Goal: Task Accomplishment & Management: Use online tool/utility

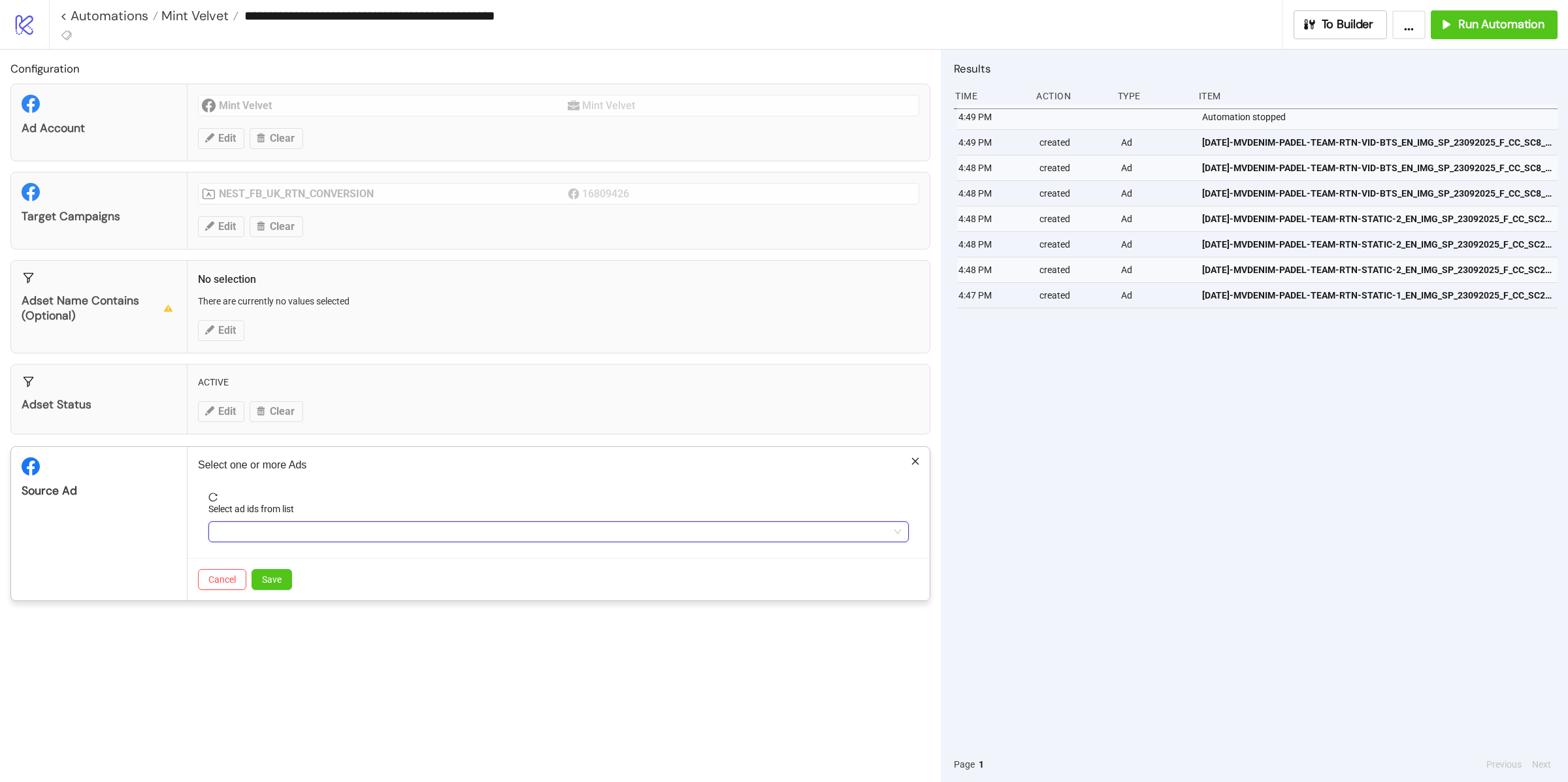
click at [273, 522] on div "Select ad ids from list" at bounding box center [558, 522] width 700 height 41
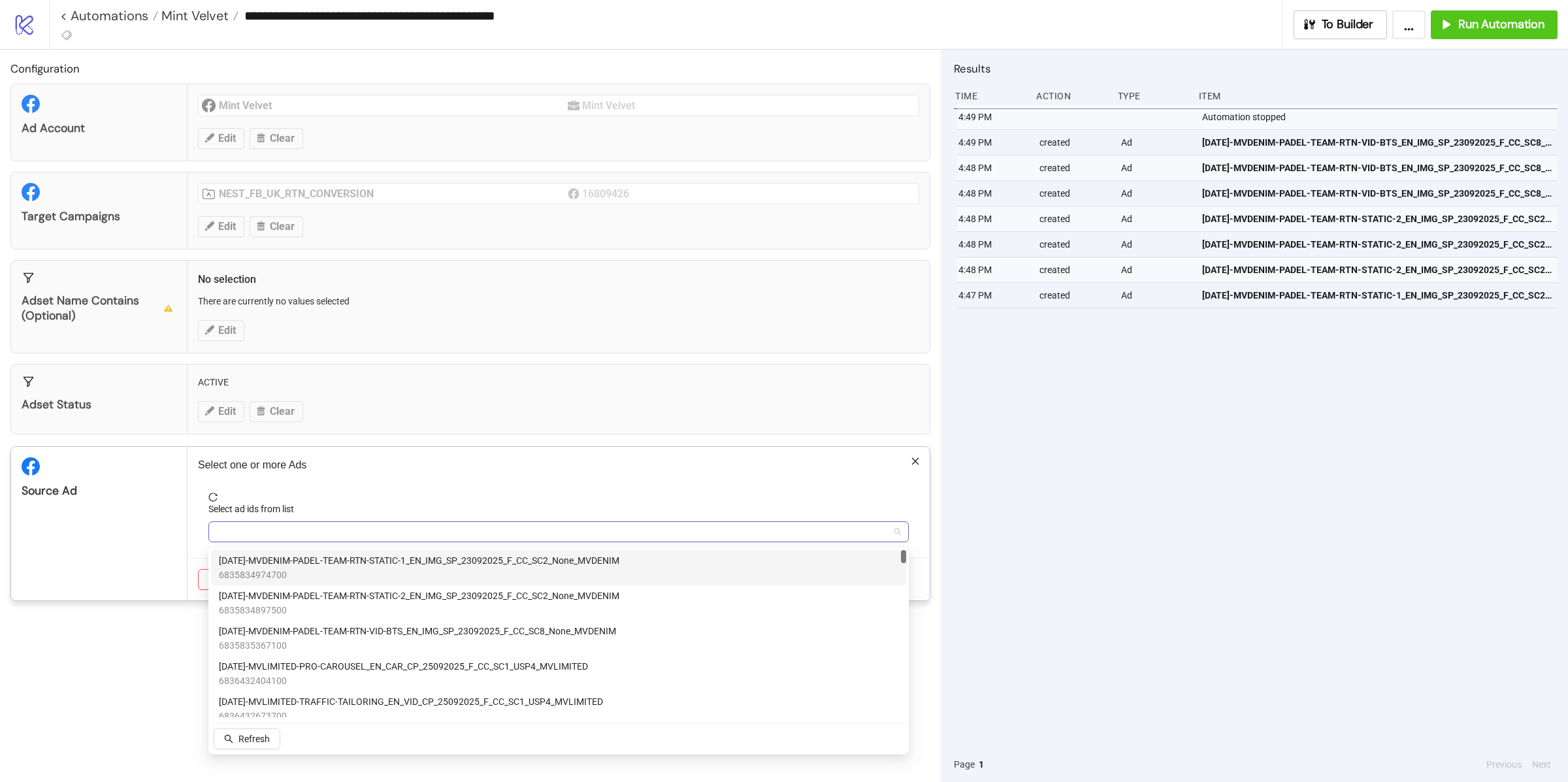
click at [268, 531] on div at bounding box center [551, 531] width 681 height 18
type input "*"
type input "********"
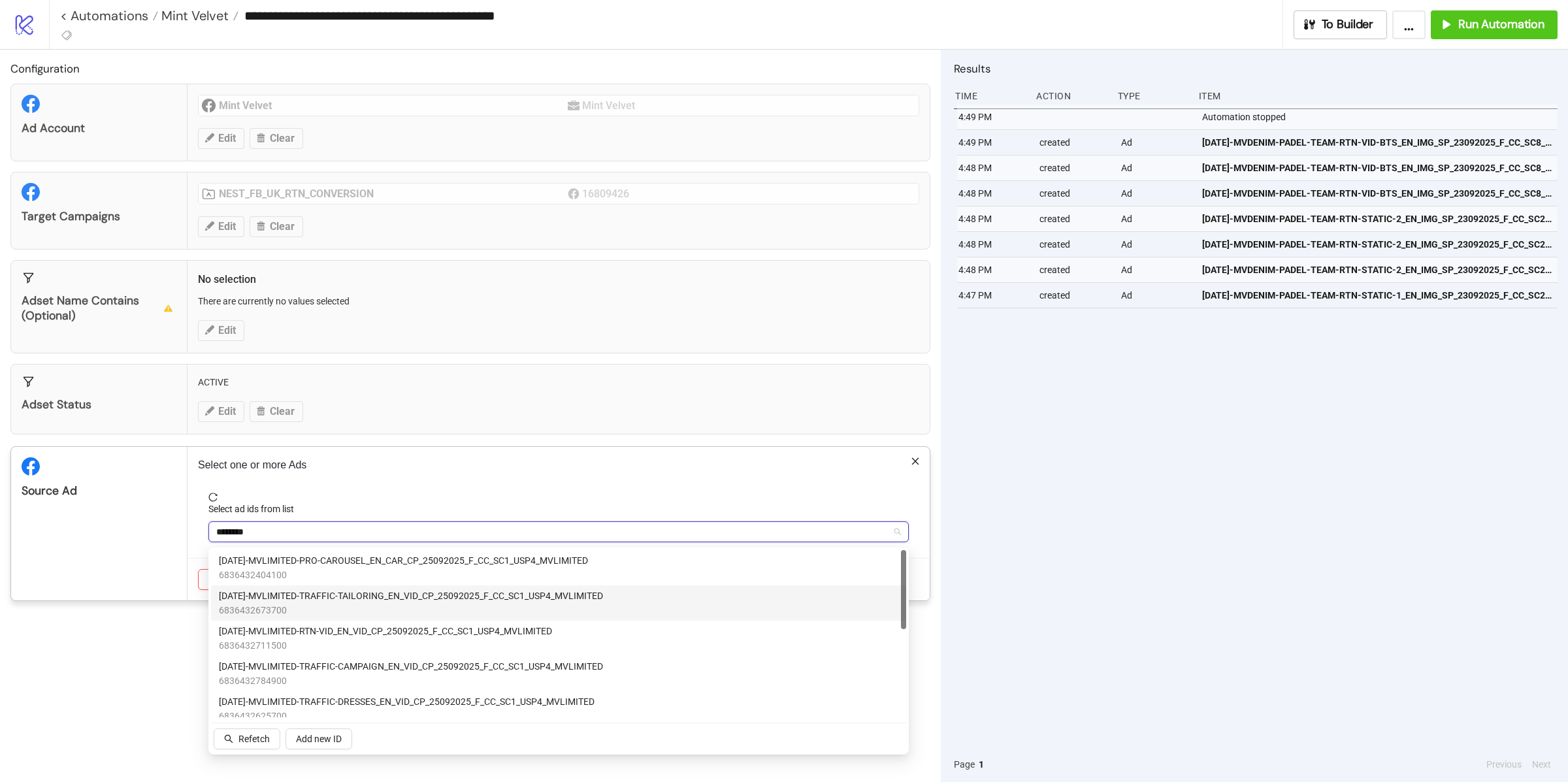
click at [346, 597] on span "[DATE]-MVLIMITED-TRAFFIC-TAILORING_EN_VID_CP_25092025_F_CC_SC1_USP4_MVLIMITED" at bounding box center [411, 596] width 384 height 15
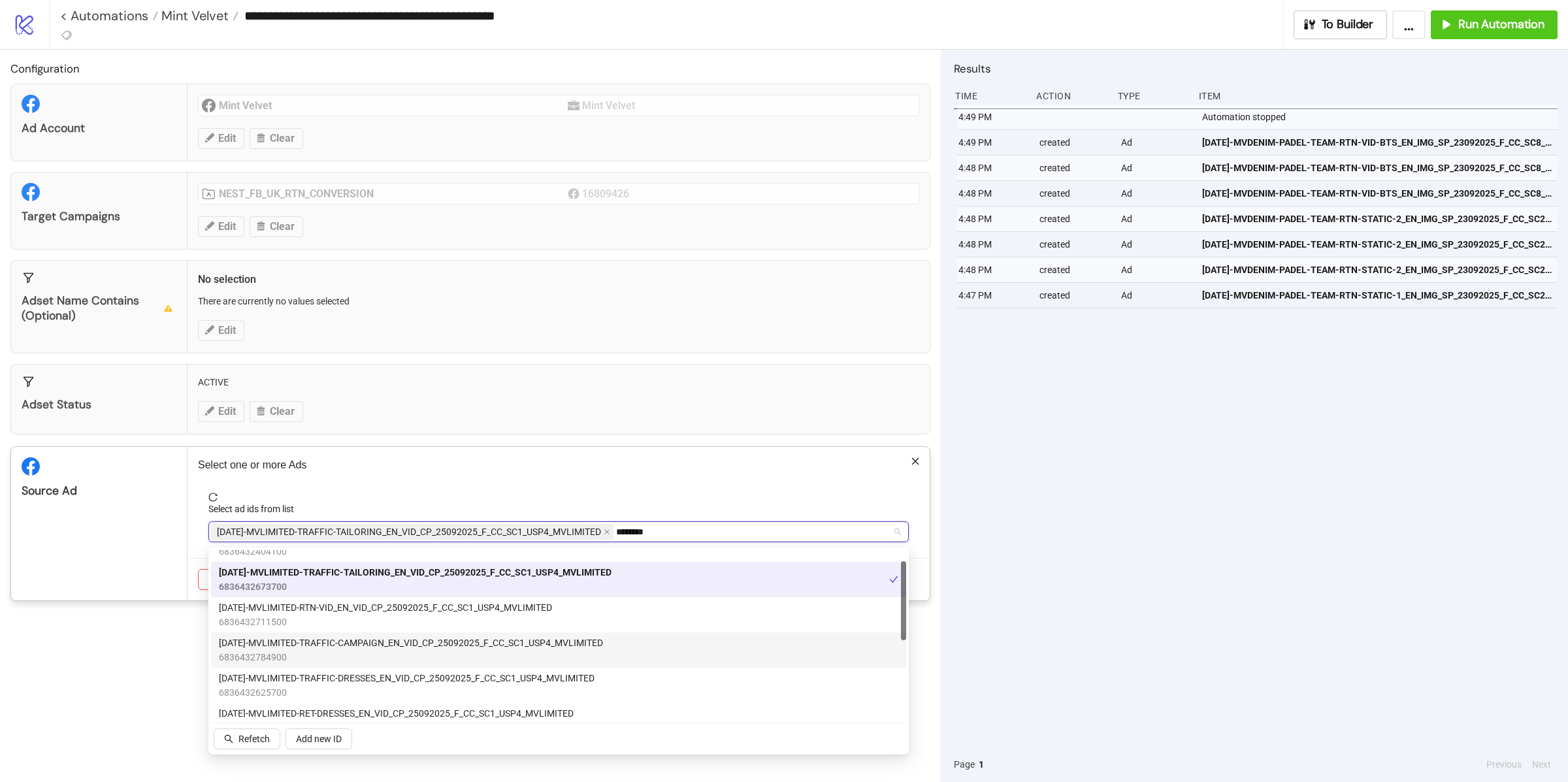
scroll to position [54, 0]
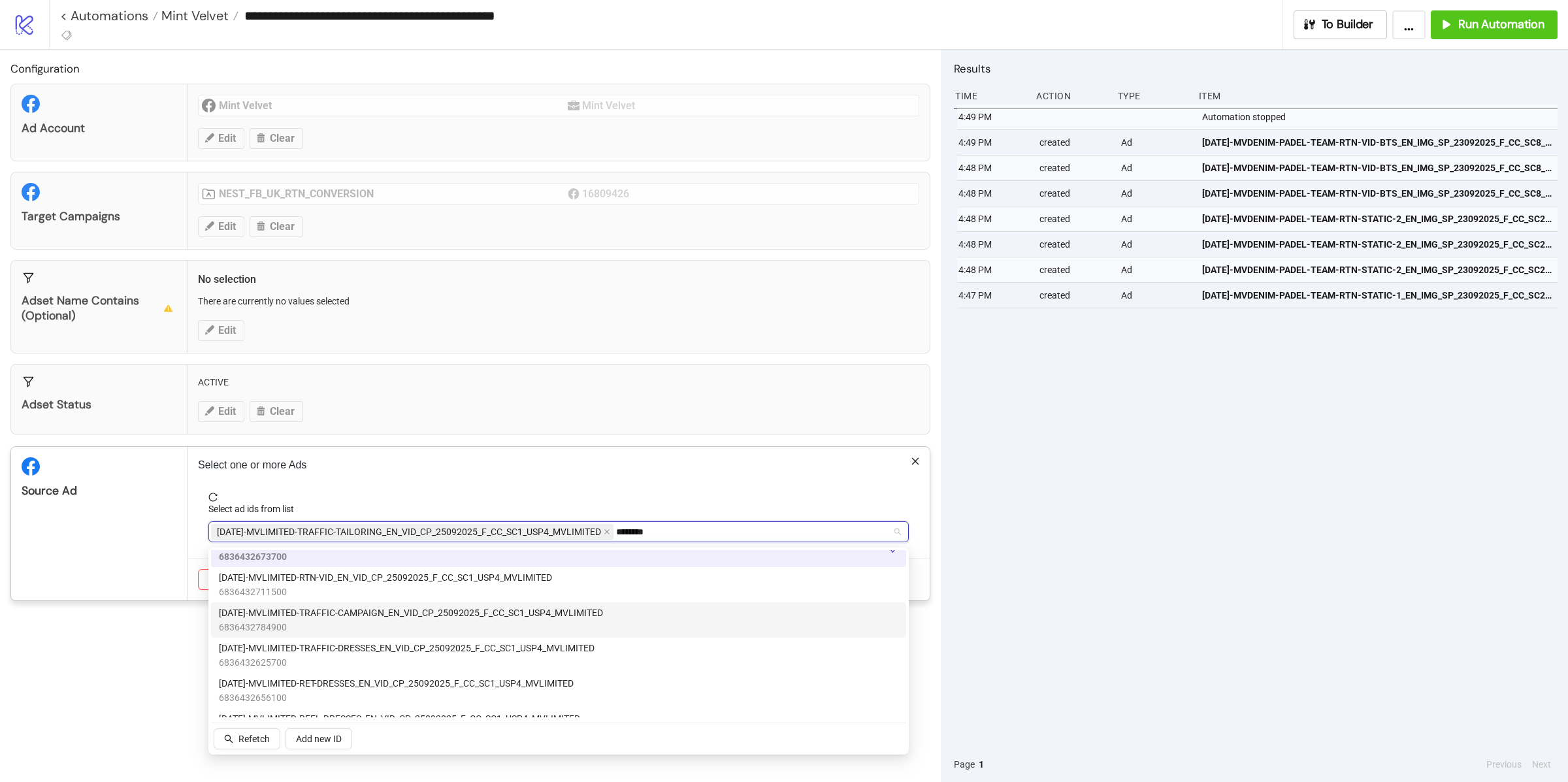
click at [376, 612] on span "[DATE]-MVLIMITED-TRAFFIC-CAMPAIGN_EN_VID_CP_25092025_F_CC_SC1_USP4_MVLIMITED" at bounding box center [411, 613] width 384 height 15
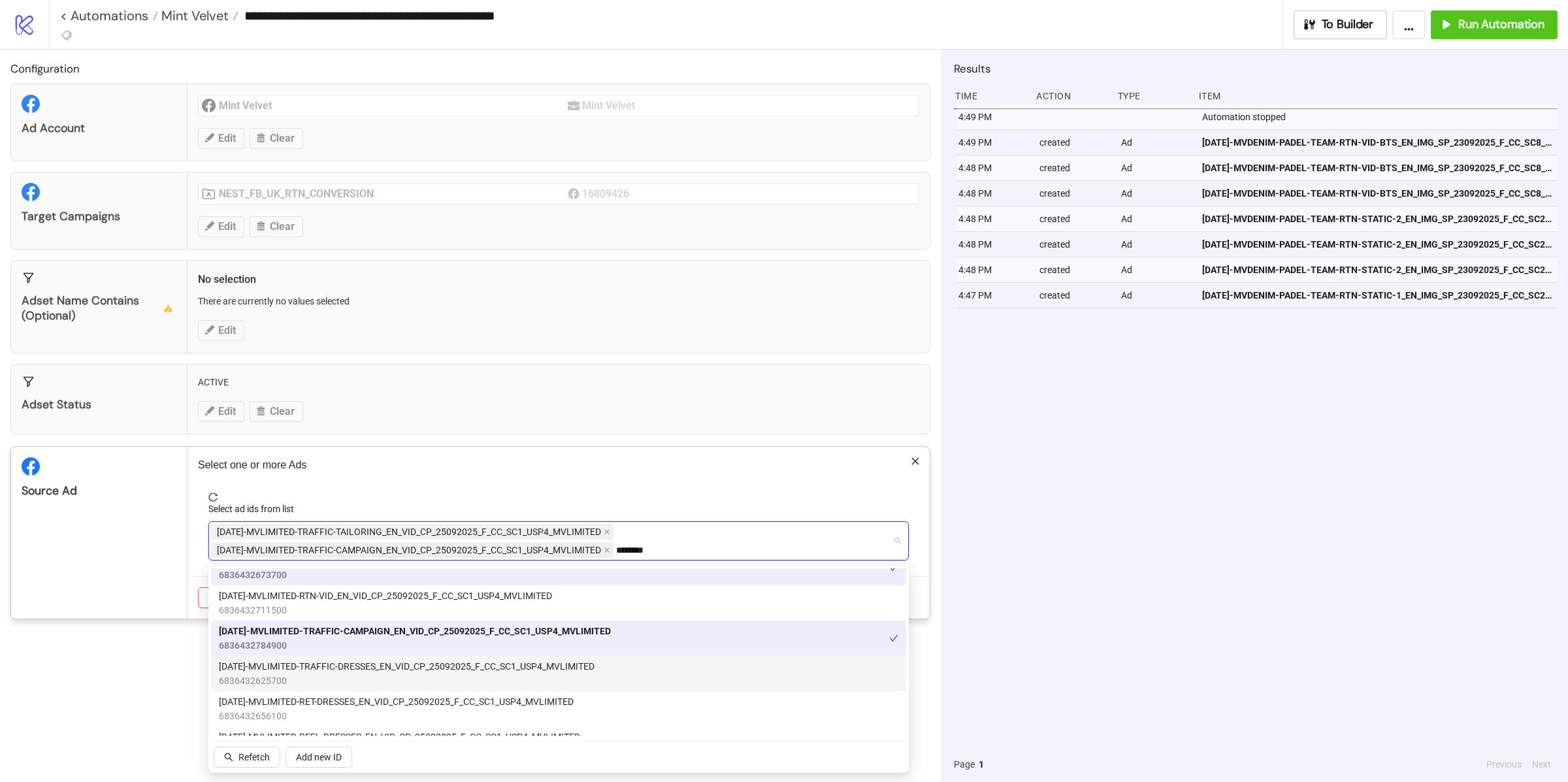
click at [293, 670] on span "[DATE]-MVLIMITED-TRAFFIC-DRESSES_EN_VID_CP_25092025_F_CC_SC1_USP4_MVLIMITED" at bounding box center [407, 666] width 376 height 15
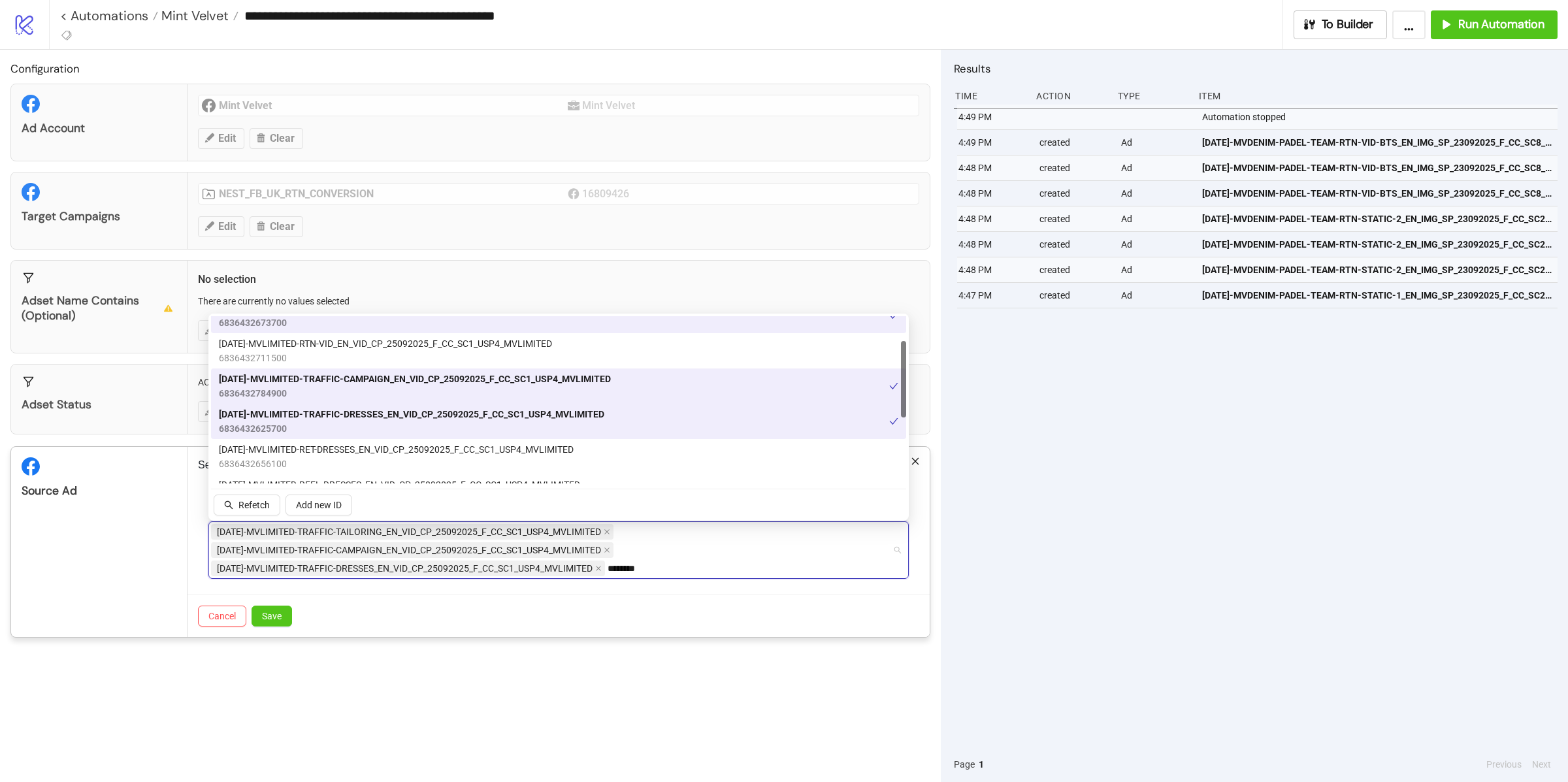
scroll to position [0, 0]
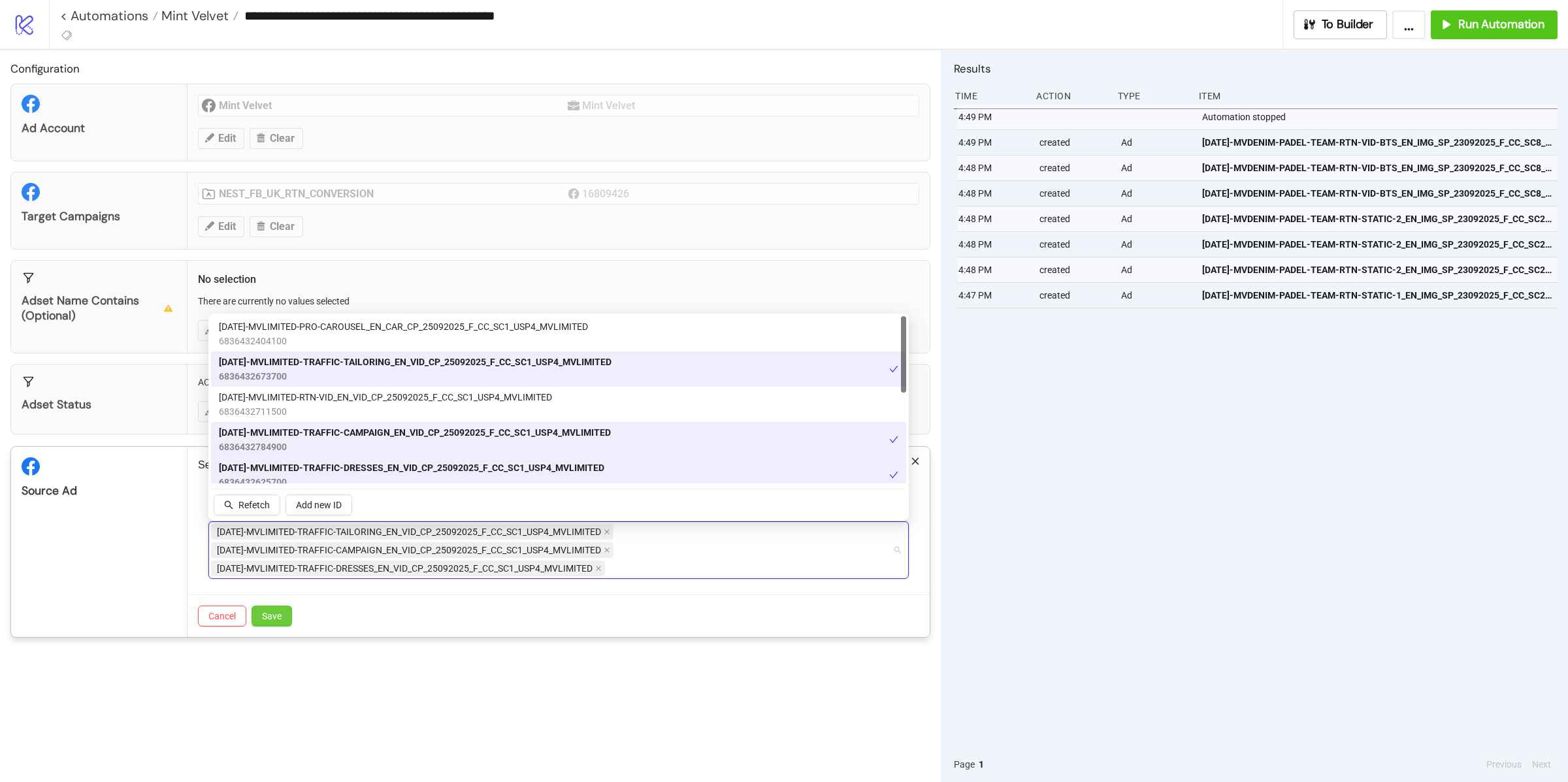
click at [269, 618] on span "Save" at bounding box center [272, 615] width 20 height 11
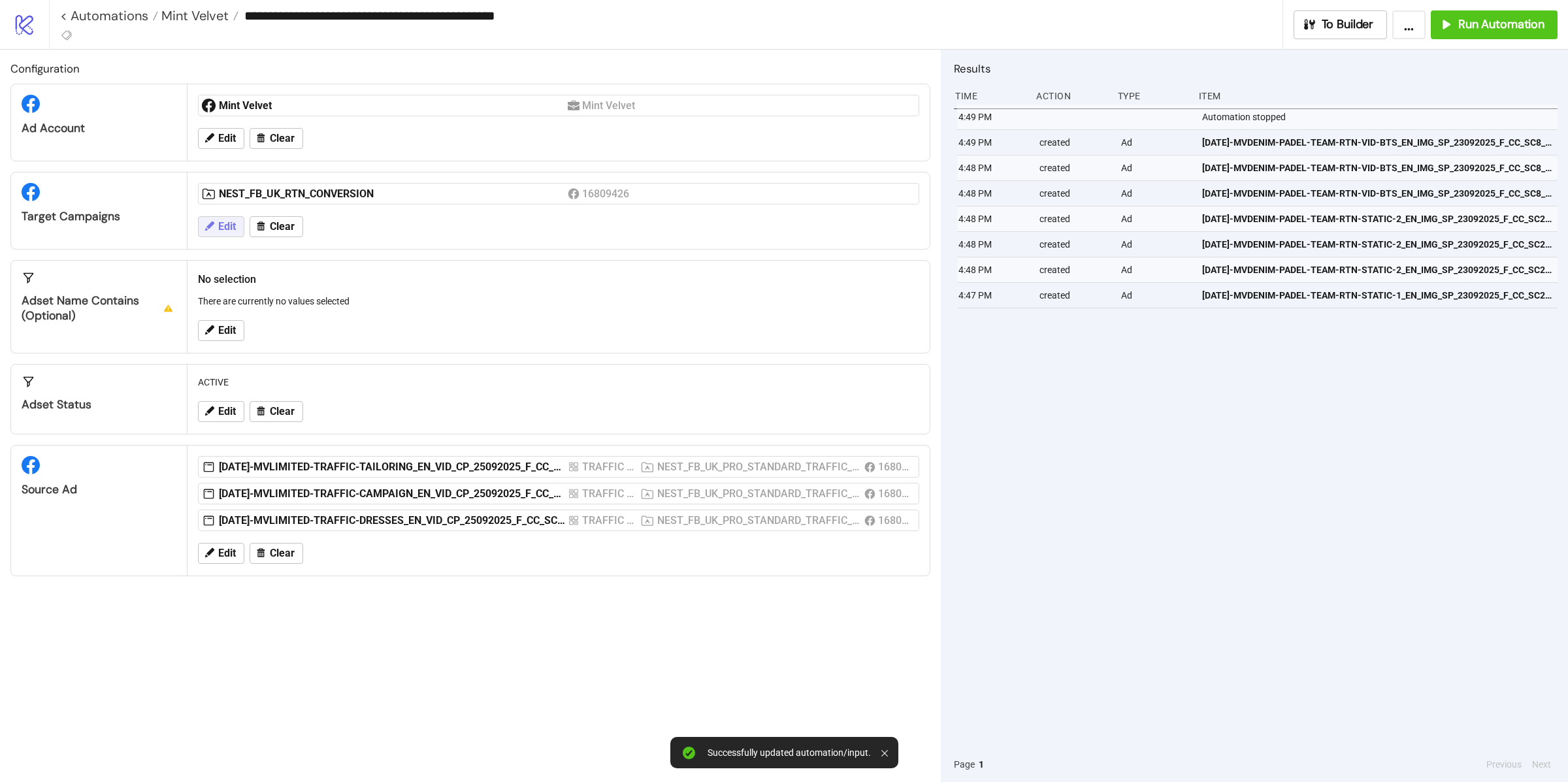
click at [232, 231] on span "Edit" at bounding box center [227, 226] width 18 height 11
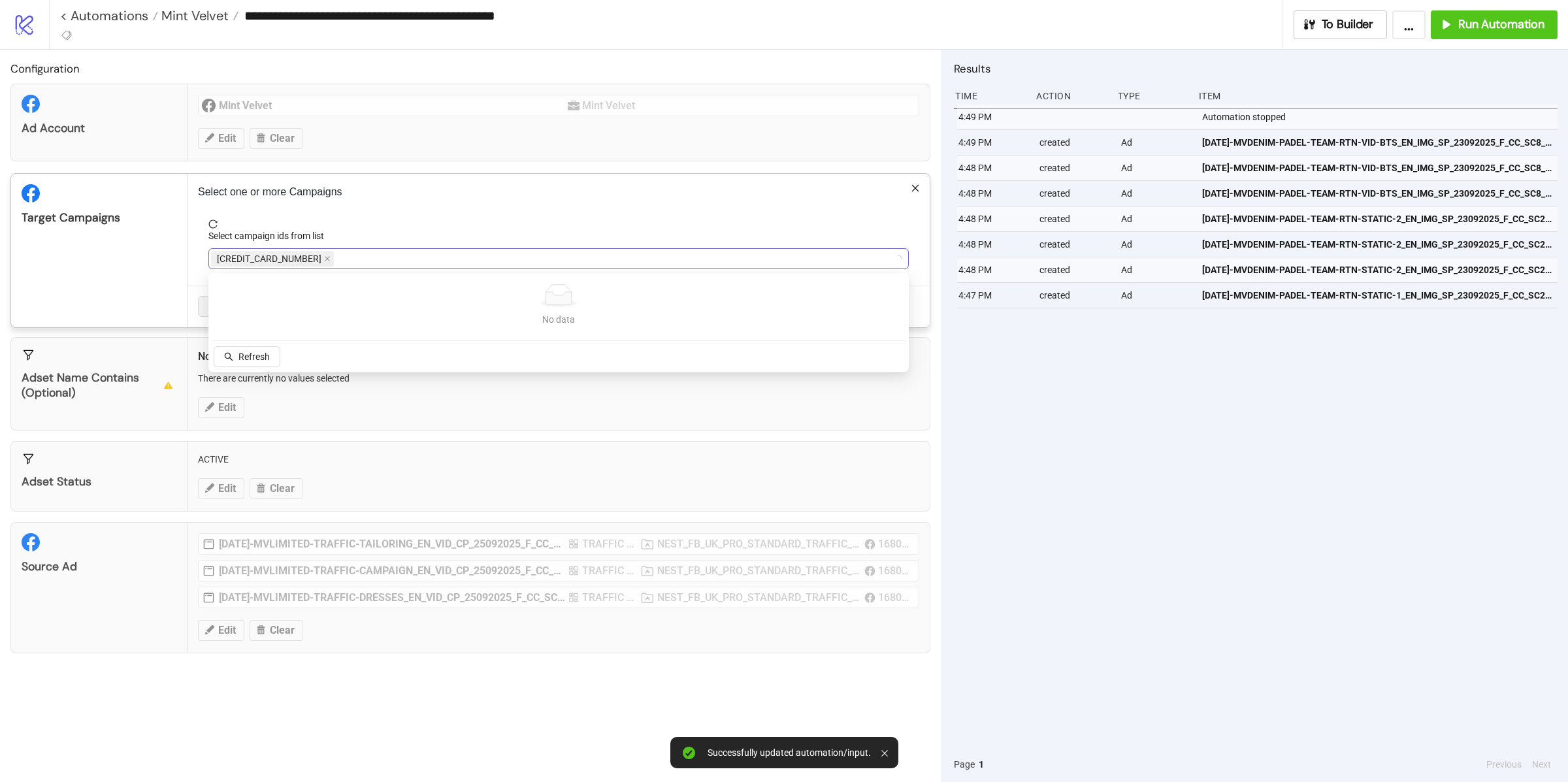
click at [296, 265] on div "[CREDIT_CARD_NUMBER]" at bounding box center [274, 259] width 125 height 18
click at [324, 262] on icon "close" at bounding box center [327, 259] width 7 height 7
click at [357, 262] on icon "close" at bounding box center [357, 259] width 7 height 7
click at [310, 266] on div at bounding box center [551, 259] width 681 height 18
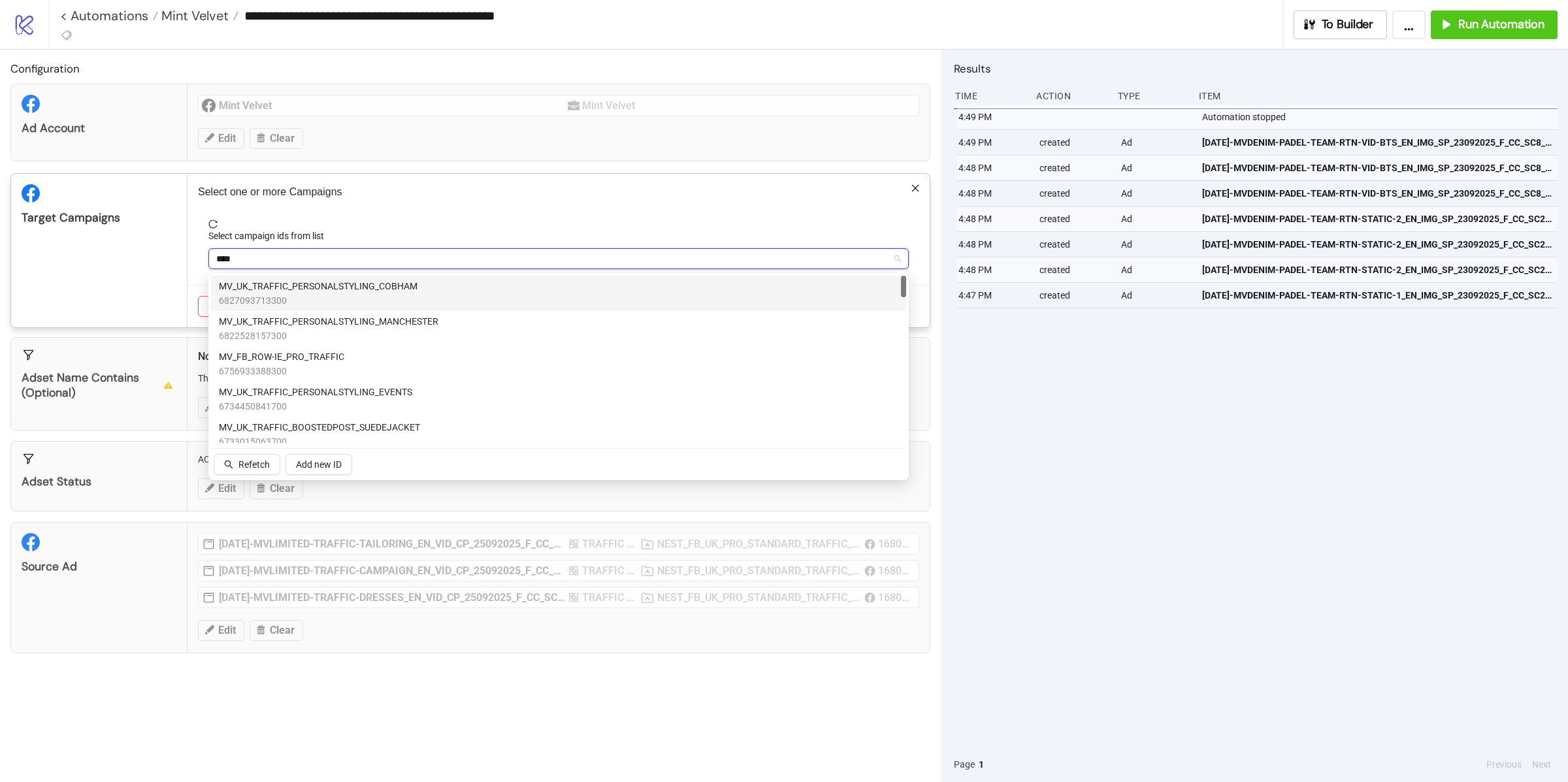
type input "*****"
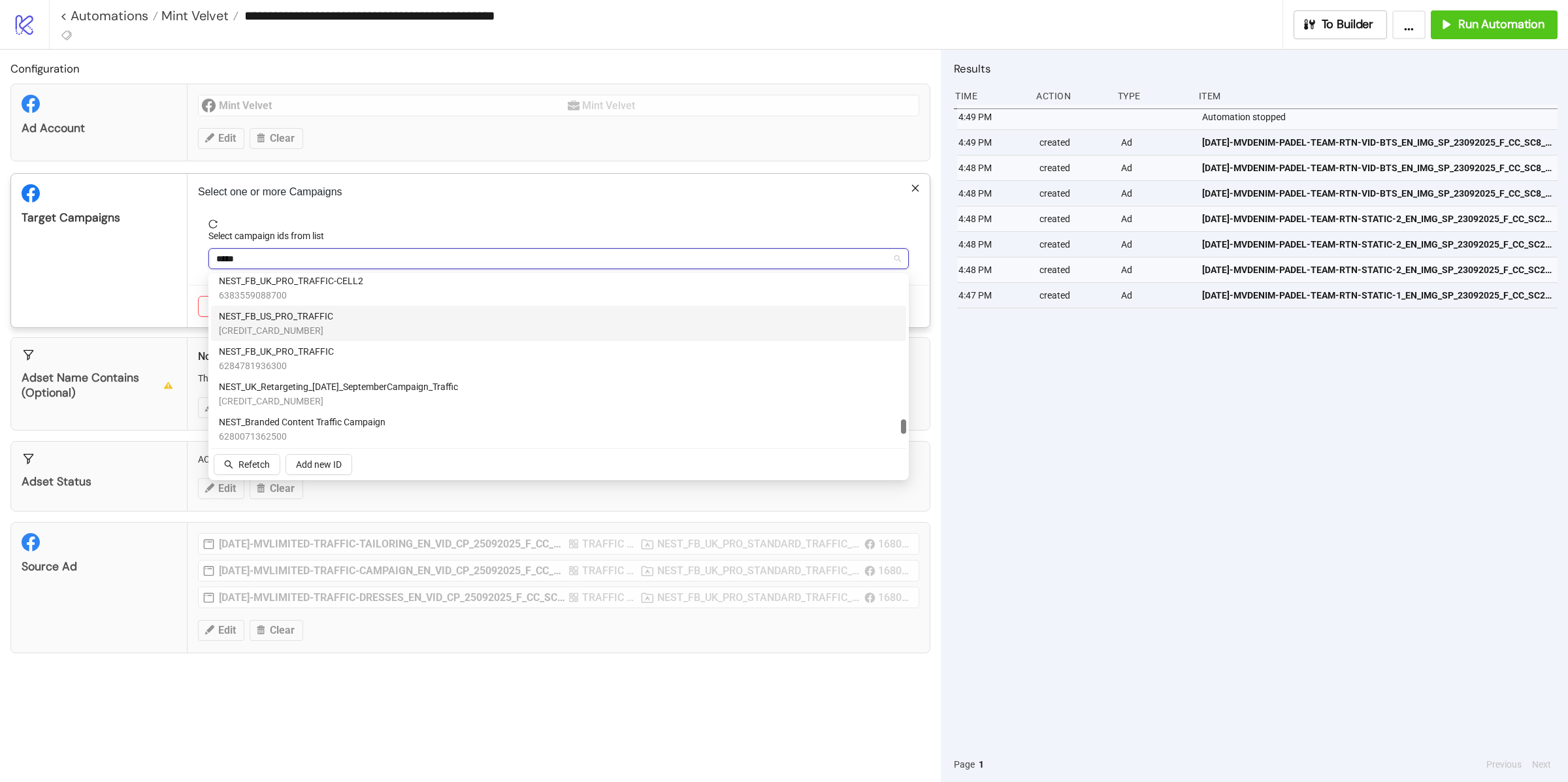
scroll to position [1631, 0]
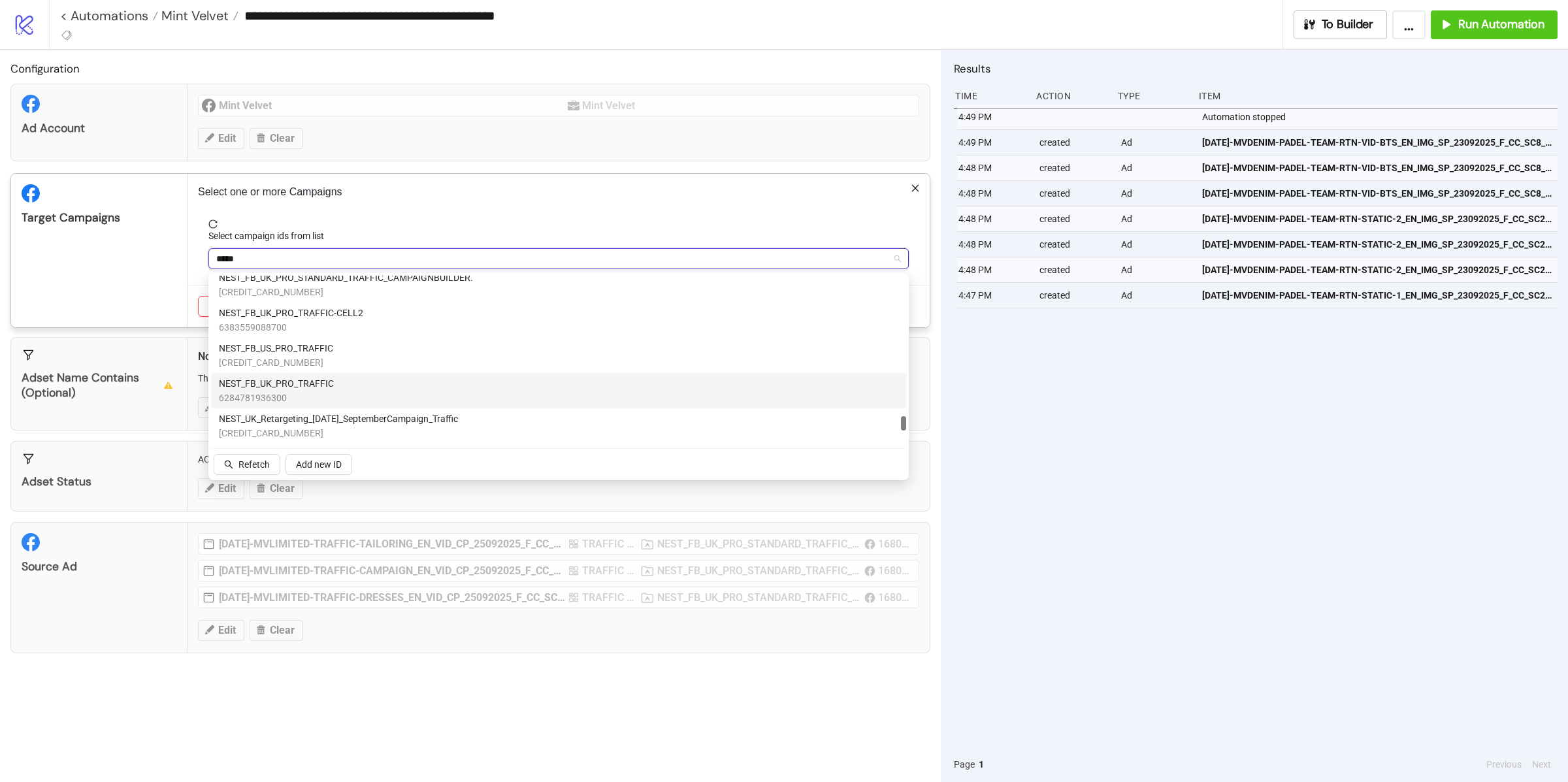
click at [343, 384] on div "NEST_FB_UK_PRO_TRAFFIC 6284781936300" at bounding box center [558, 390] width 680 height 28
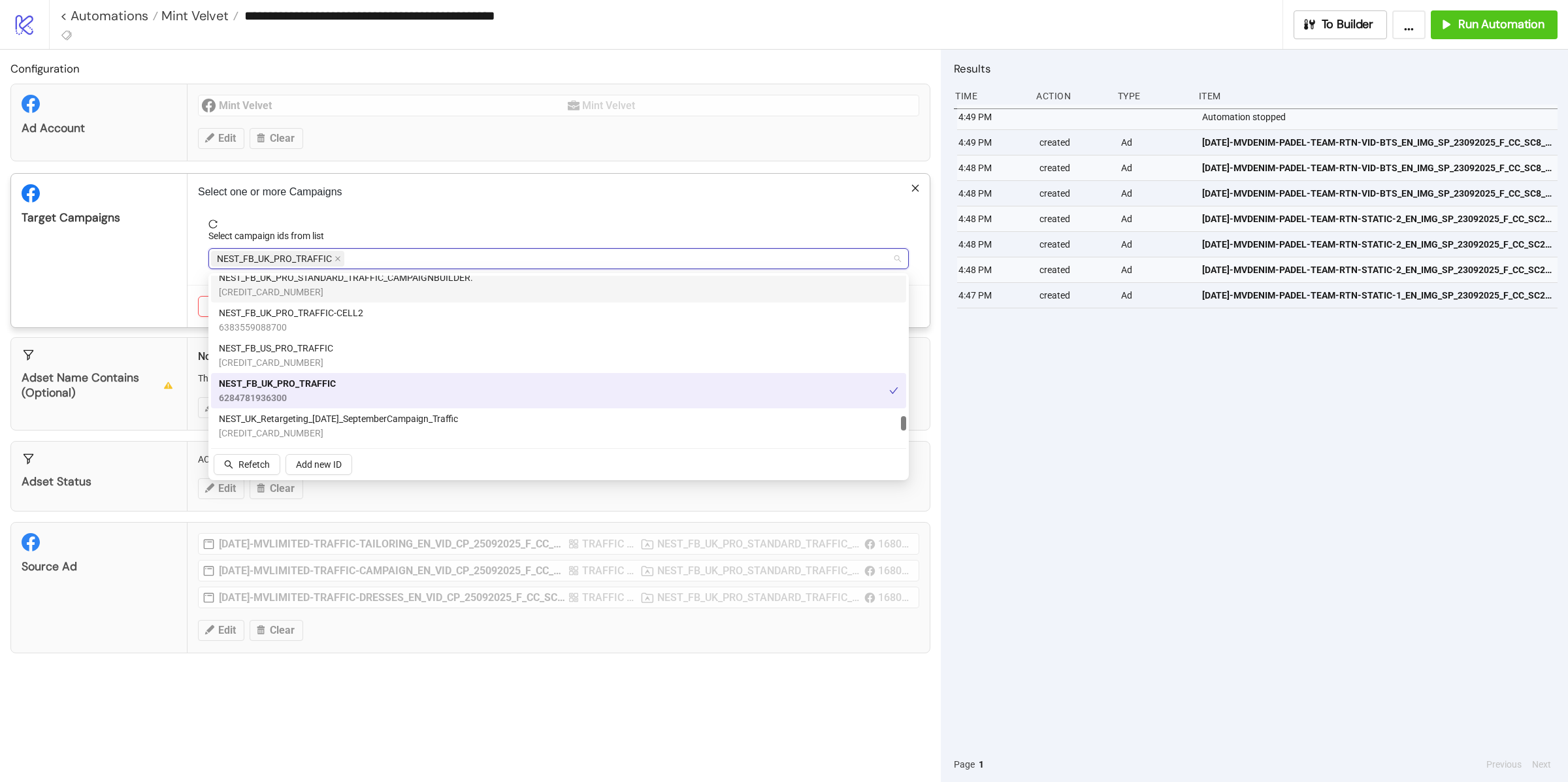
click at [95, 254] on div "Target Campaigns" at bounding box center [99, 250] width 177 height 154
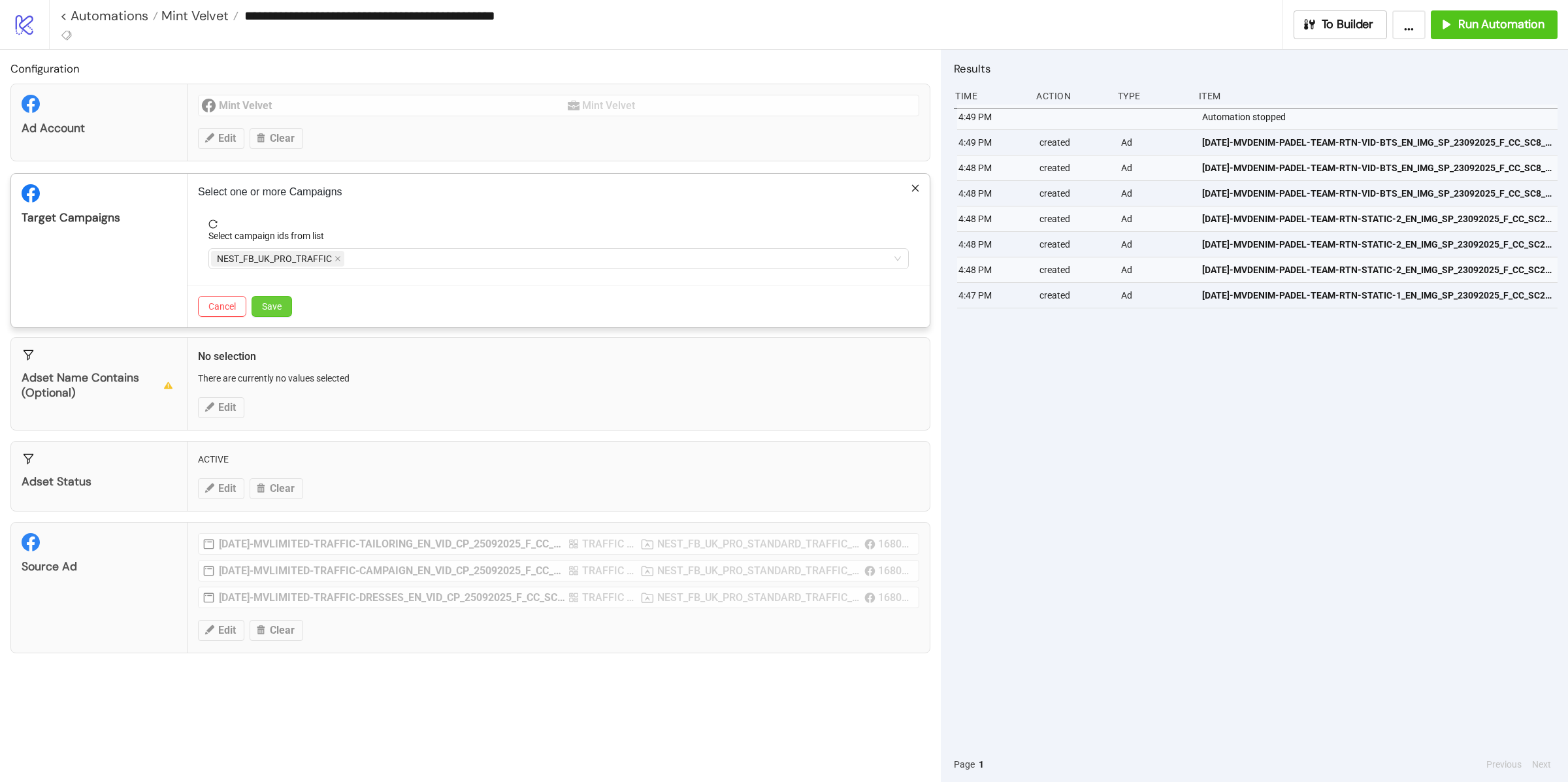
click at [264, 308] on span "Save" at bounding box center [272, 306] width 20 height 11
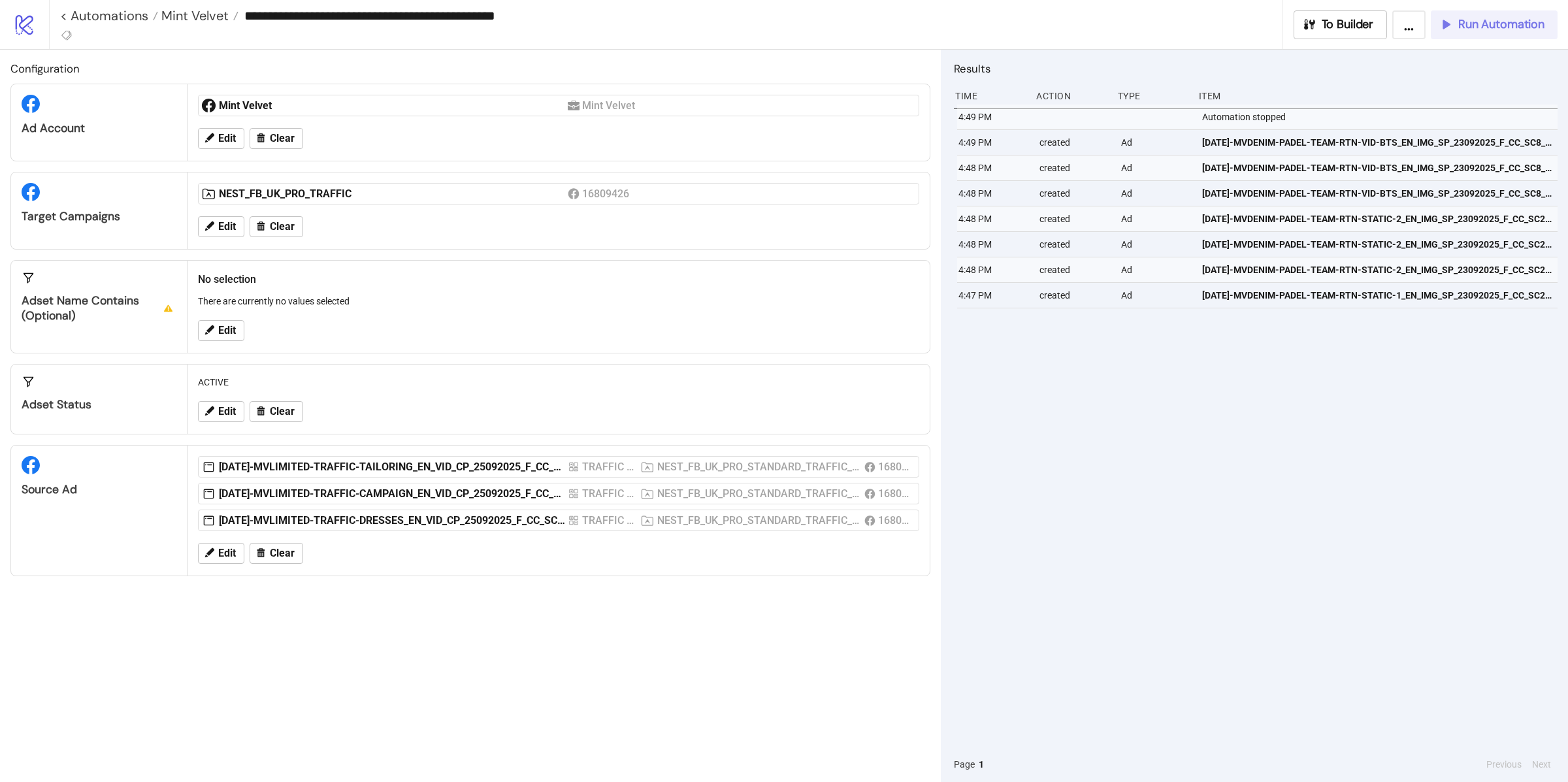
click at [1489, 32] on button "Run Automation" at bounding box center [1495, 24] width 127 height 28
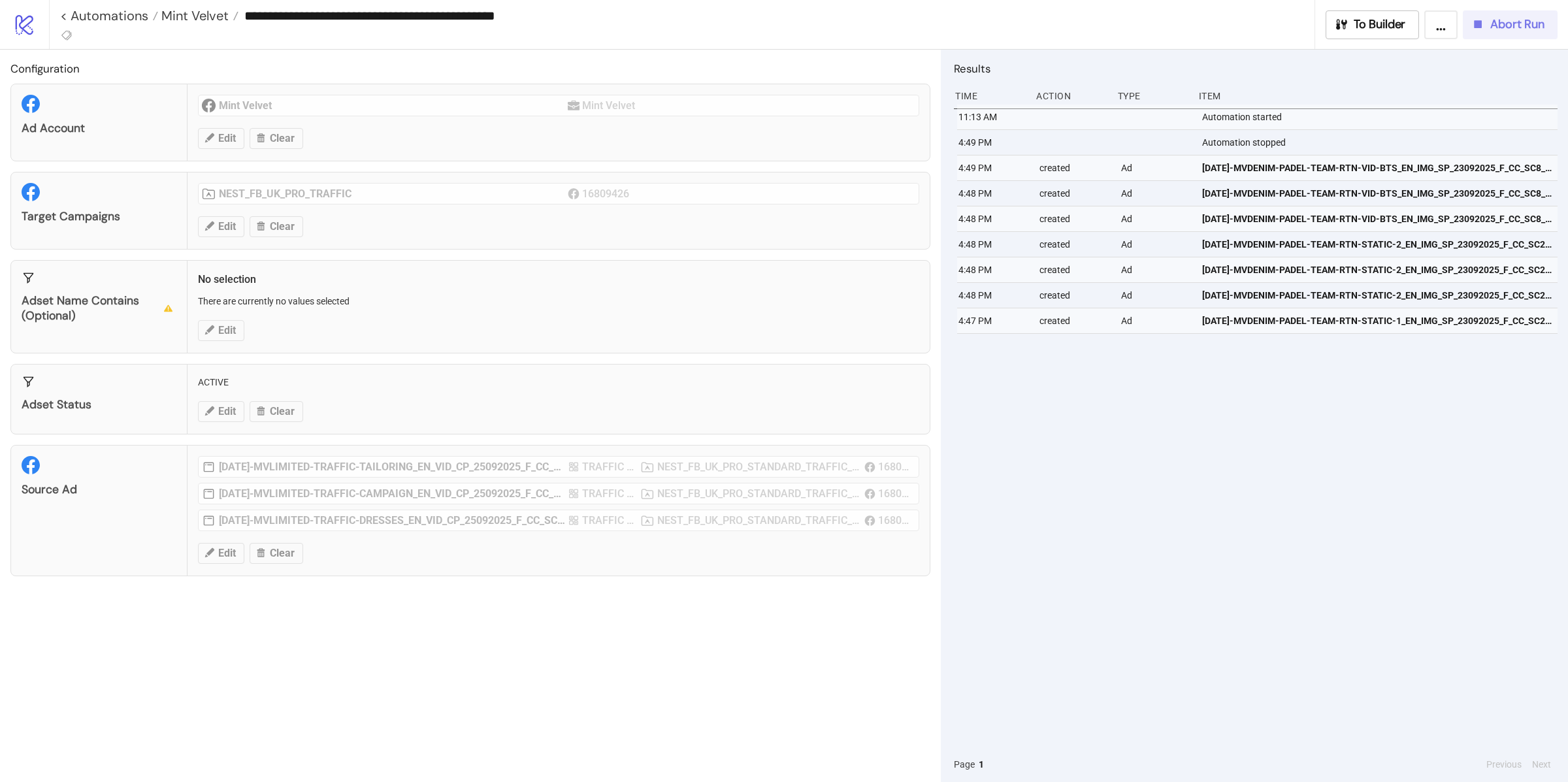
click at [1504, 27] on span "Abort Run" at bounding box center [1518, 24] width 55 height 15
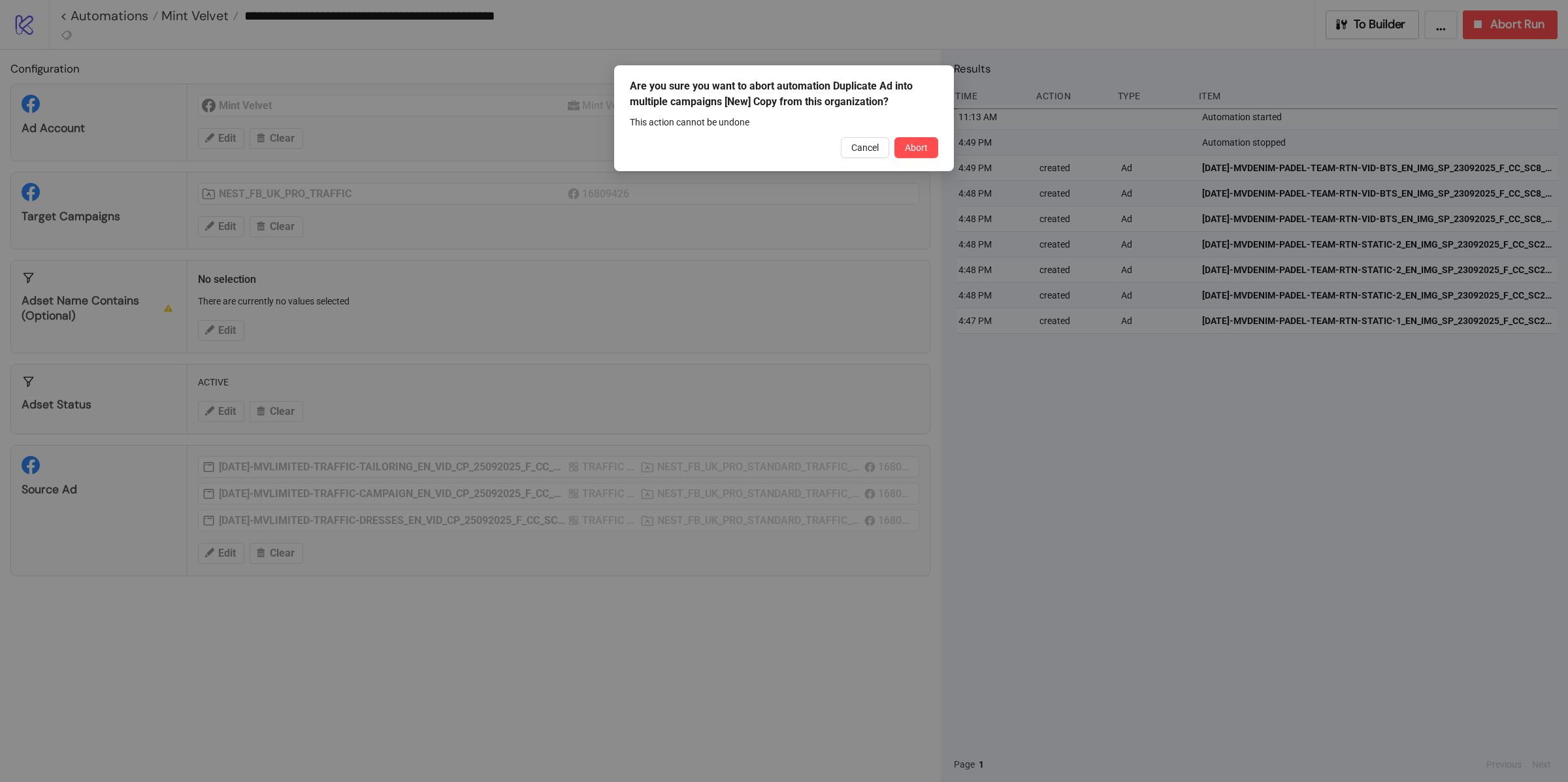
click at [902, 147] on button "Abort" at bounding box center [917, 148] width 44 height 21
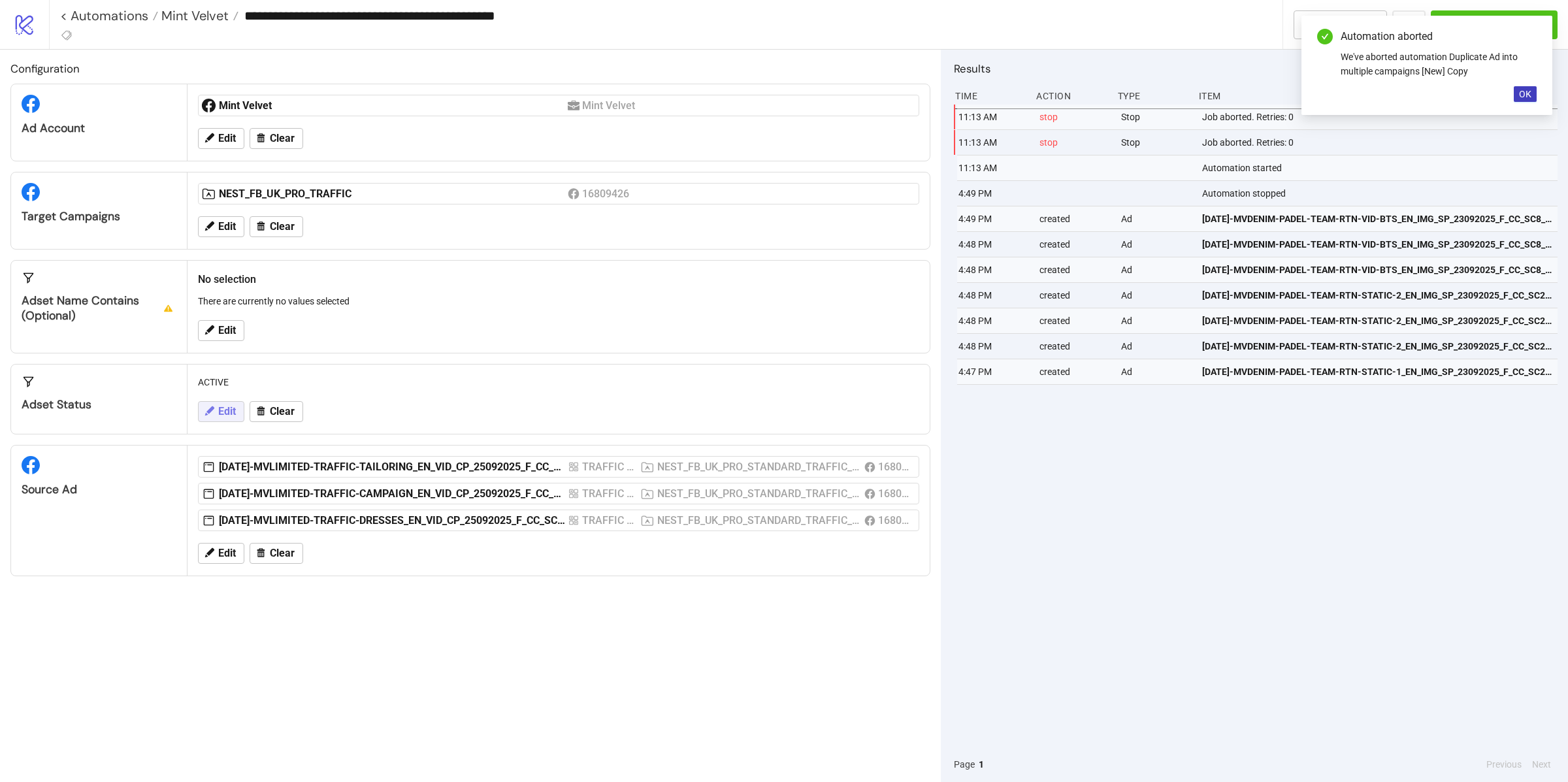
click at [220, 415] on span "Edit" at bounding box center [227, 411] width 18 height 11
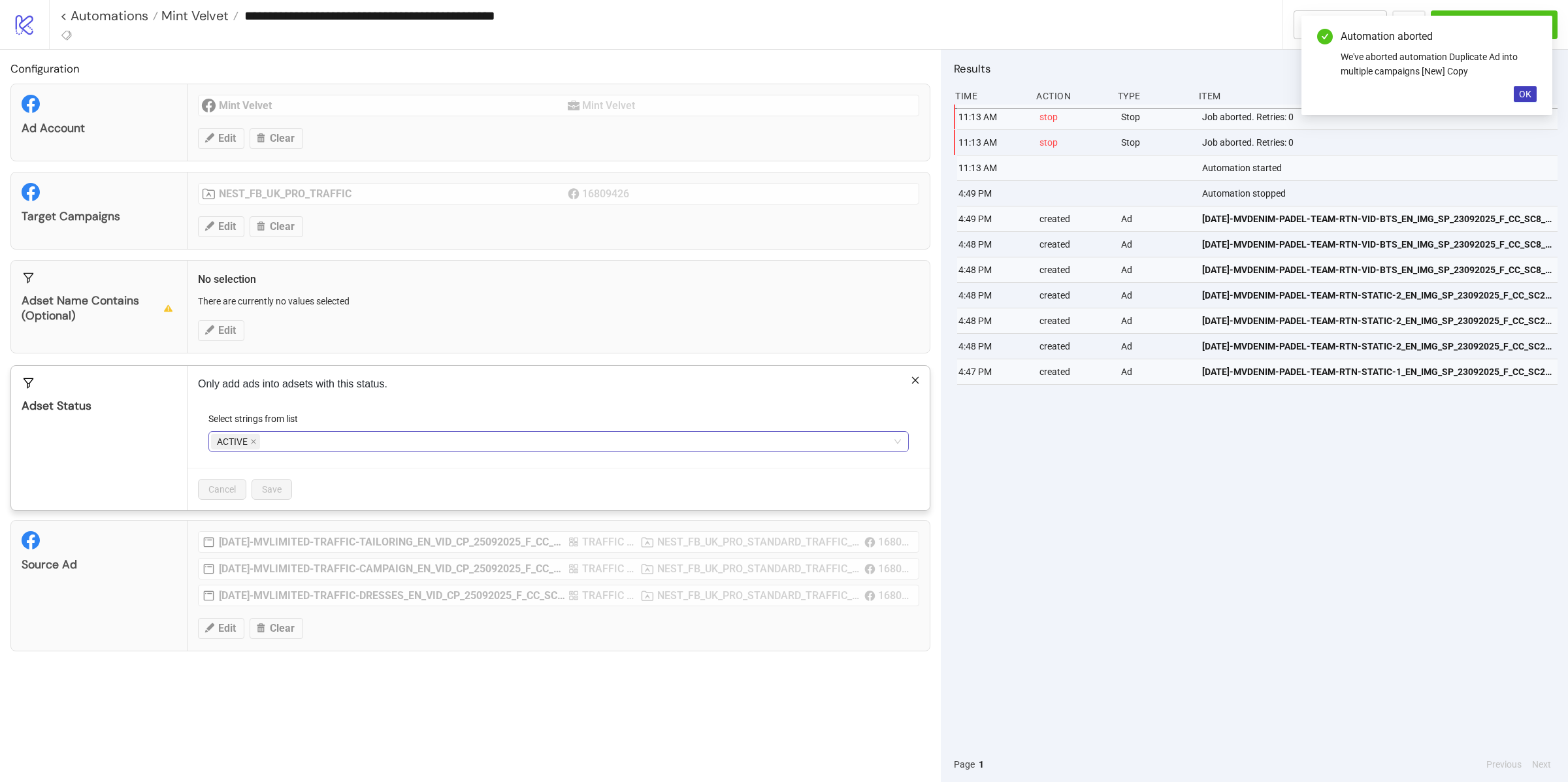
click at [251, 442] on icon "close" at bounding box center [253, 442] width 7 height 7
click at [259, 448] on div at bounding box center [551, 441] width 681 height 18
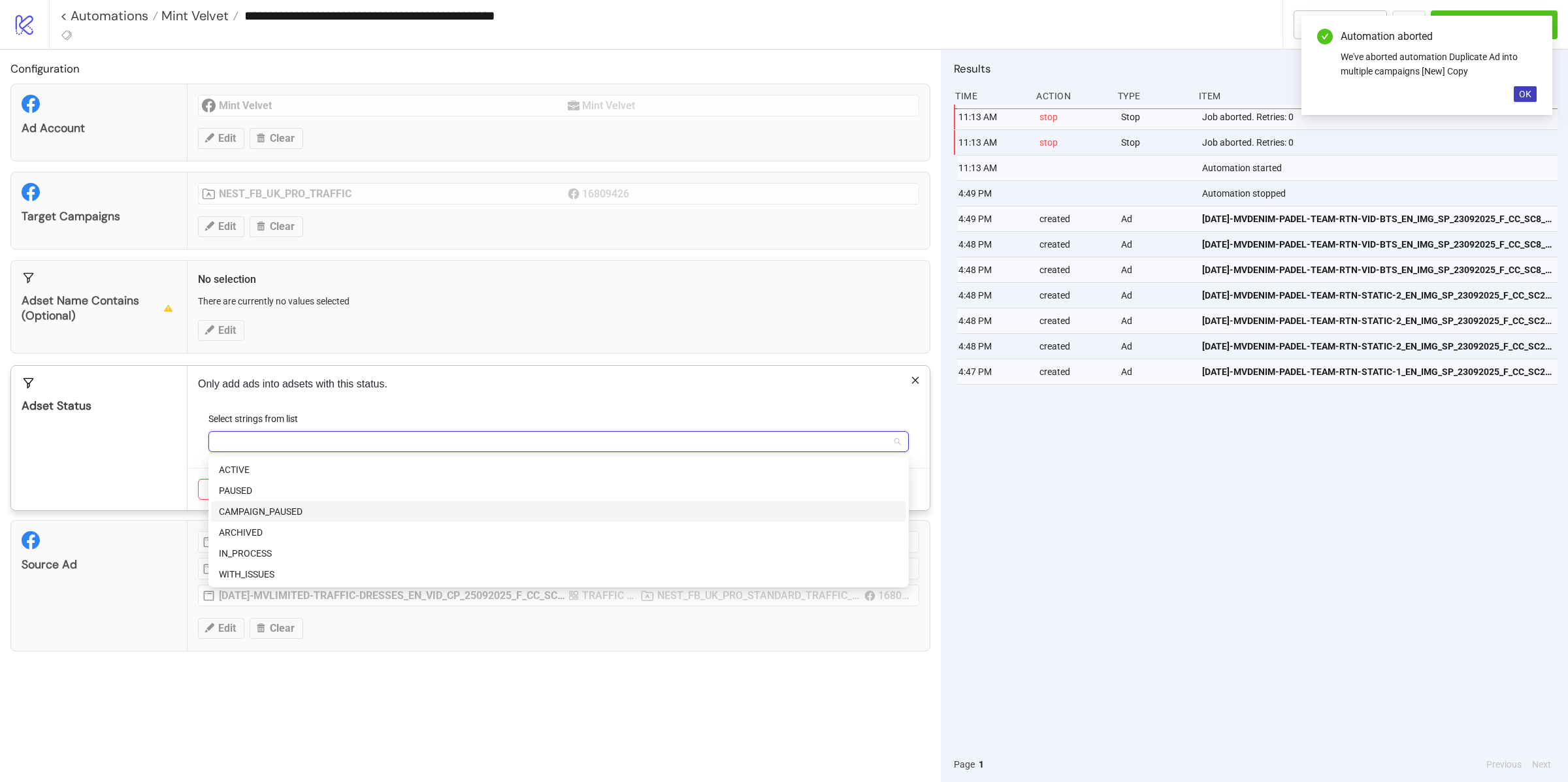
click at [258, 509] on div "CAMPAIGN_PAUSED" at bounding box center [558, 512] width 680 height 15
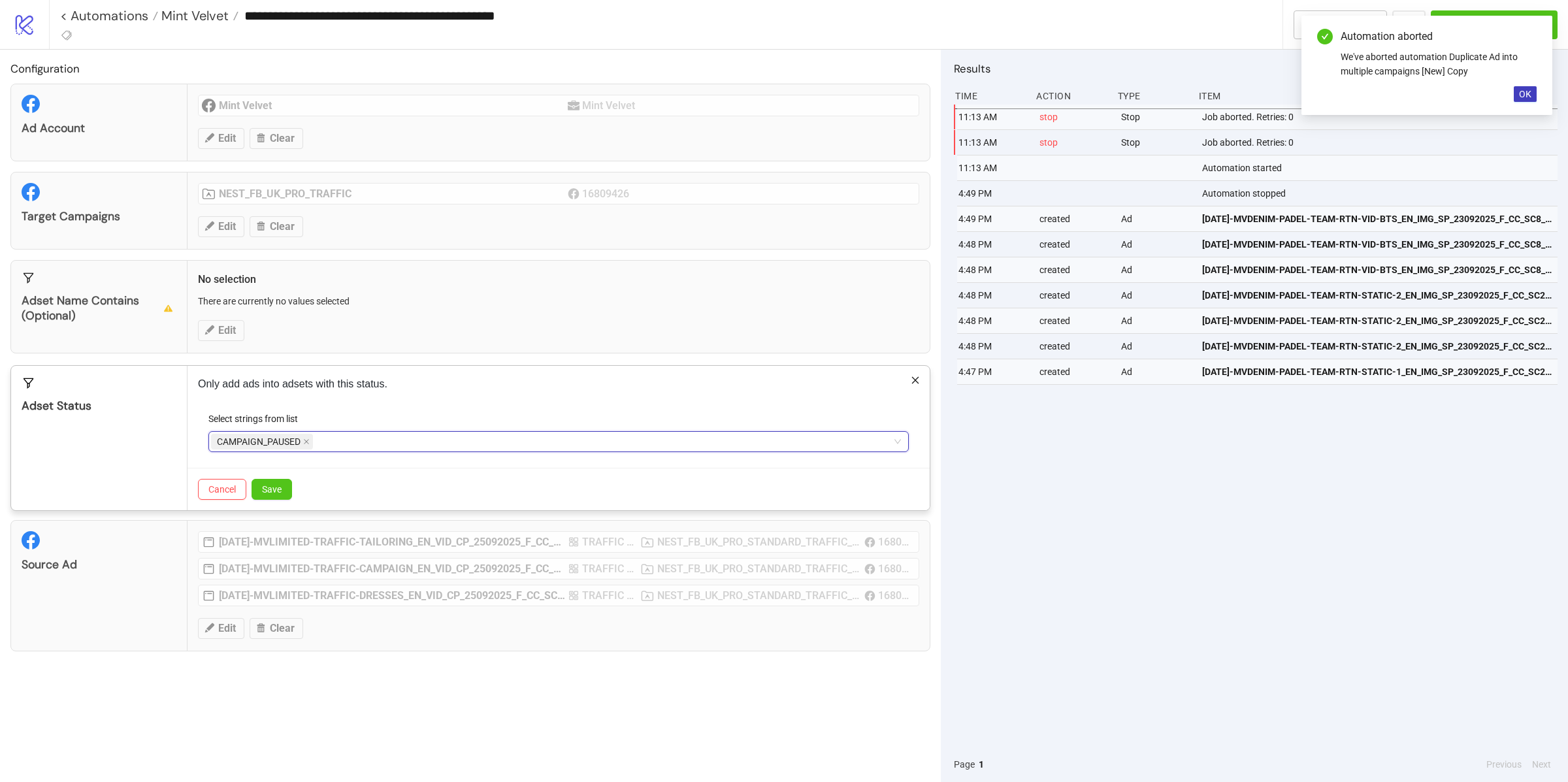
click at [142, 447] on div "Adset Status" at bounding box center [99, 437] width 177 height 144
click at [287, 502] on div "Cancel Save" at bounding box center [558, 489] width 742 height 42
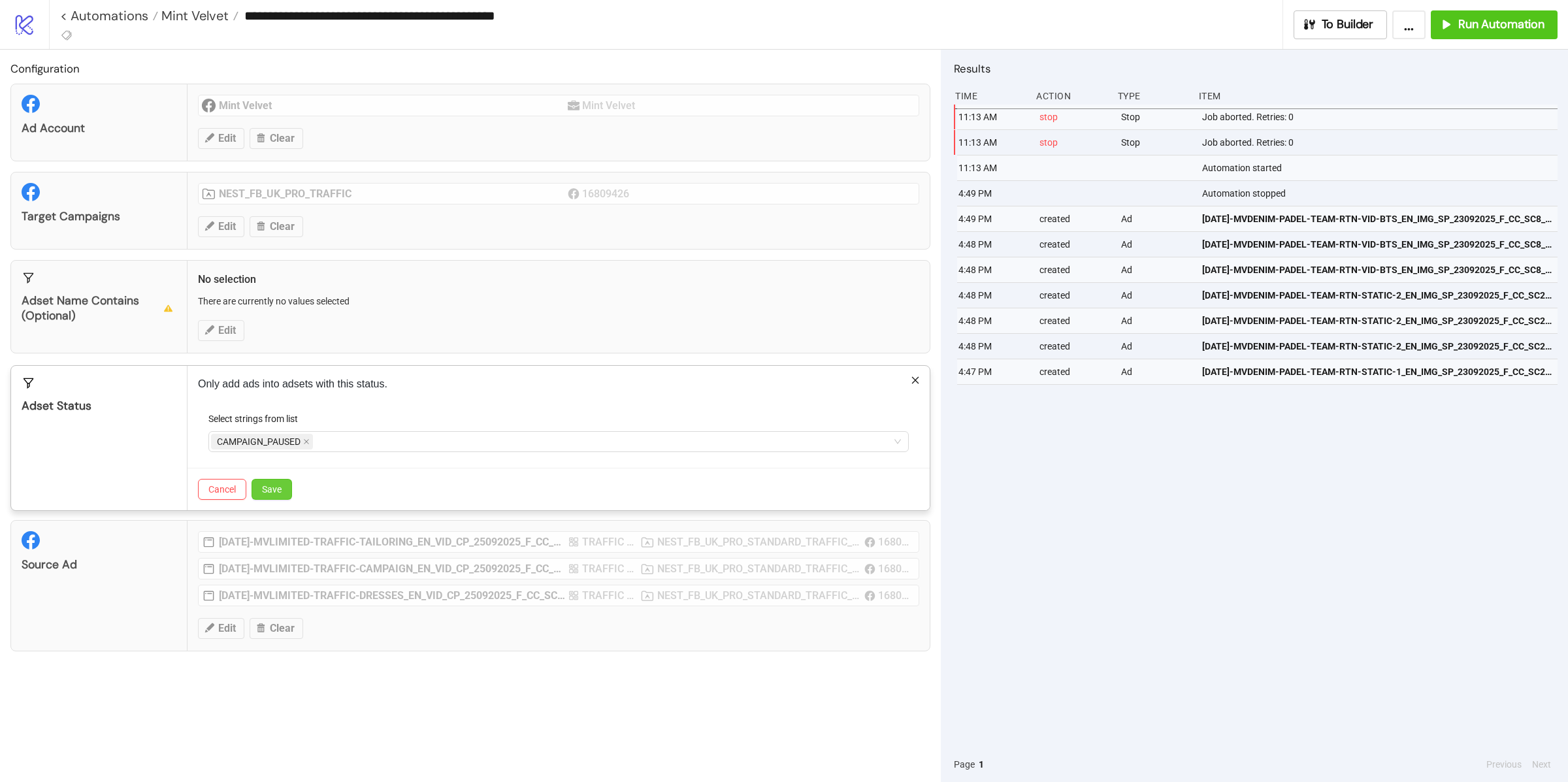
click at [278, 495] on span "Save" at bounding box center [272, 489] width 20 height 11
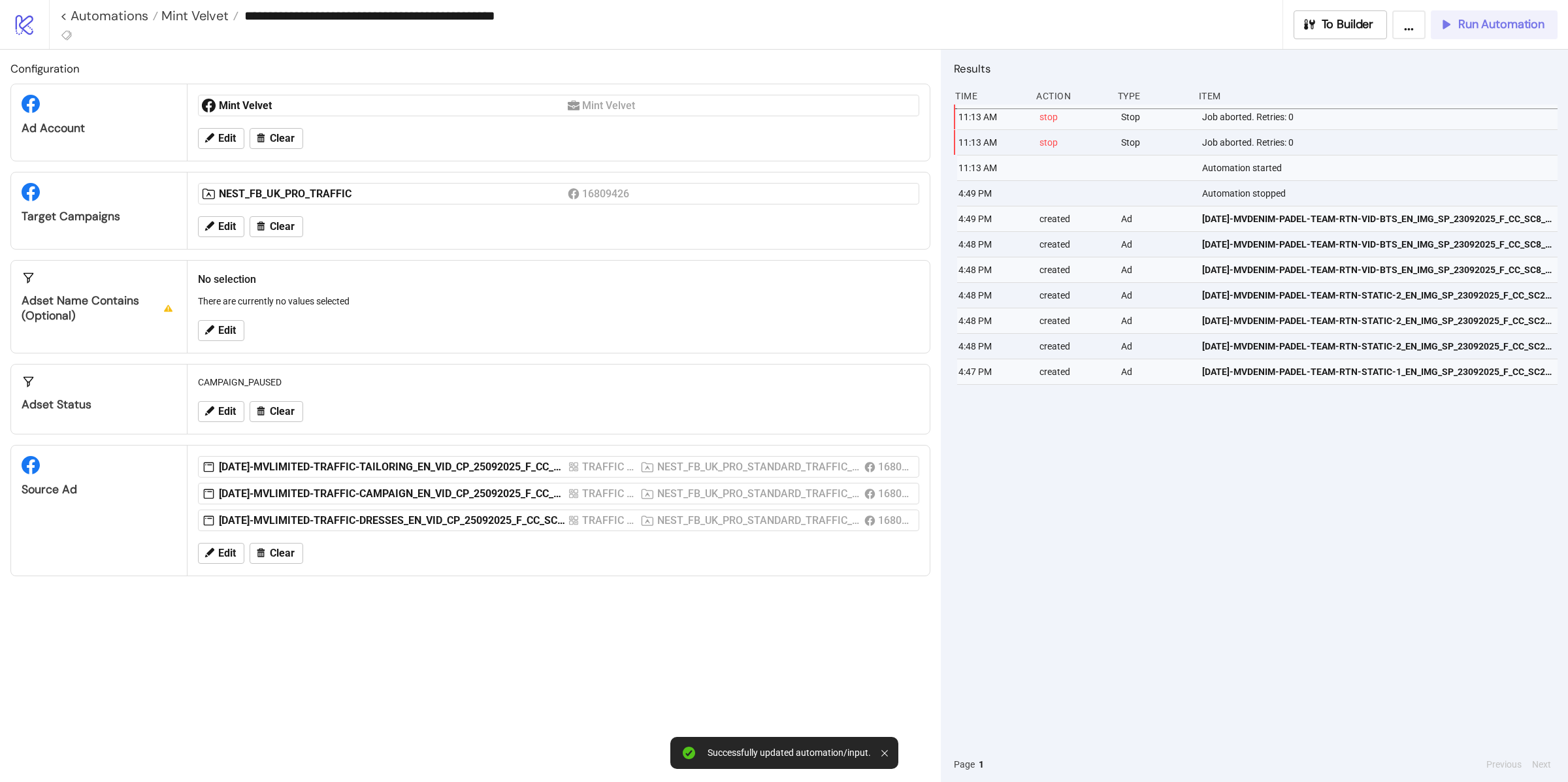
click at [1480, 35] on button "Run Automation" at bounding box center [1495, 24] width 127 height 28
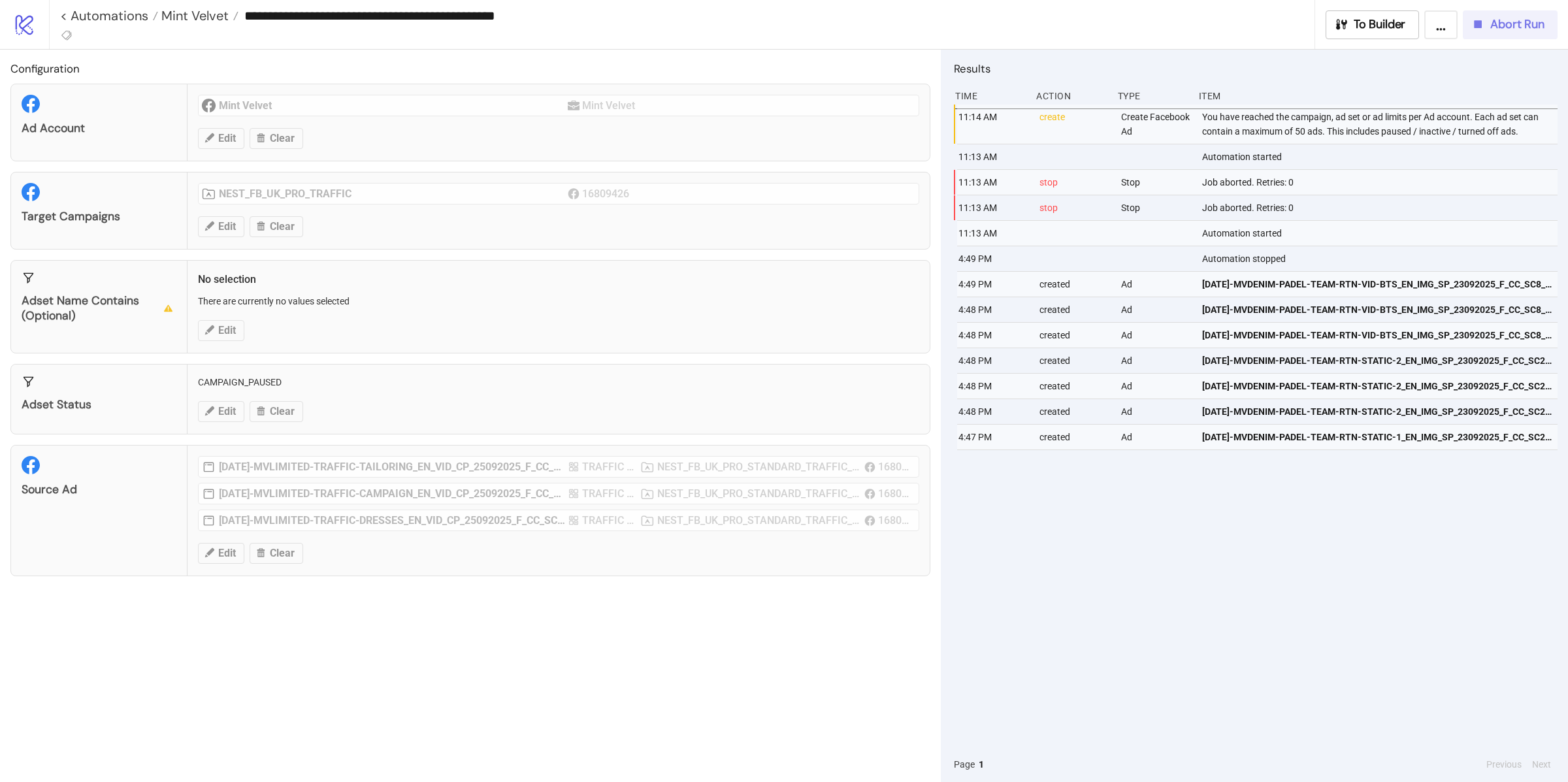
click at [1533, 13] on button "Abort Run" at bounding box center [1510, 24] width 94 height 28
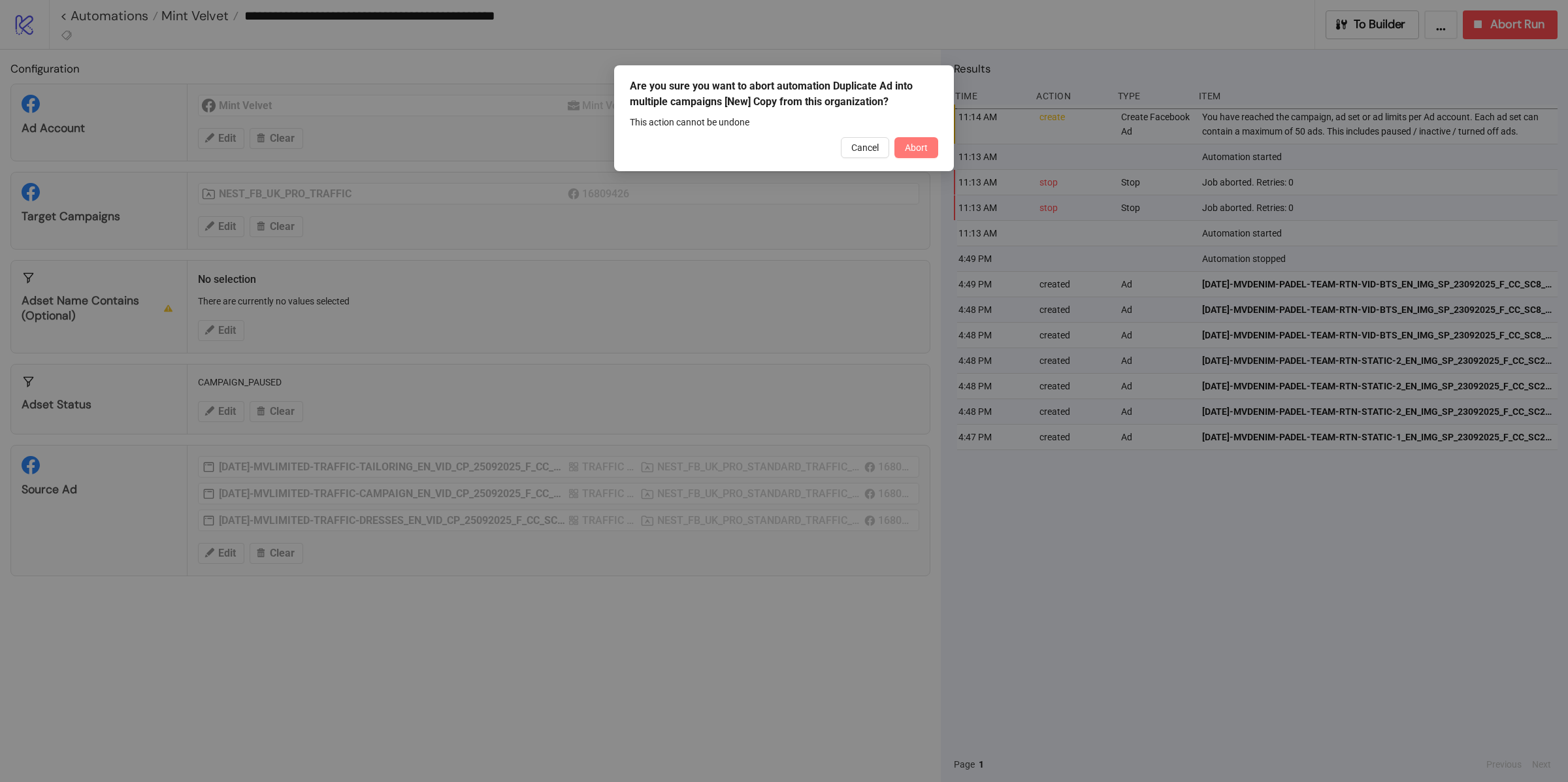
click at [924, 151] on span "Abort" at bounding box center [917, 147] width 23 height 11
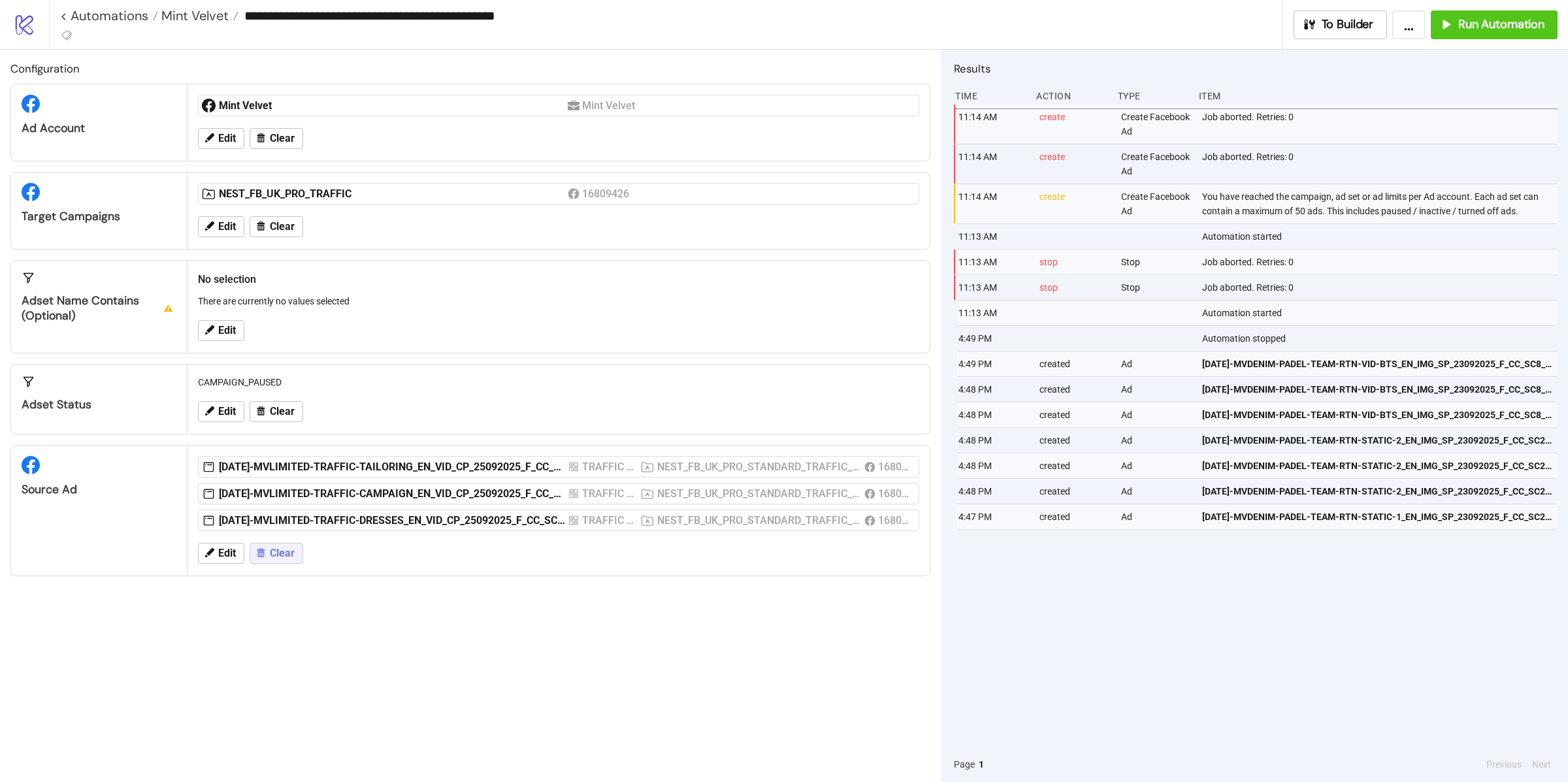
click at [294, 549] on span "Clear" at bounding box center [282, 553] width 24 height 11
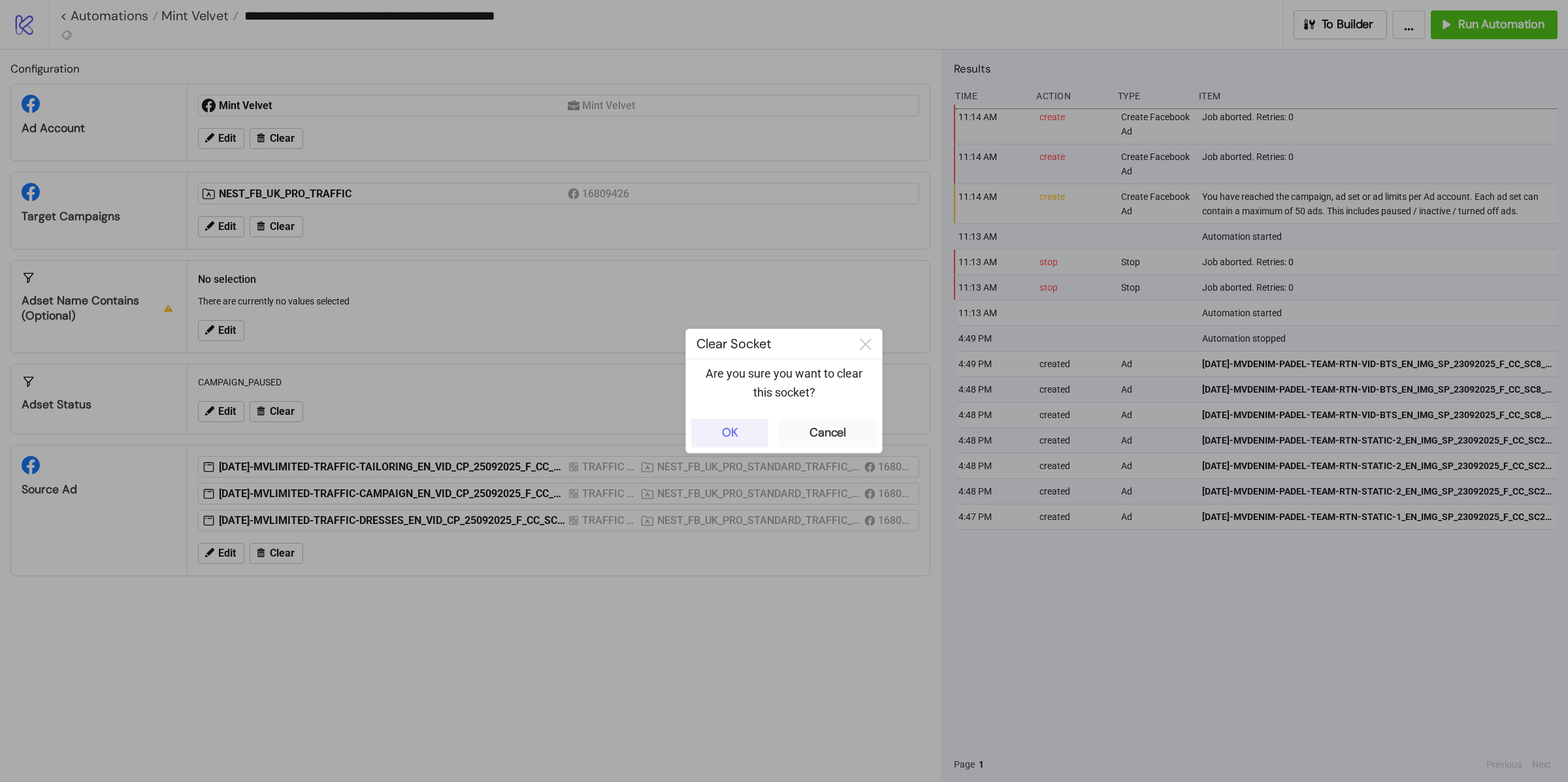
drag, startPoint x: 745, startPoint y: 427, endPoint x: 699, endPoint y: 447, distance: 50.2
click at [745, 427] on button "OK" at bounding box center [729, 432] width 77 height 28
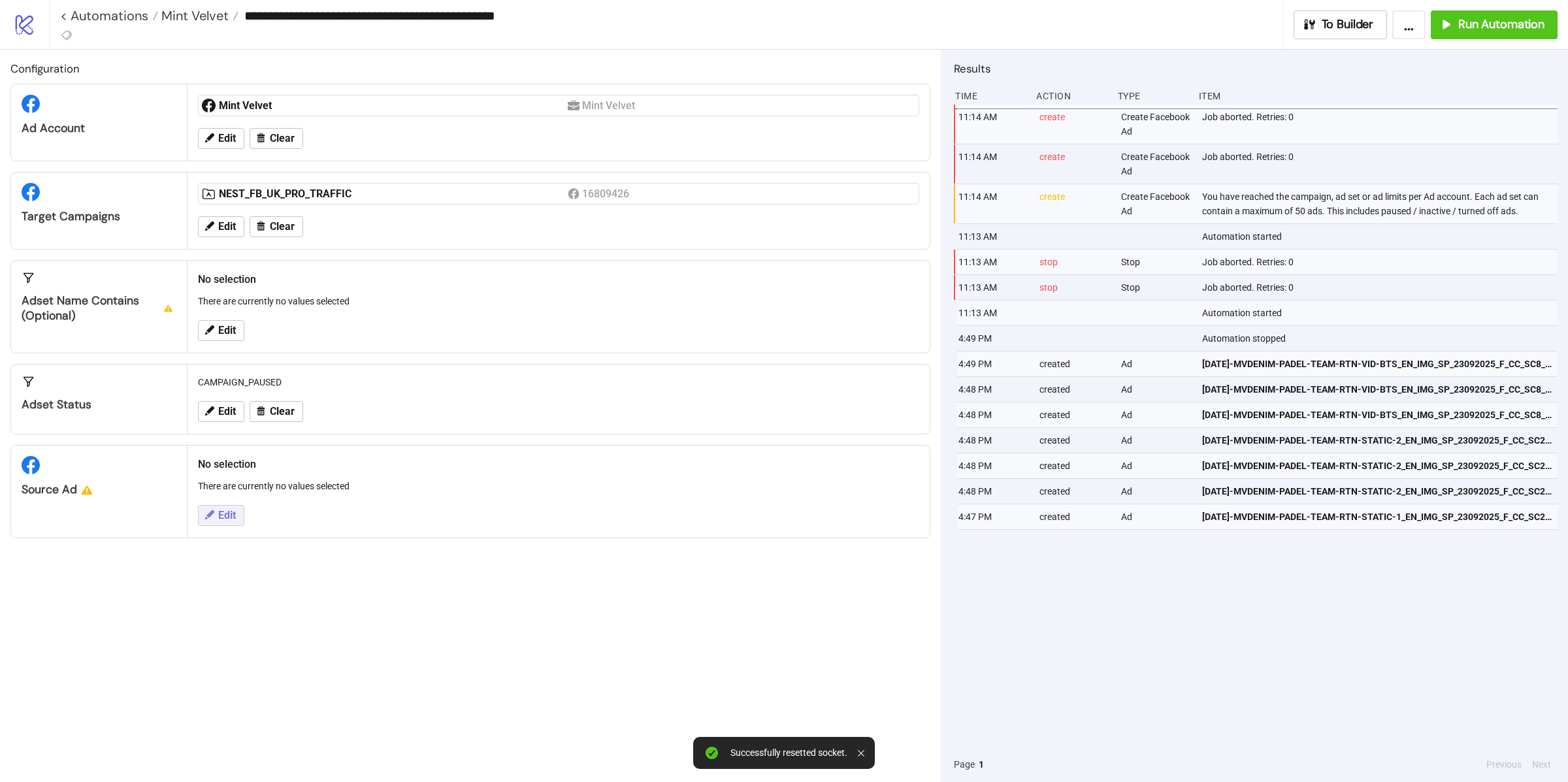
click at [246, 521] on div "Edit" at bounding box center [558, 515] width 732 height 34
click at [200, 519] on button "Edit" at bounding box center [221, 515] width 46 height 21
click at [242, 525] on div at bounding box center [551, 531] width 681 height 18
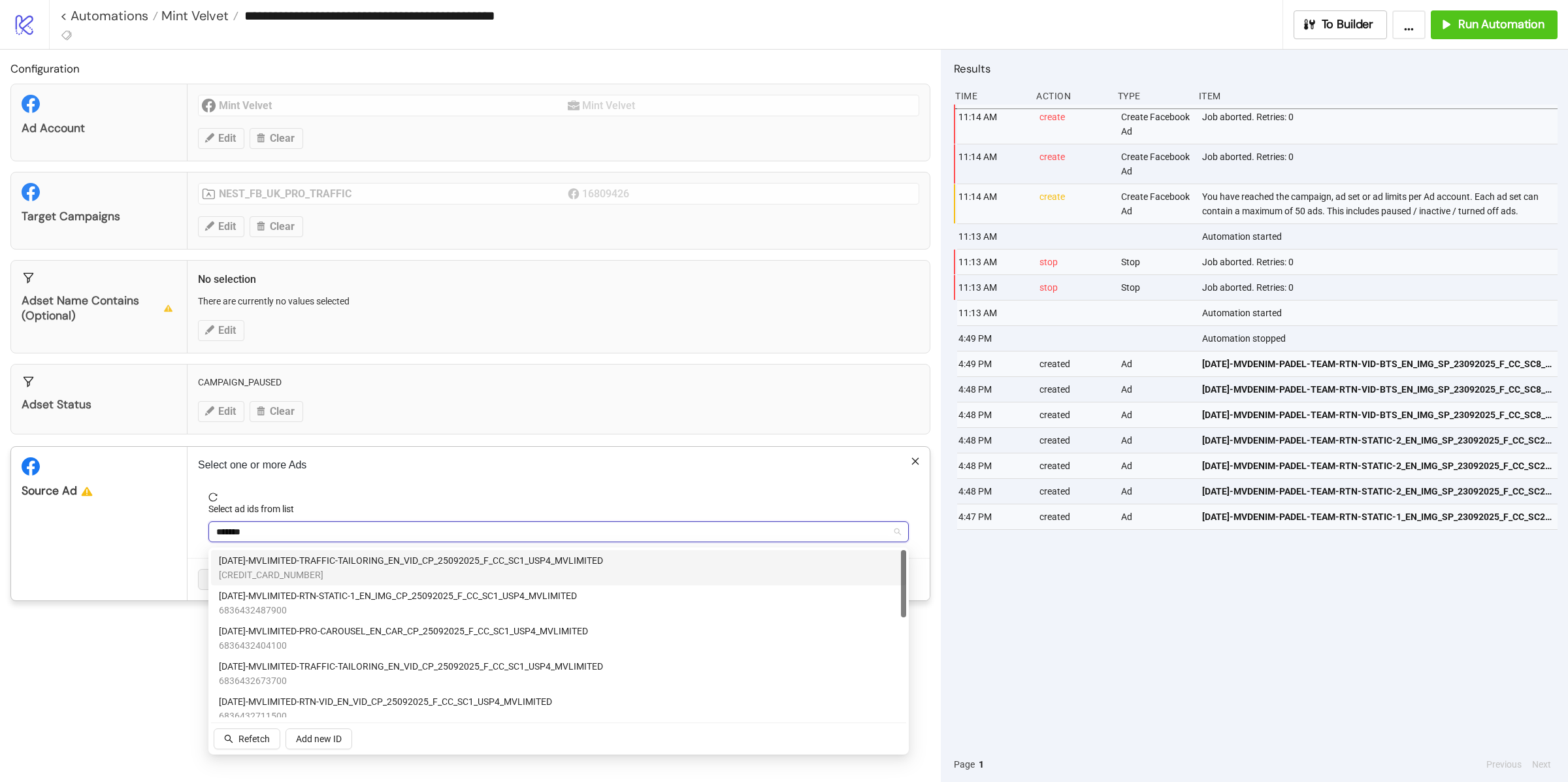
type input "********"
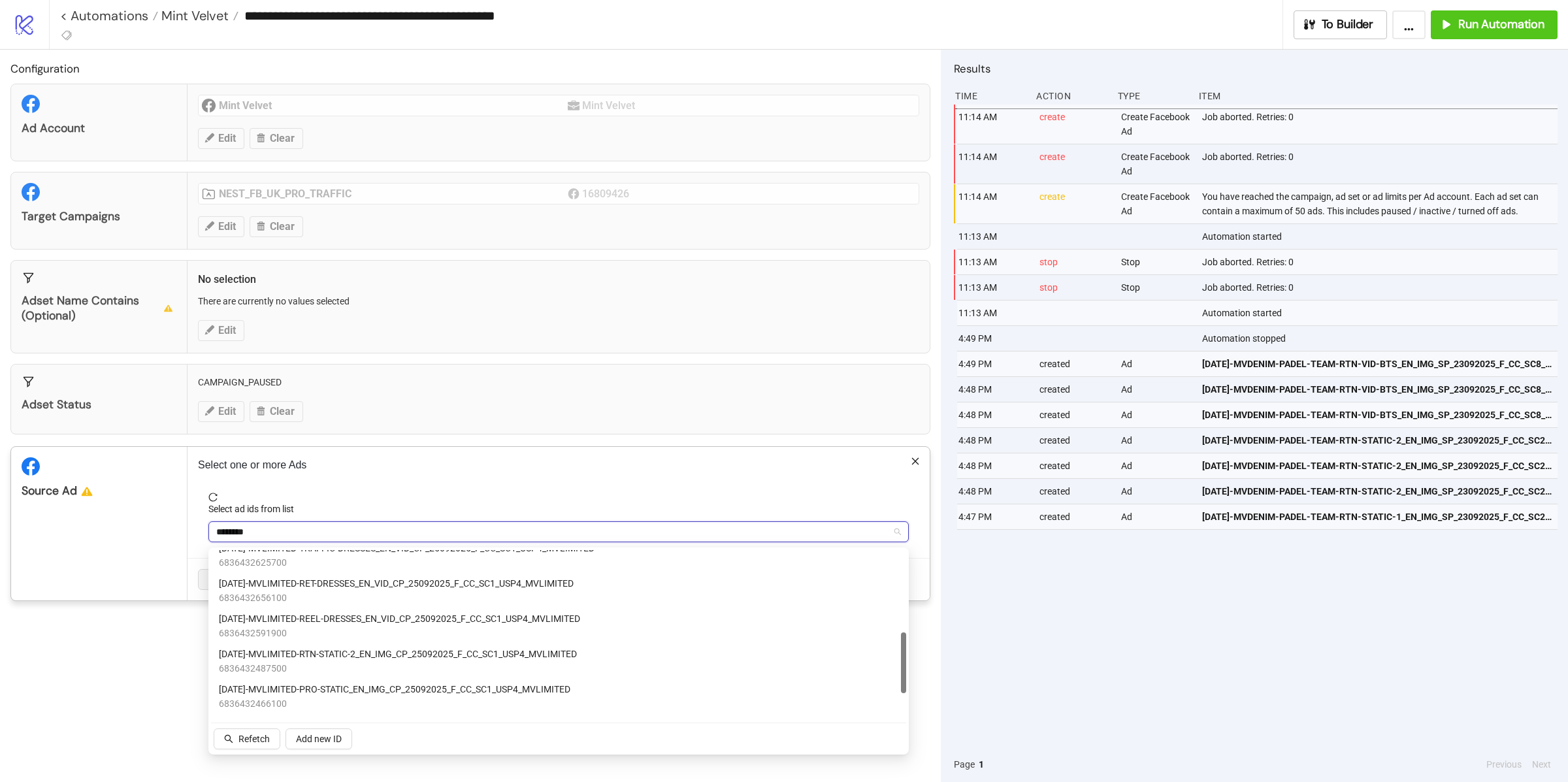
scroll to position [291, 0]
click at [334, 627] on span "[DATE]-MVLIMITED-PRO-STATIC_EN_IMG_CP_25092025_F_CC_SC1_USP4_MVLIMITED" at bounding box center [395, 622] width 352 height 15
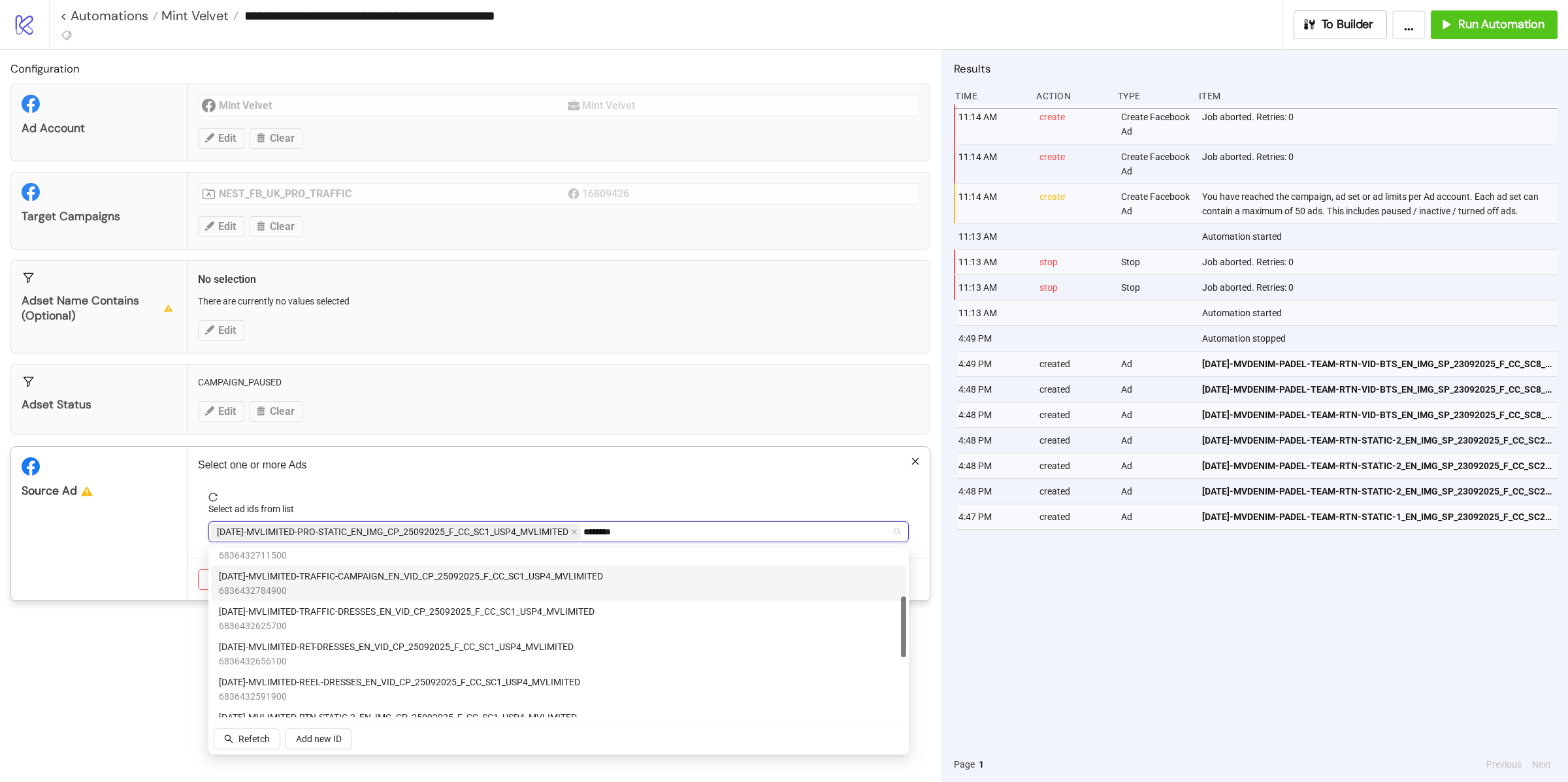
scroll to position [45, 0]
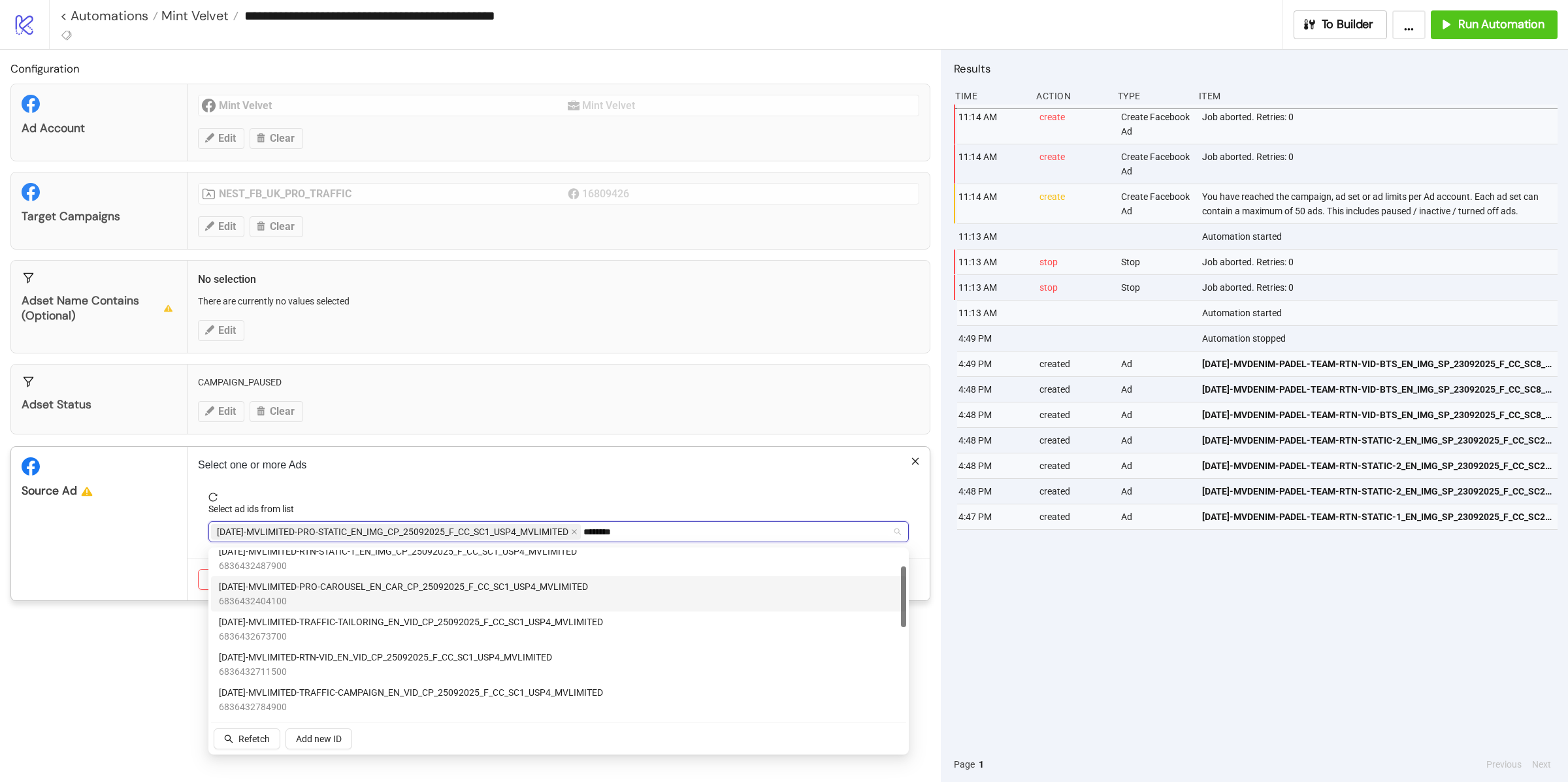
click at [351, 603] on span "6836432404100" at bounding box center [403, 601] width 369 height 15
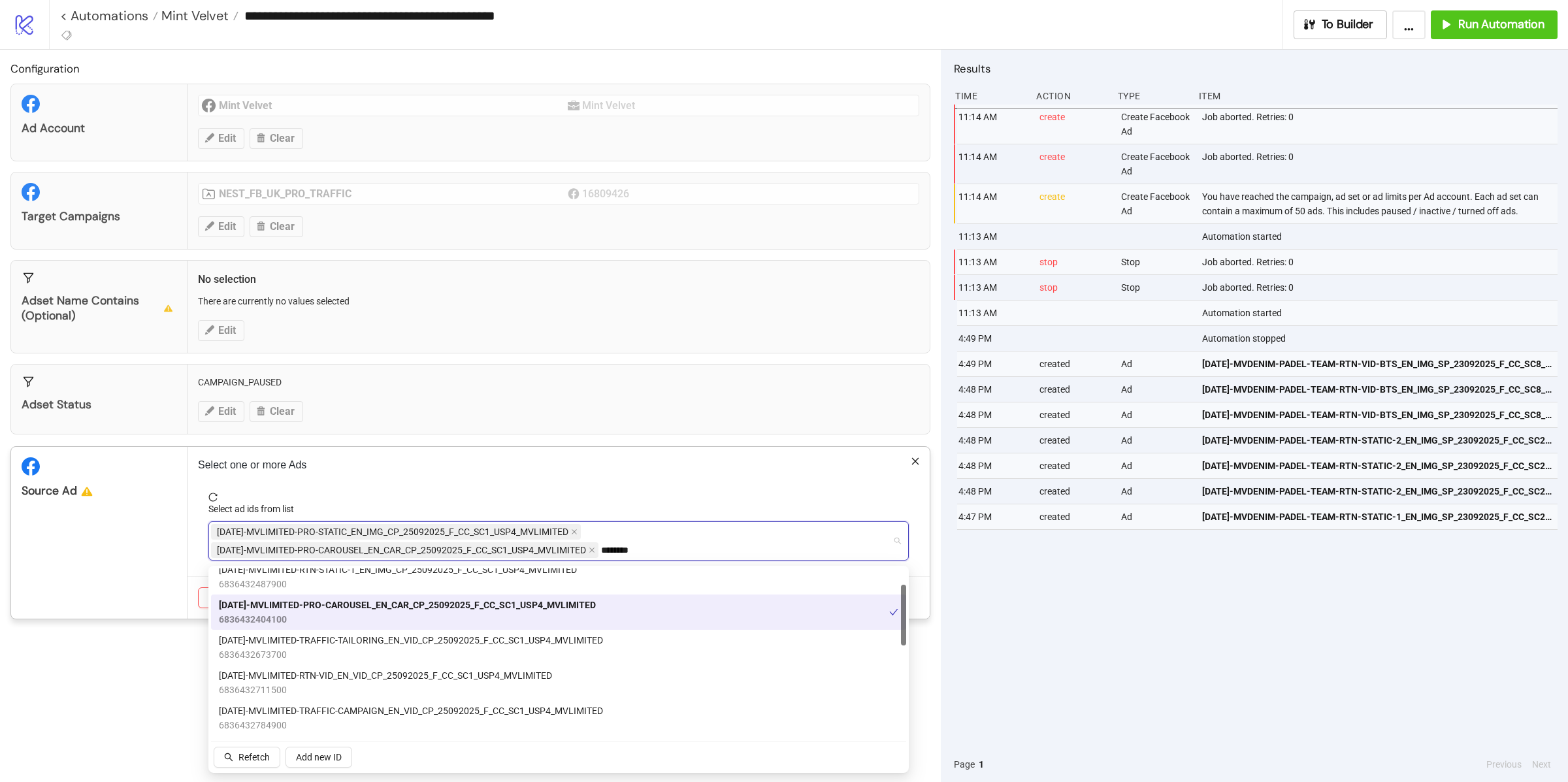
scroll to position [291, 0]
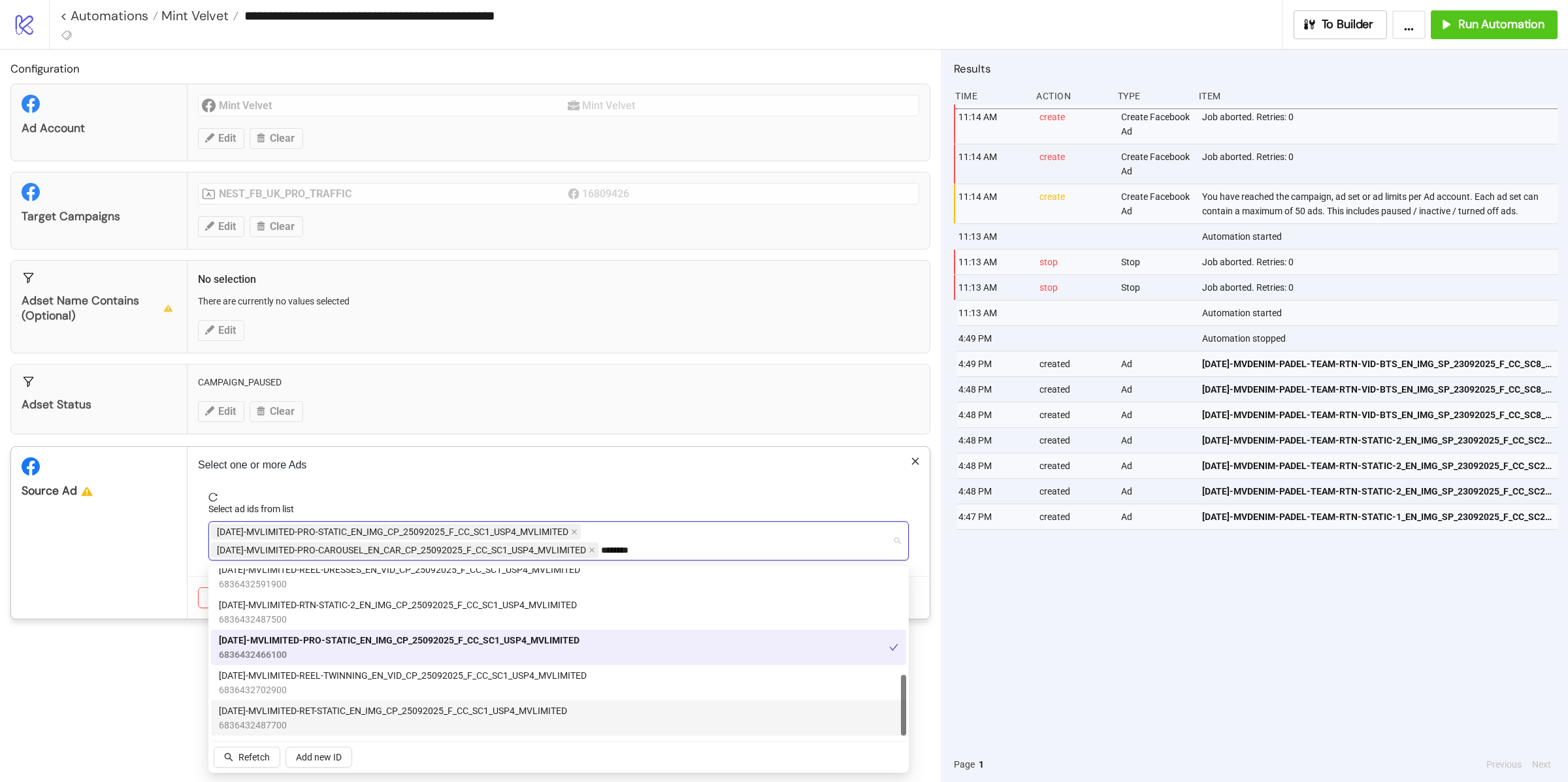
click at [343, 713] on span "[DATE]-MVLIMITED-RET-STATIC_EN_IMG_CP_25092025_F_CC_SC1_USP4_MVLIMITED" at bounding box center [393, 710] width 348 height 15
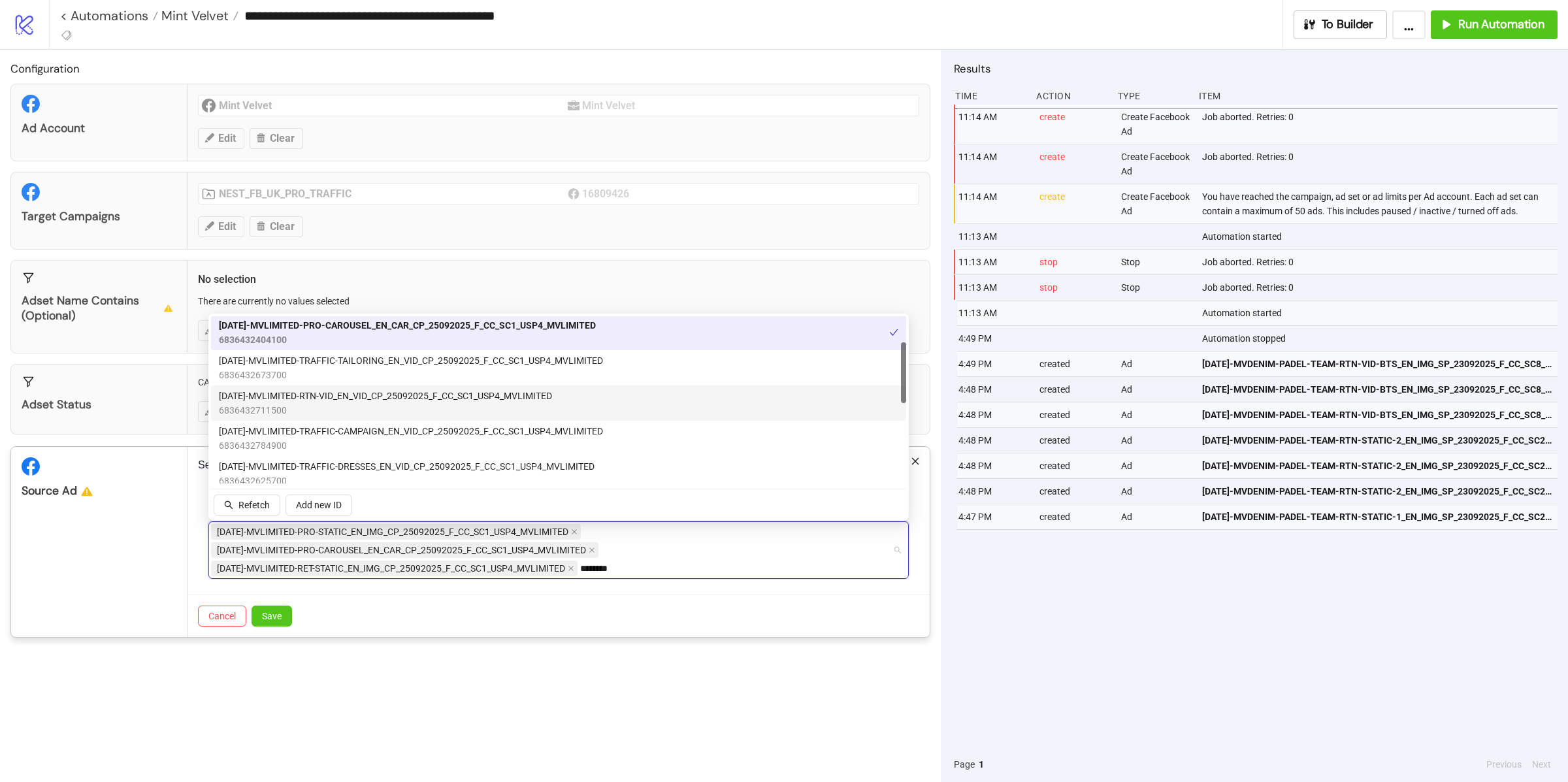
scroll to position [101, 0]
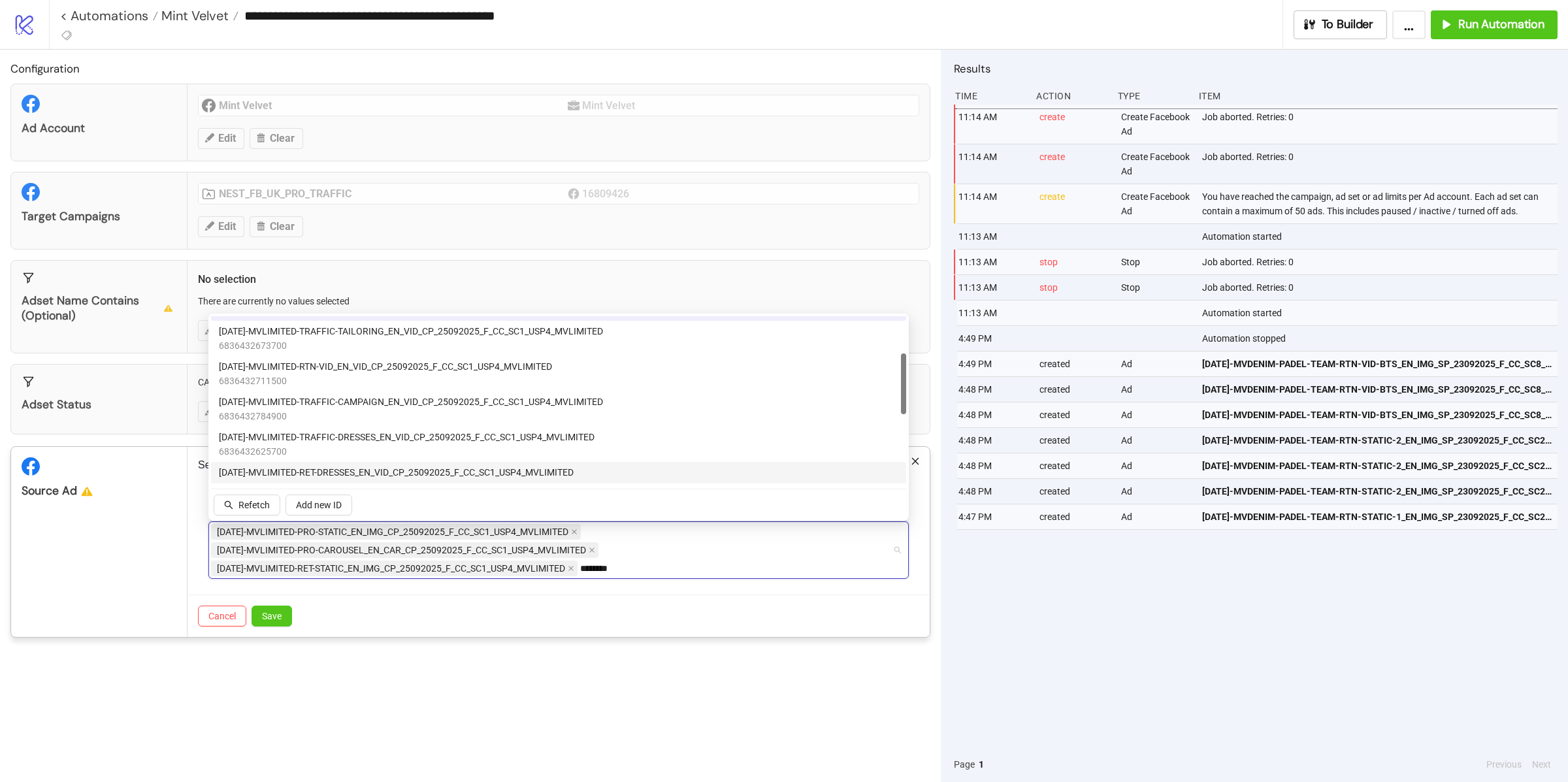
click at [366, 470] on span "[DATE]-MVLIMITED-RET-DRESSES_EN_VID_CP_25092025_F_CC_SC1_USP4_MVLIMITED" at bounding box center [396, 472] width 355 height 15
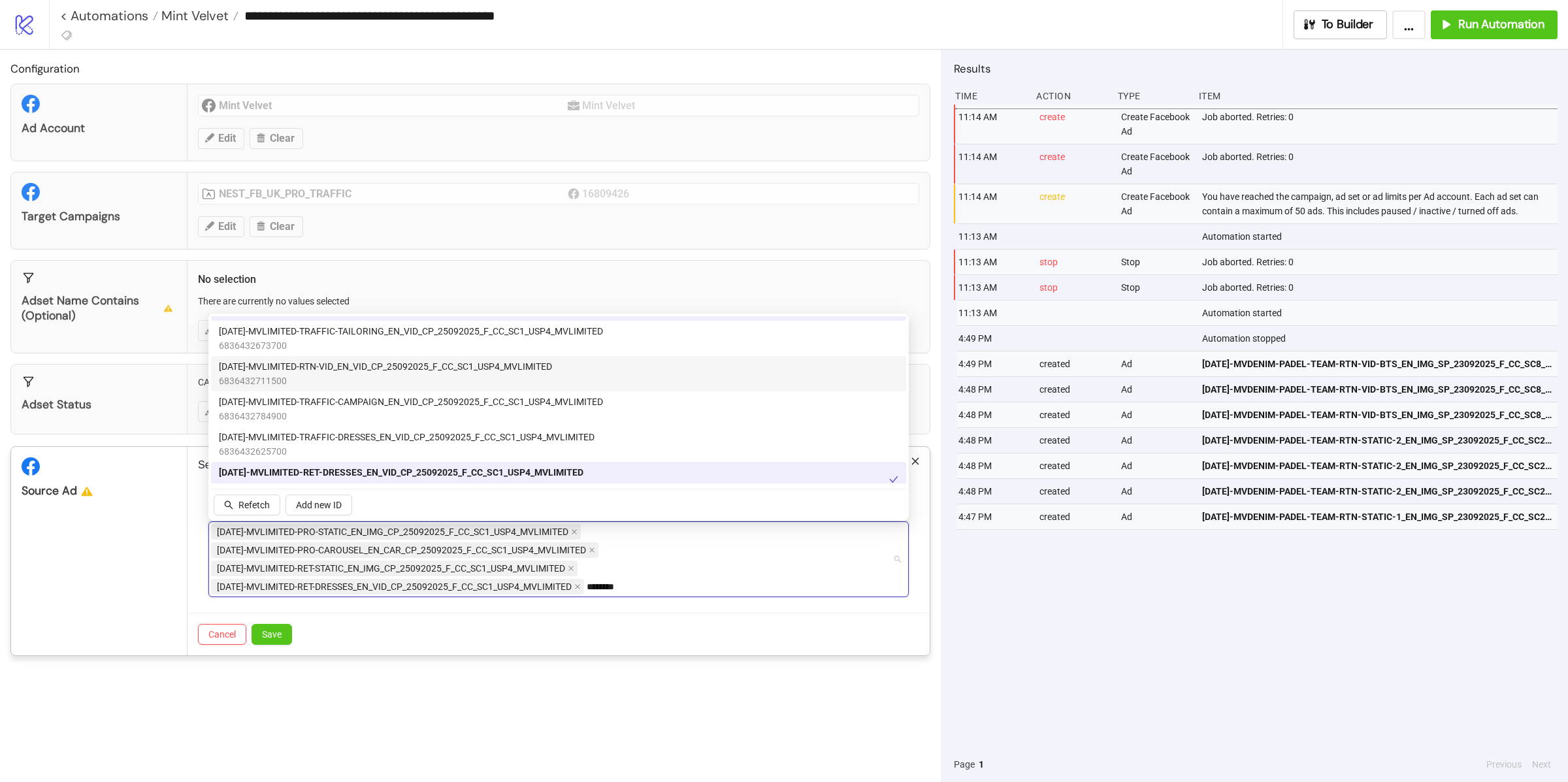
click at [336, 374] on span "6836432711500" at bounding box center [385, 381] width 333 height 15
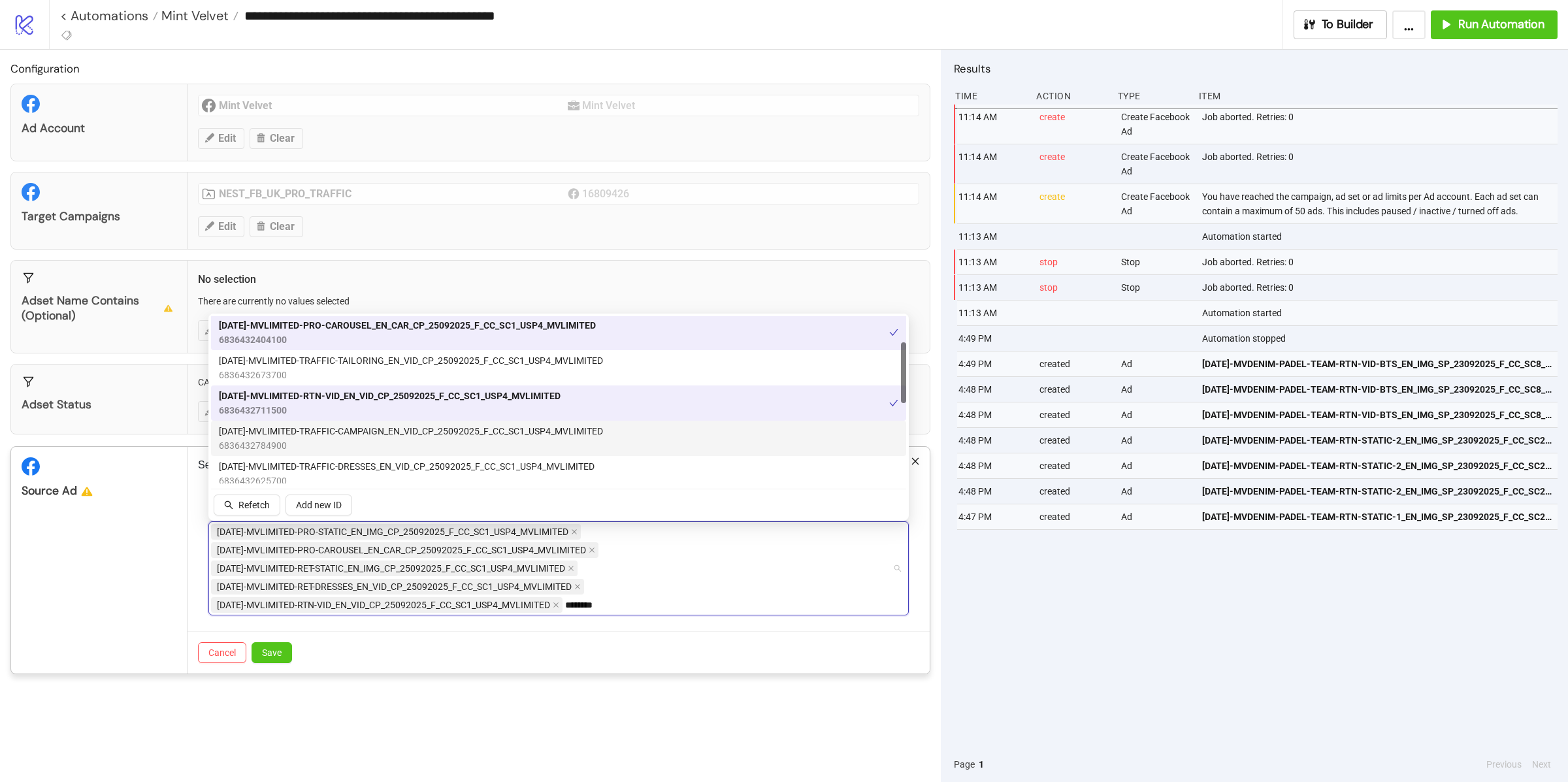
scroll to position [0, 0]
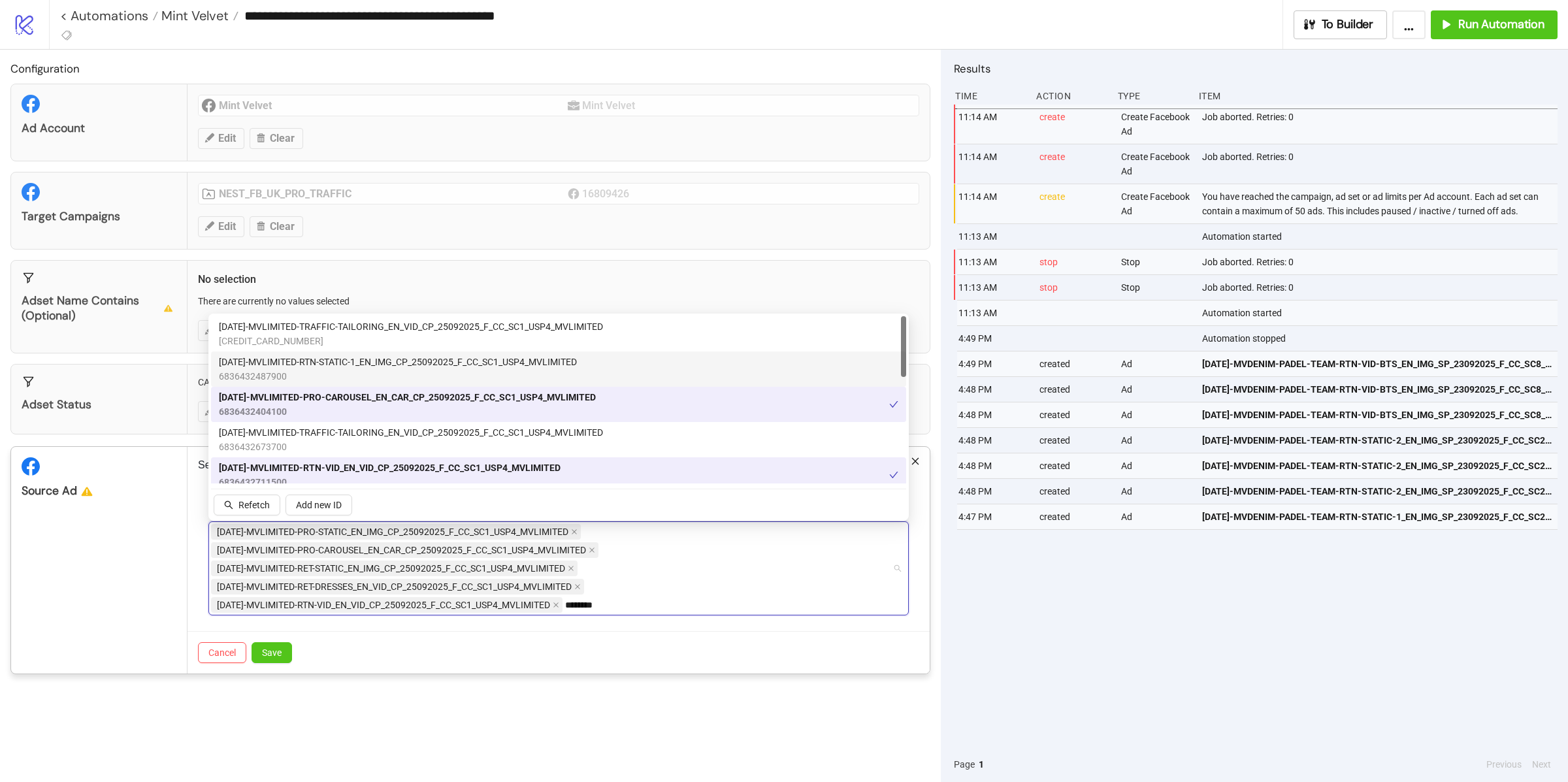
click at [332, 369] on span "6836432487900" at bounding box center [398, 376] width 358 height 15
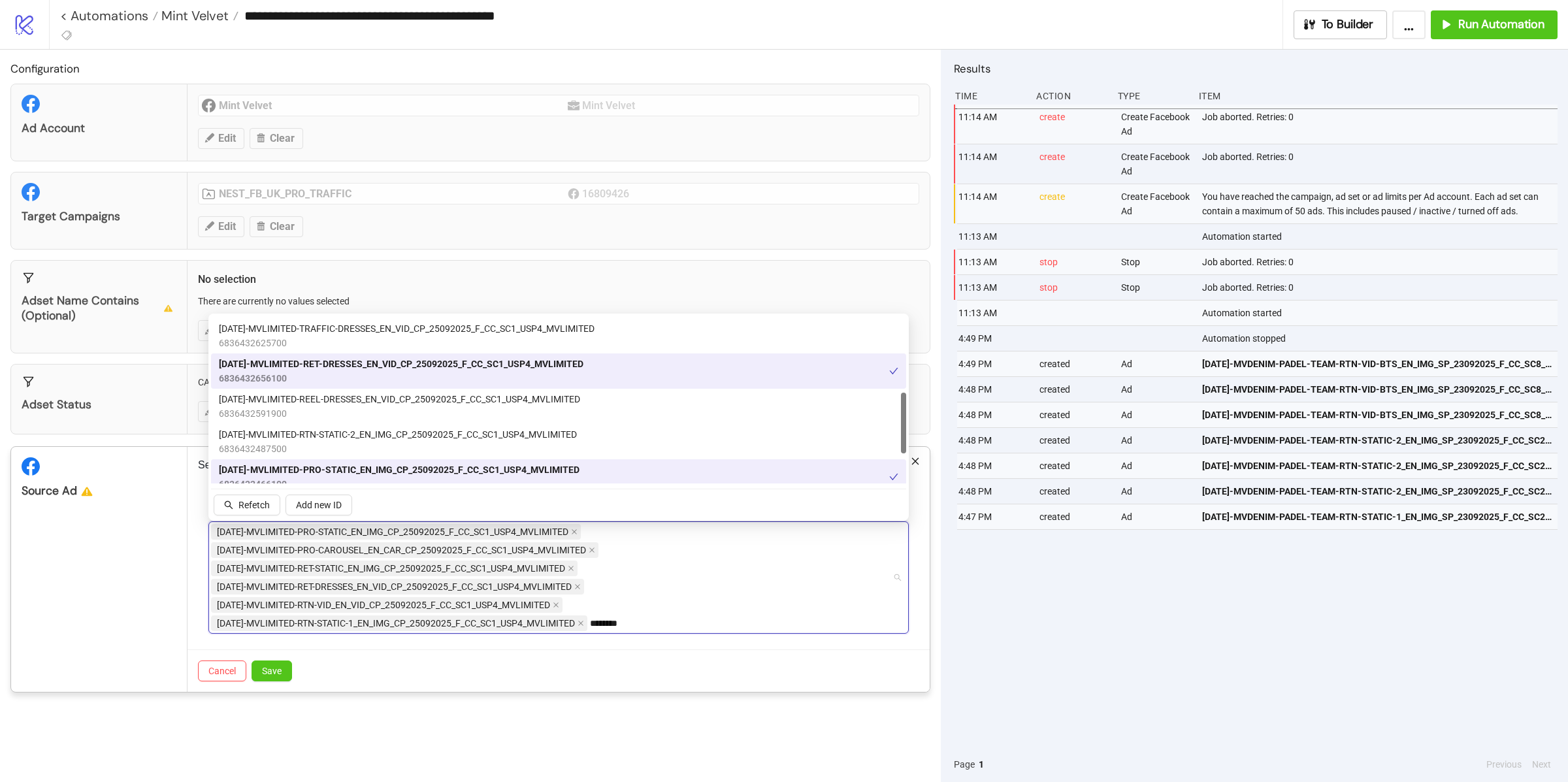
scroll to position [213, 0]
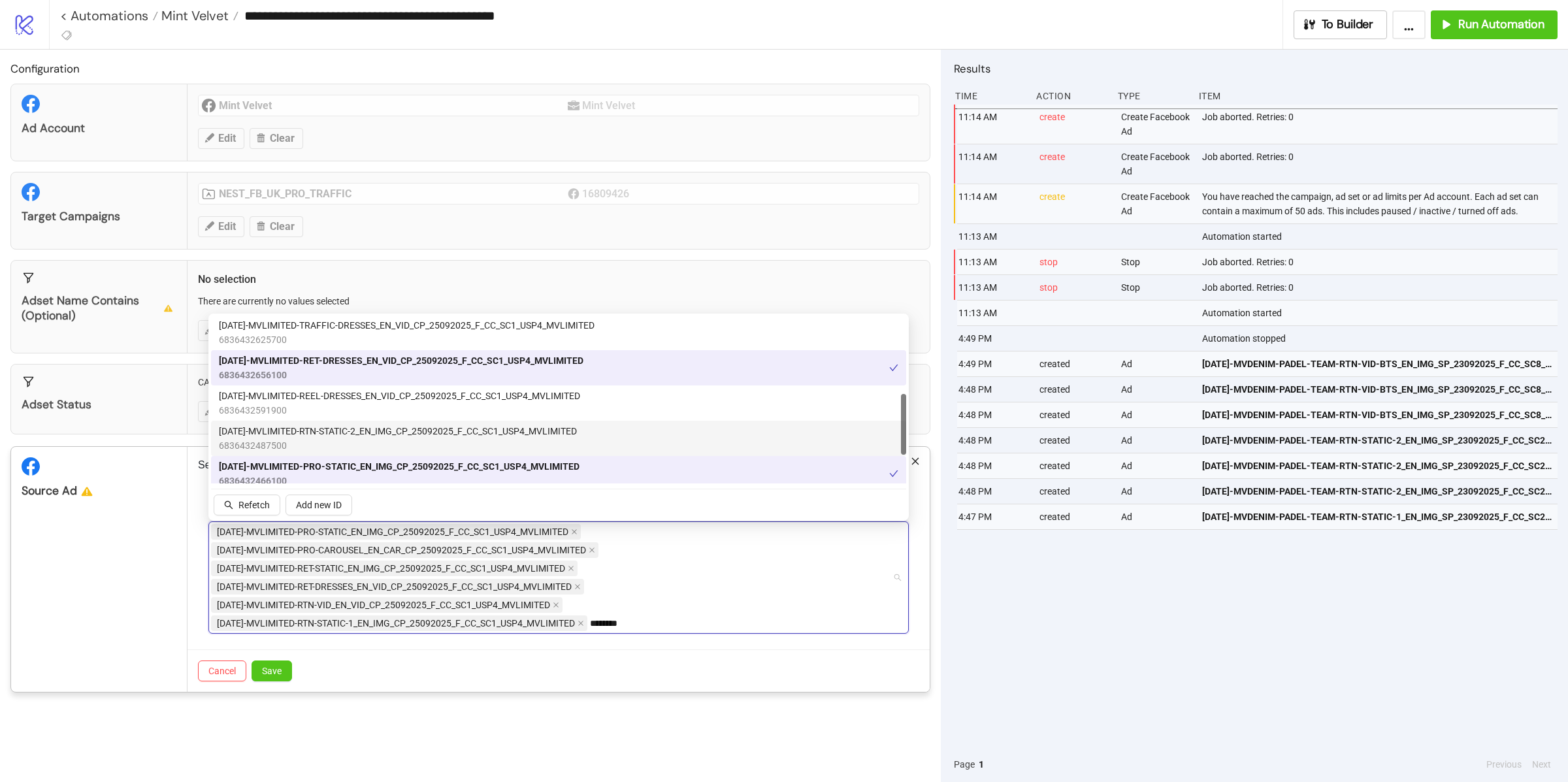
click at [342, 435] on span "[DATE]-MVLIMITED-RTN-STATIC-2_EN_IMG_CP_25092025_F_CC_SC1_USP4_MVLIMITED" at bounding box center [398, 431] width 358 height 15
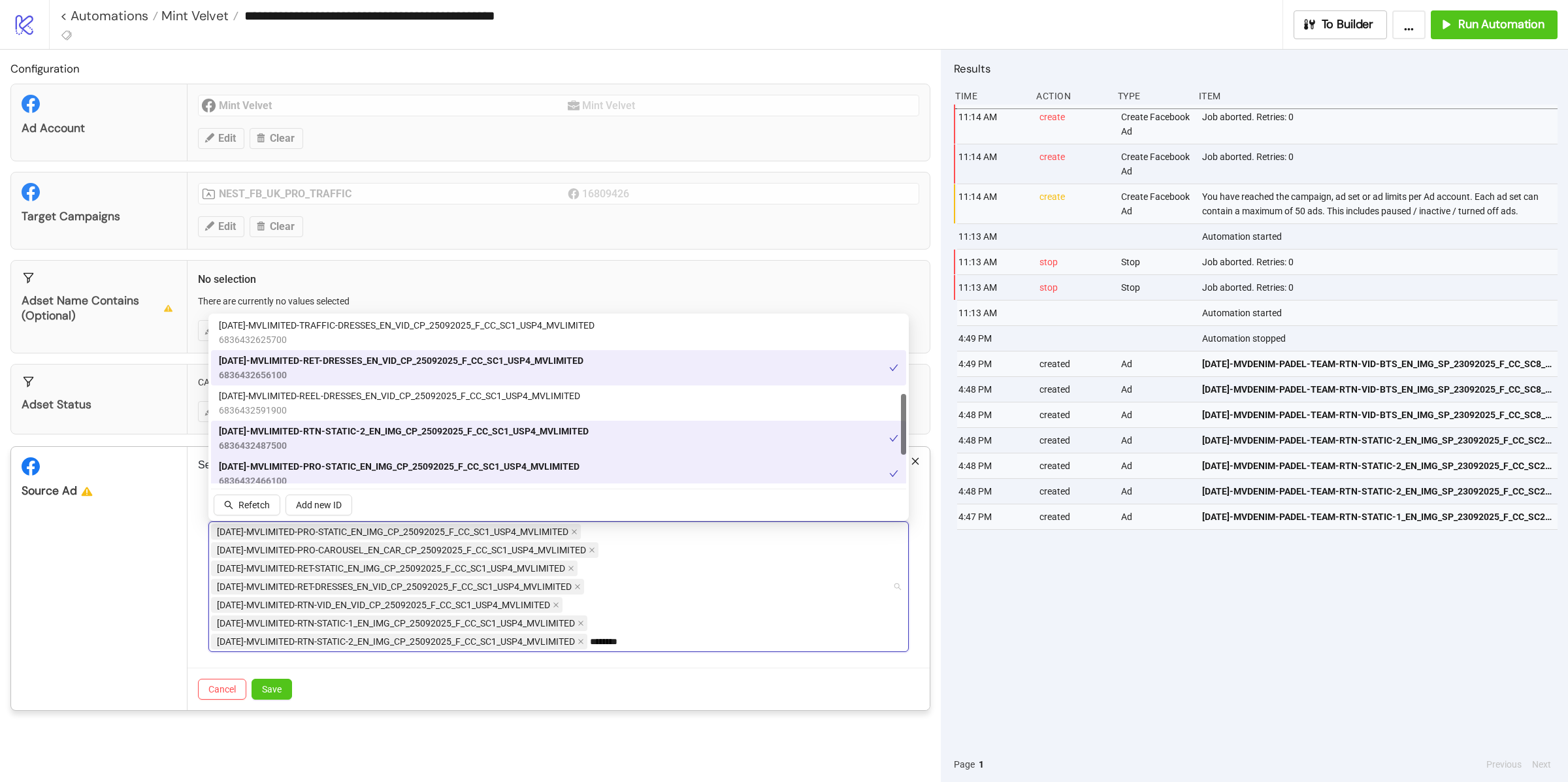
scroll to position [291, 0]
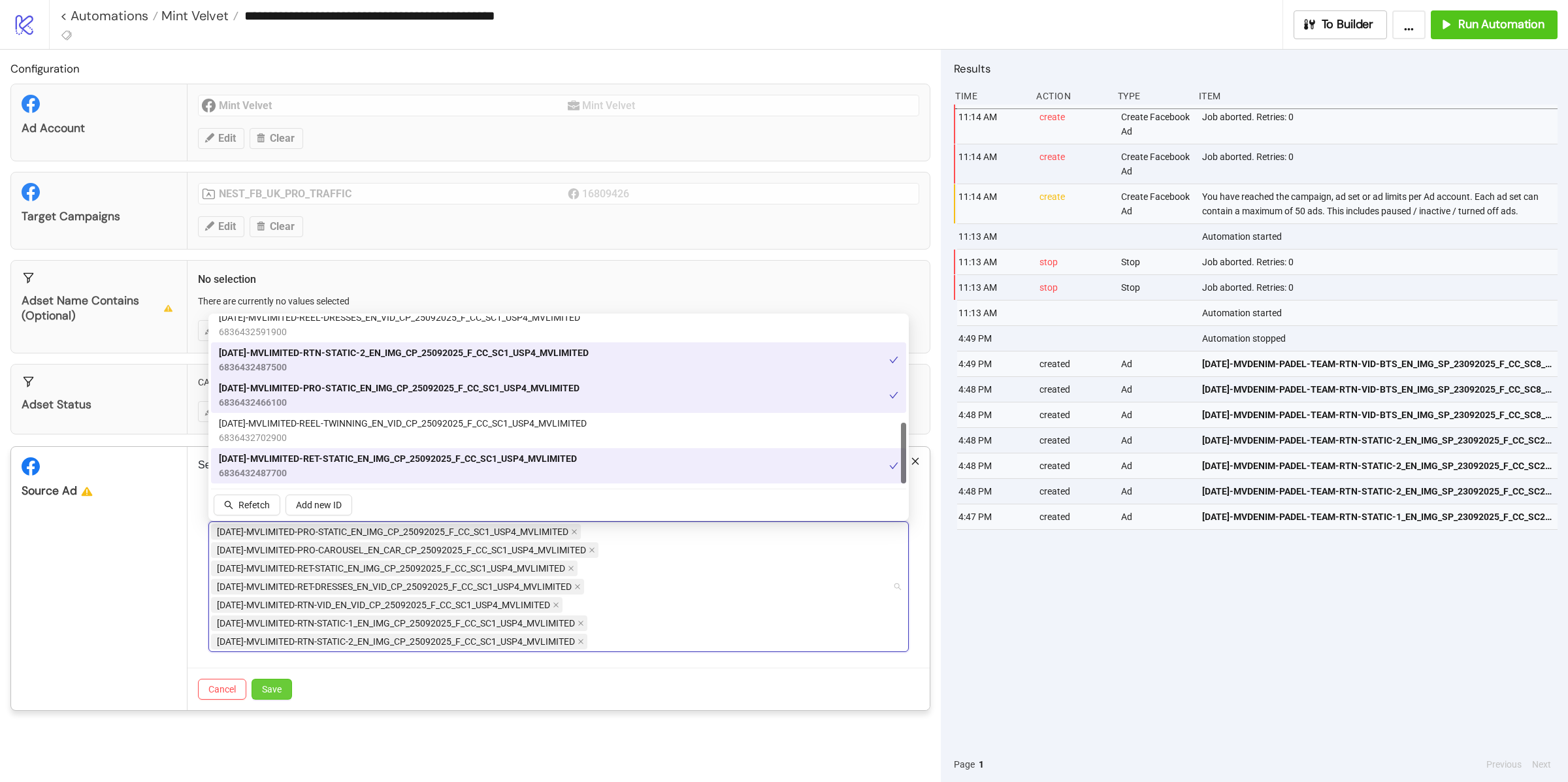
click at [266, 697] on button "Save" at bounding box center [272, 689] width 41 height 21
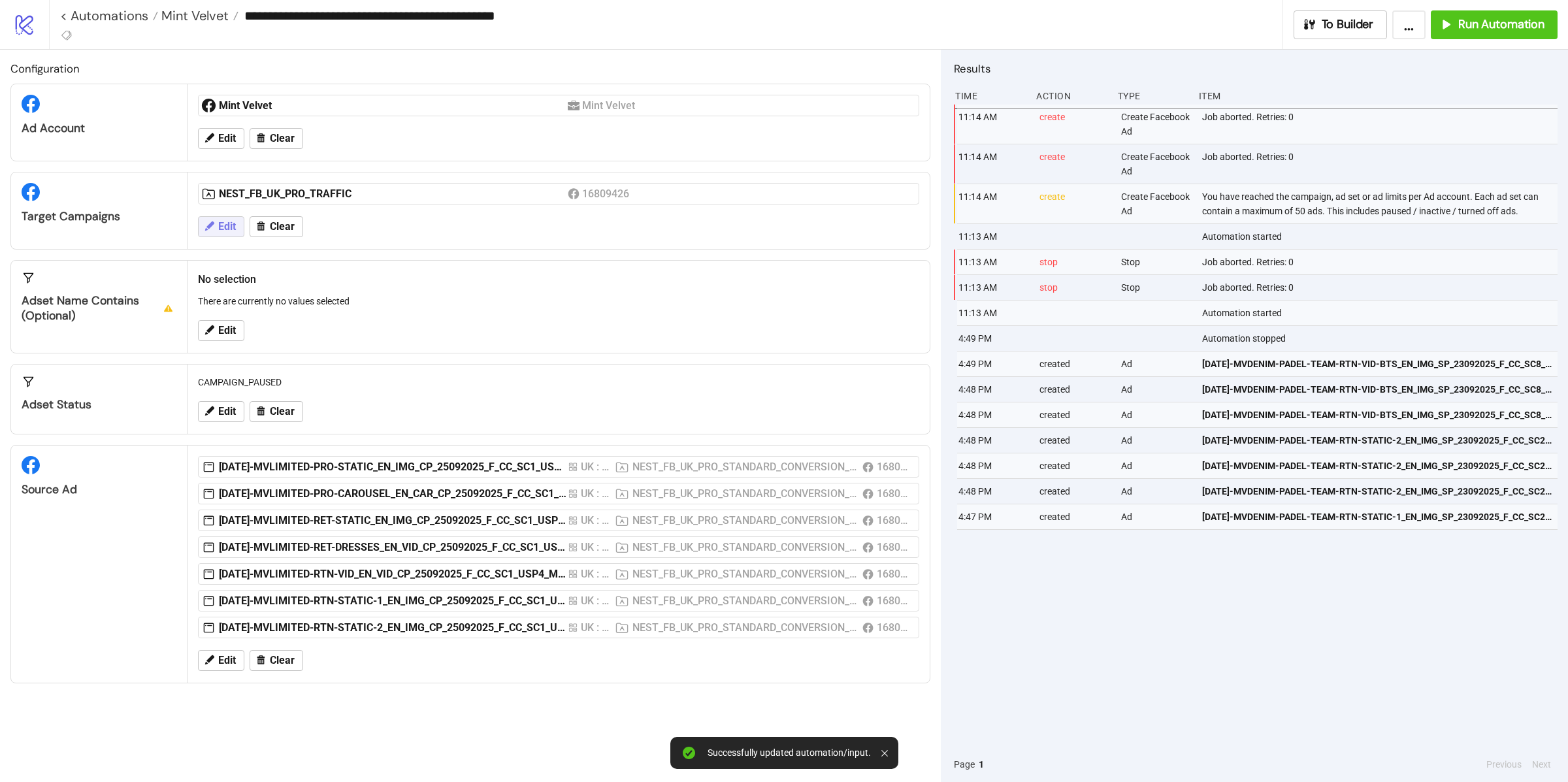
click at [243, 230] on button "Edit" at bounding box center [221, 227] width 46 height 21
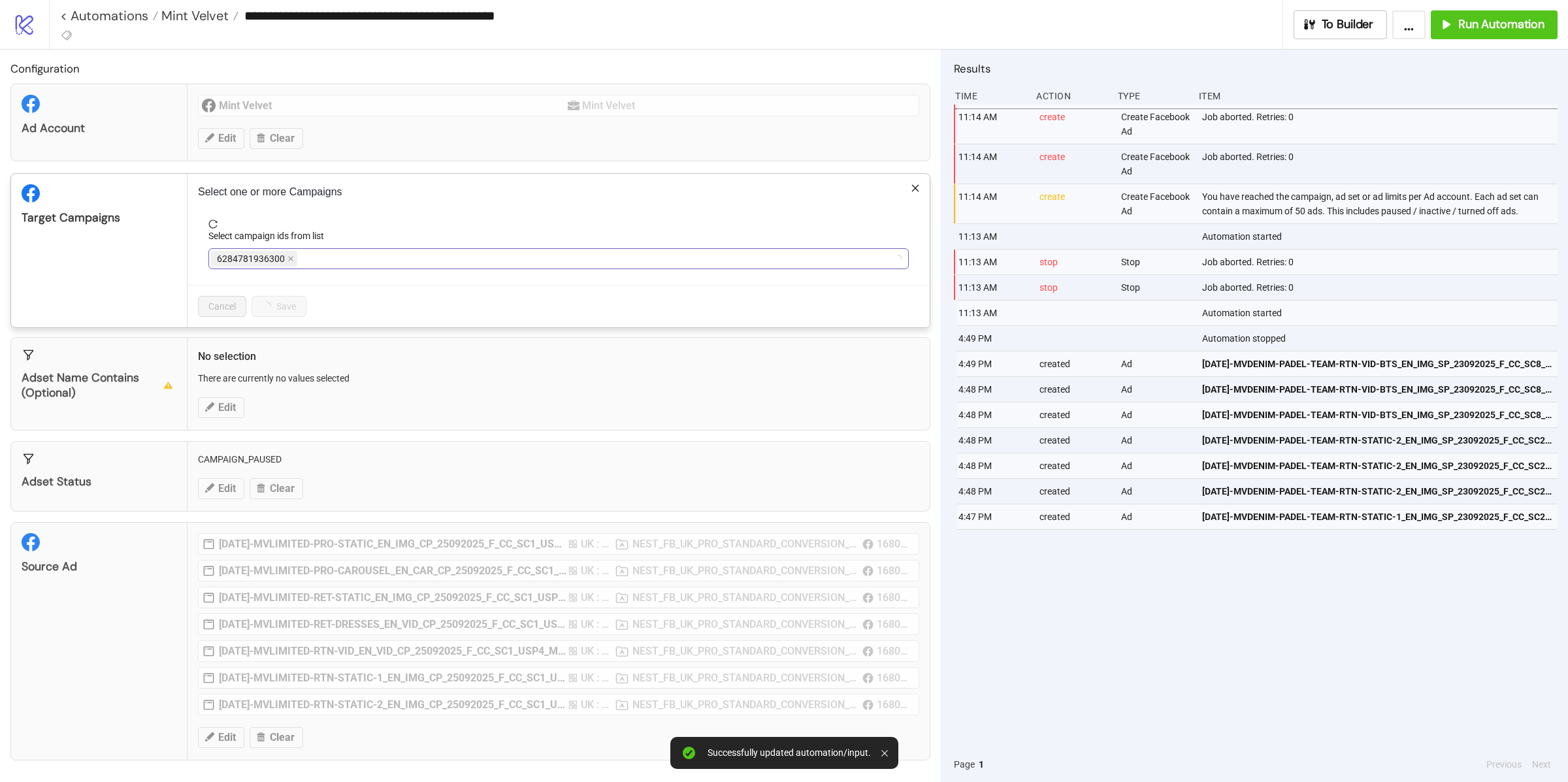
click at [295, 261] on span "6284781936300" at bounding box center [254, 258] width 86 height 15
click at [287, 260] on icon "close" at bounding box center [291, 259] width 7 height 7
click at [291, 260] on div at bounding box center [551, 259] width 681 height 18
click at [336, 260] on icon "close" at bounding box center [338, 259] width 7 height 7
click at [337, 260] on div at bounding box center [551, 259] width 681 height 18
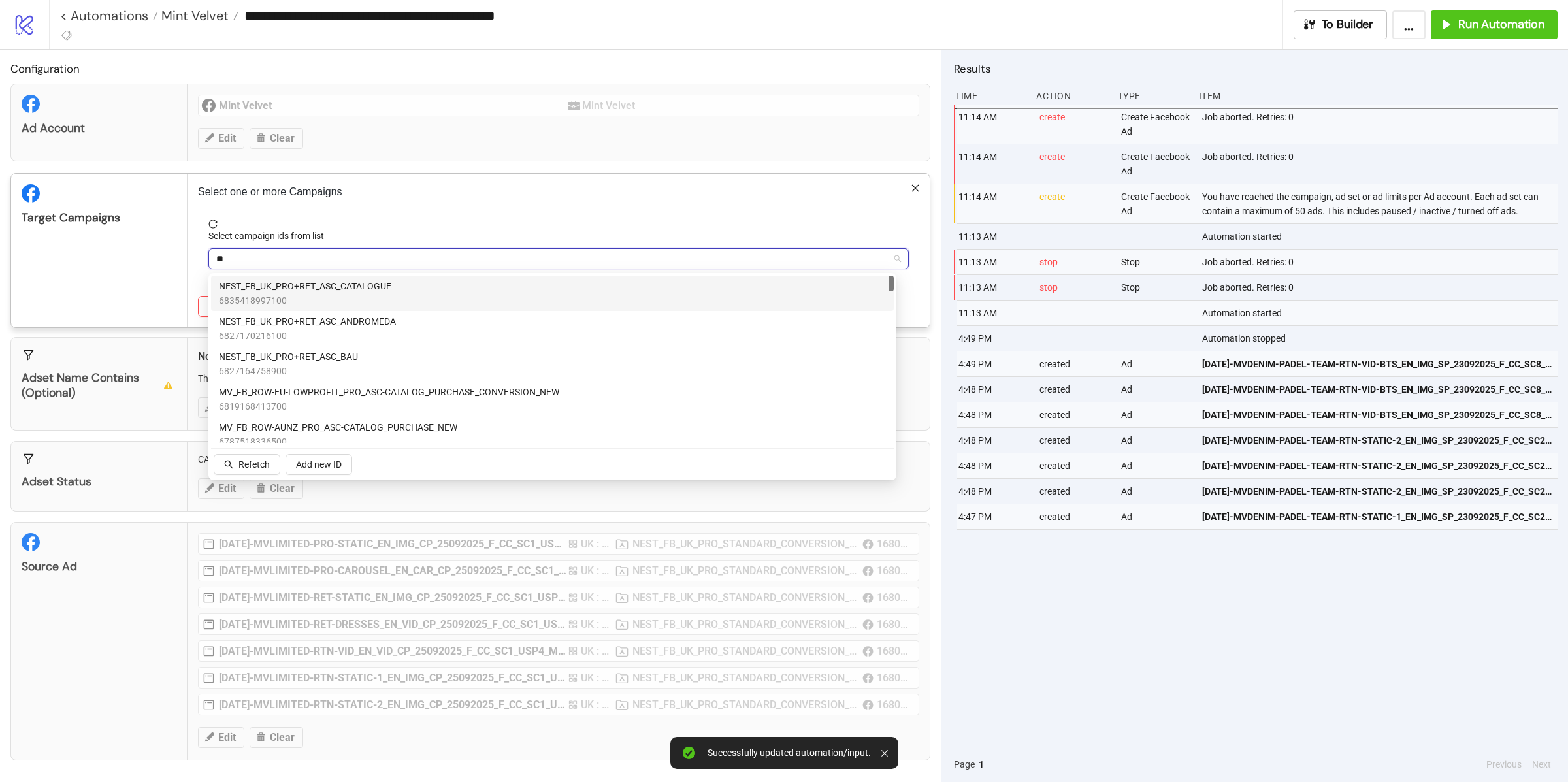
type input "***"
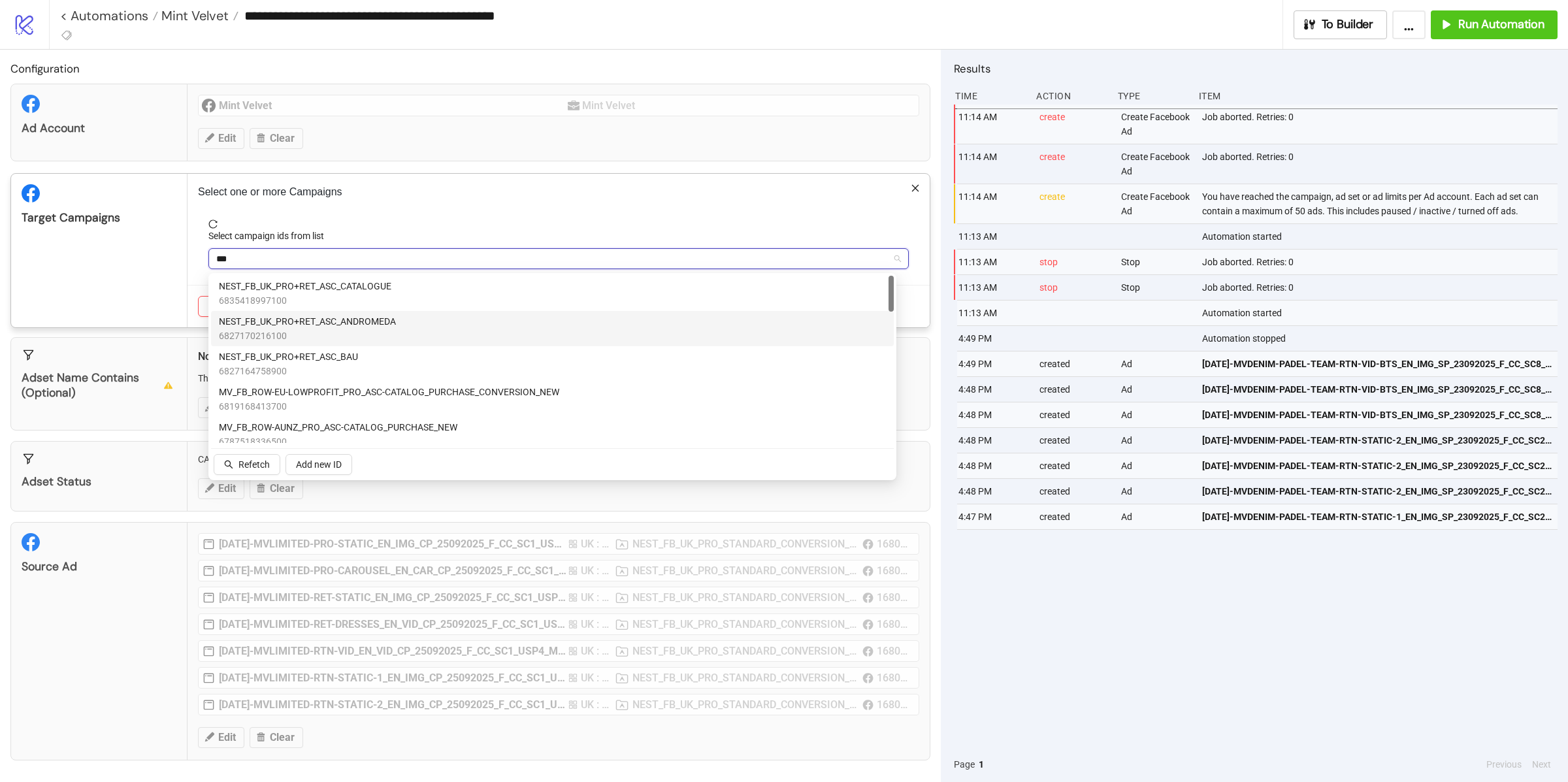
click at [303, 325] on span "NEST_FB_UK_PRO+RET_ASC_ANDROMEDA" at bounding box center [308, 321] width 177 height 15
click at [128, 293] on div "Target Campaigns" at bounding box center [99, 250] width 177 height 154
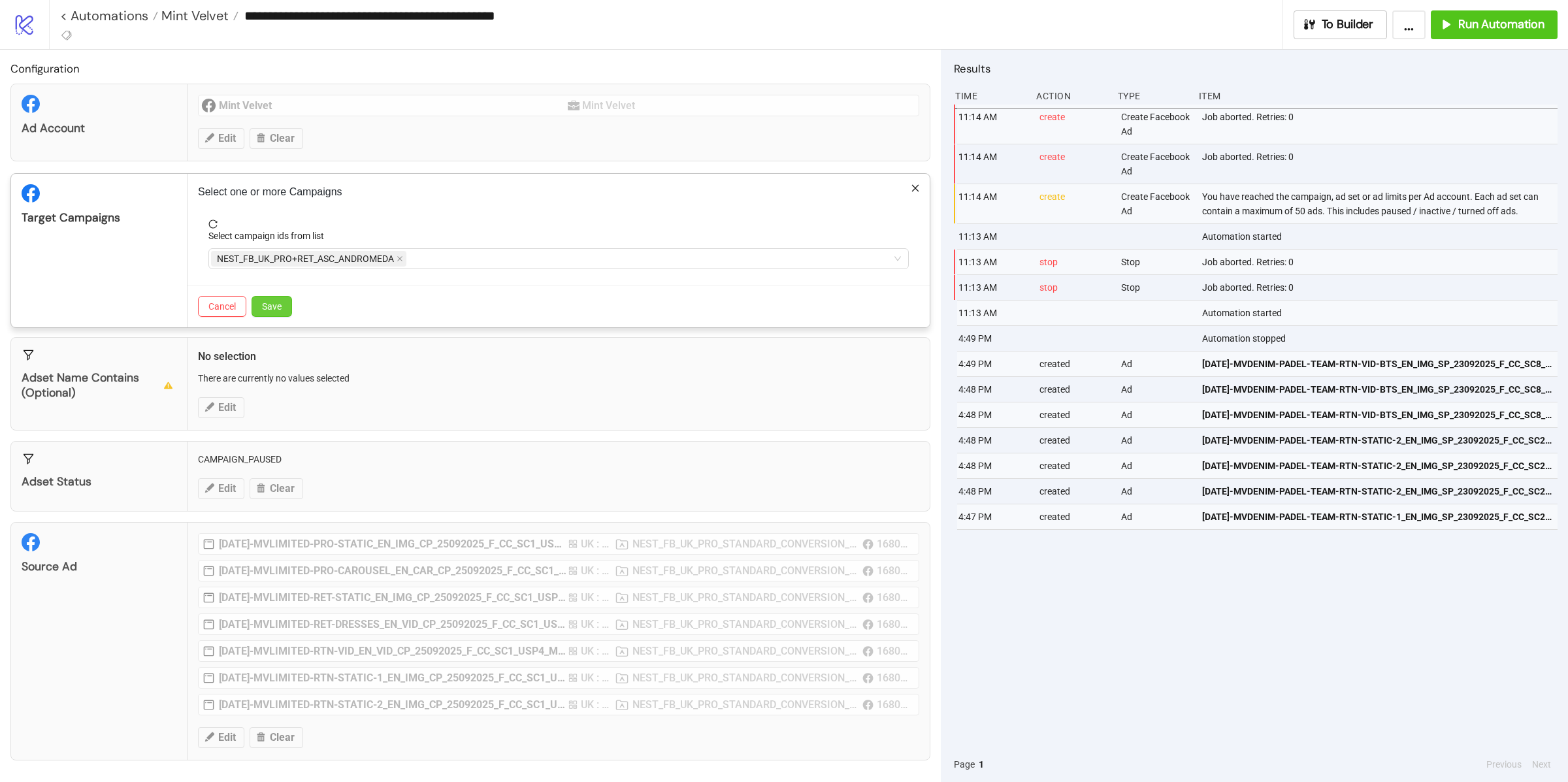
click at [271, 314] on button "Save" at bounding box center [272, 307] width 41 height 21
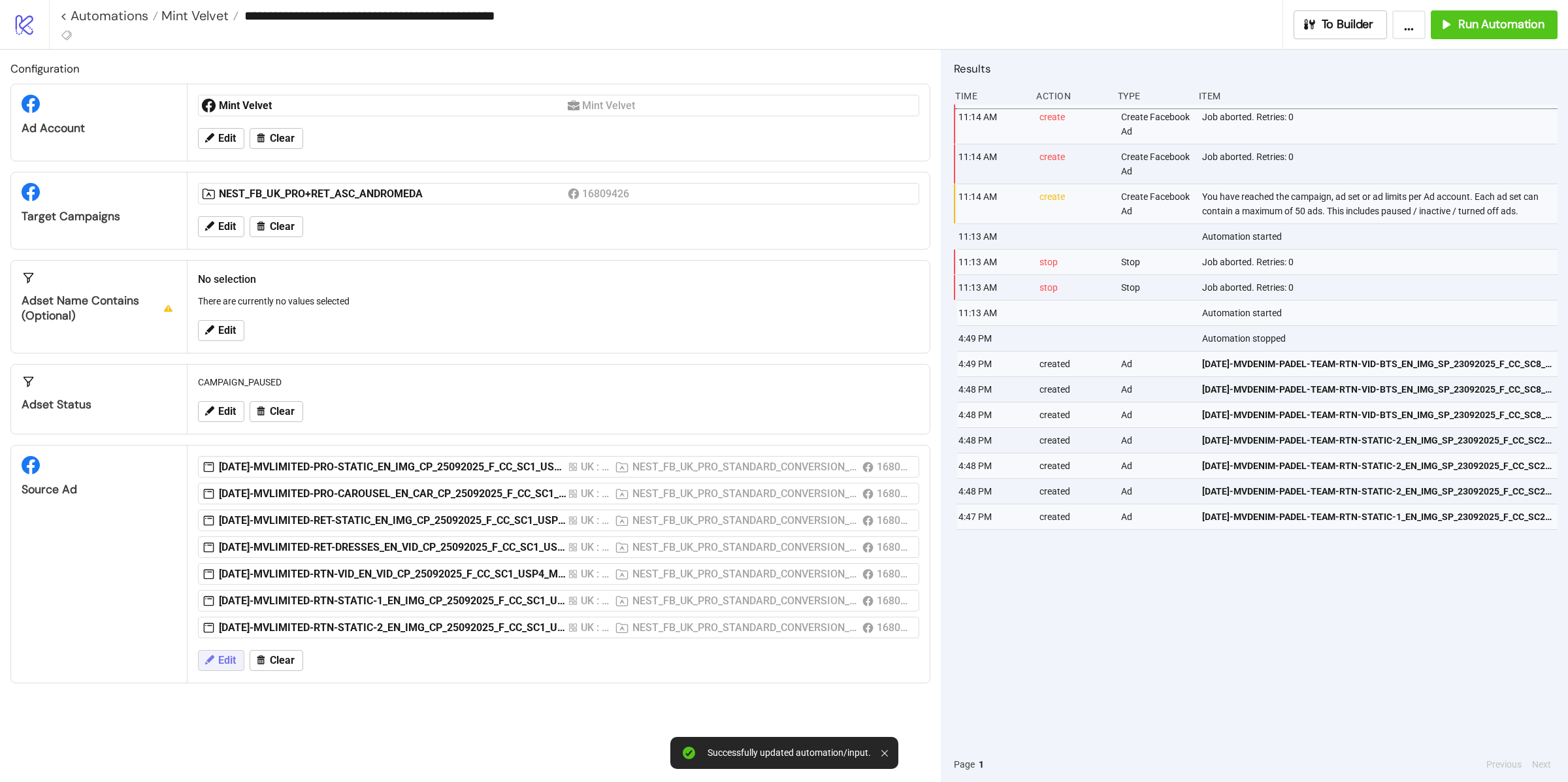
click at [201, 668] on button "Edit" at bounding box center [221, 661] width 46 height 21
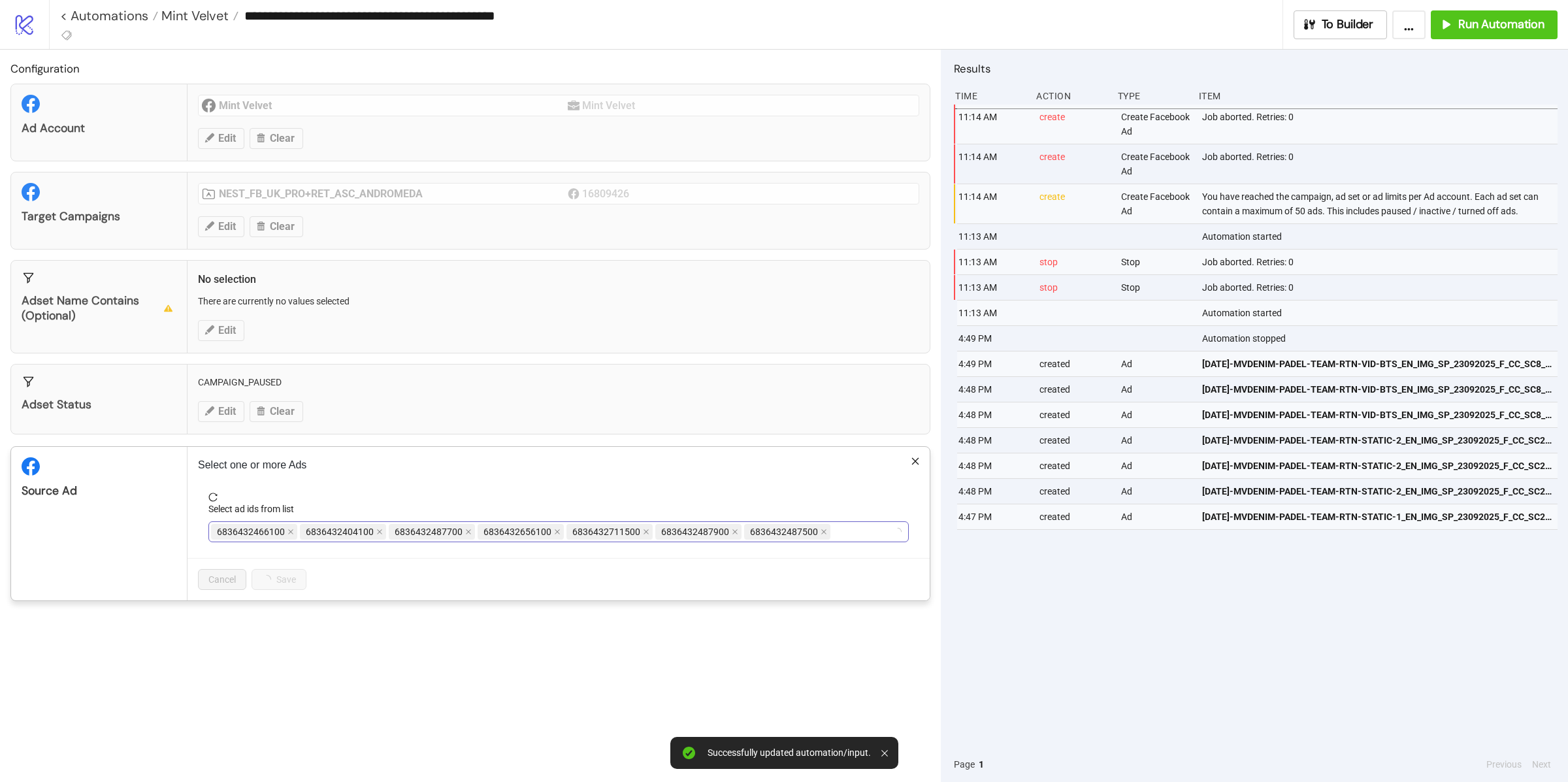
click at [836, 539] on div "6836432466100 6836432404100 6836432487700 6836432656100 6836432711500 683643248…" at bounding box center [551, 531] width 681 height 18
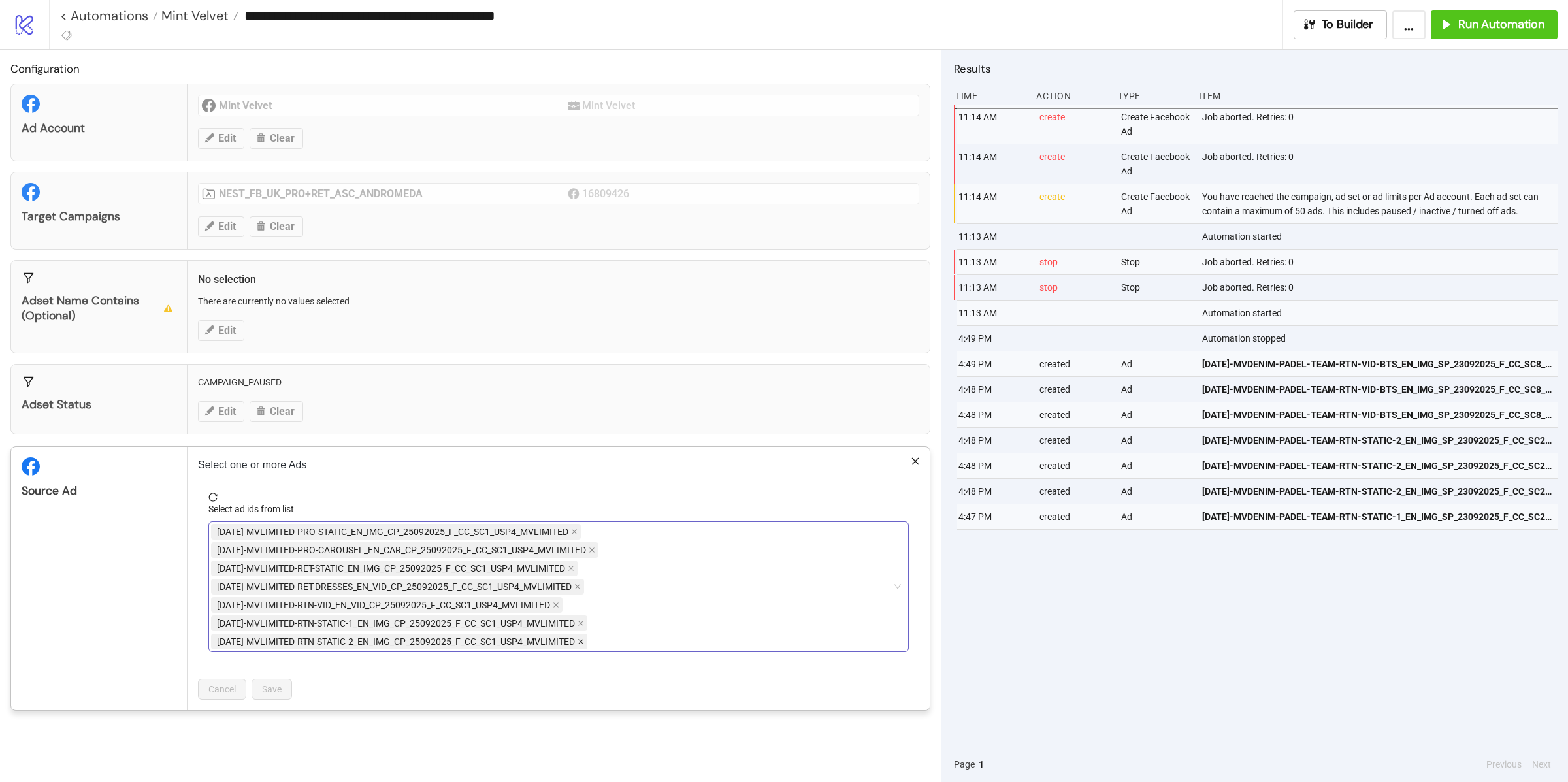
click at [583, 642] on icon "close" at bounding box center [581, 641] width 7 height 7
click at [581, 627] on icon "close" at bounding box center [581, 623] width 7 height 7
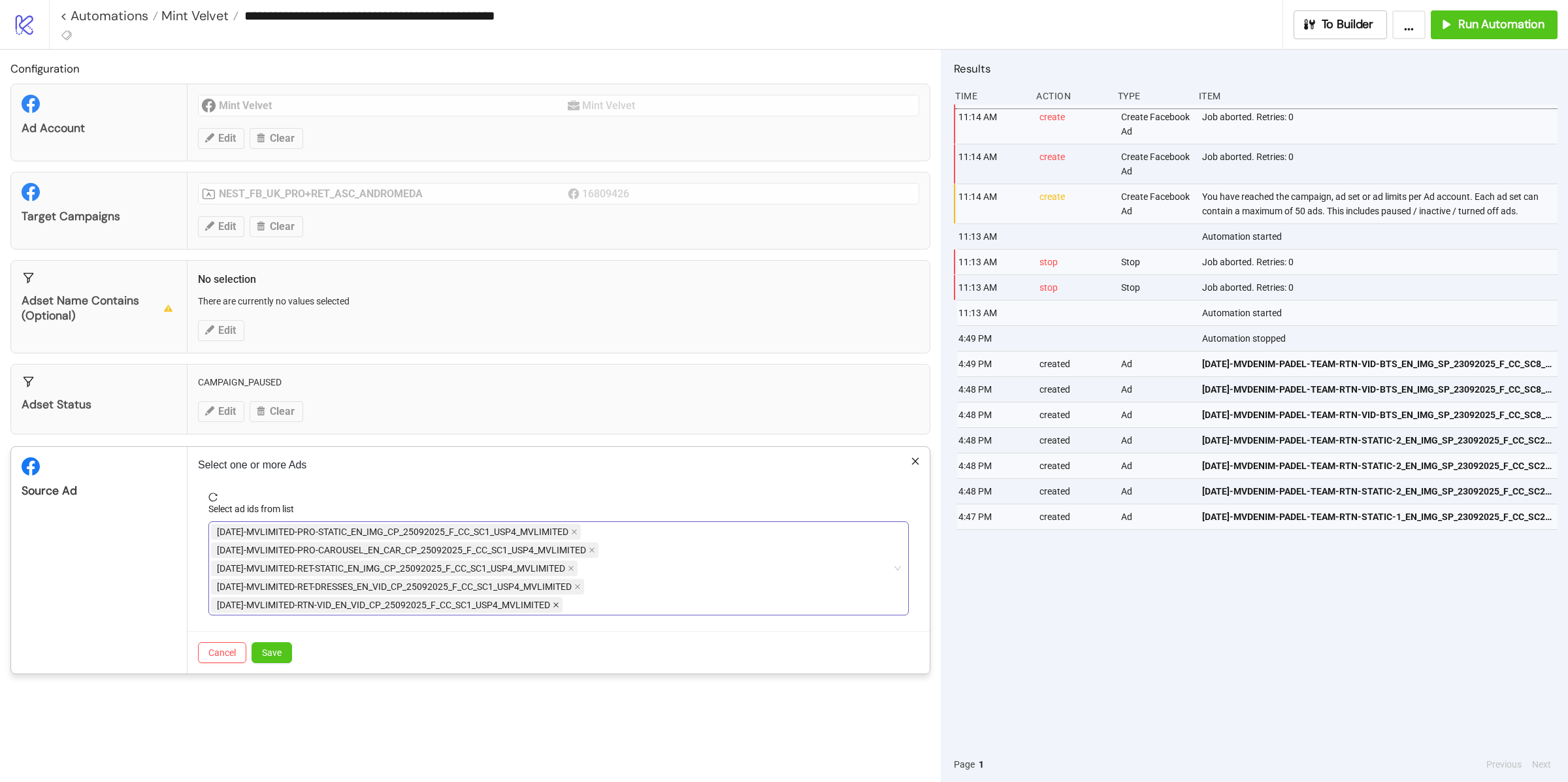
click at [559, 606] on icon "close" at bounding box center [556, 605] width 7 height 7
click at [266, 631] on span "Save" at bounding box center [272, 634] width 20 height 11
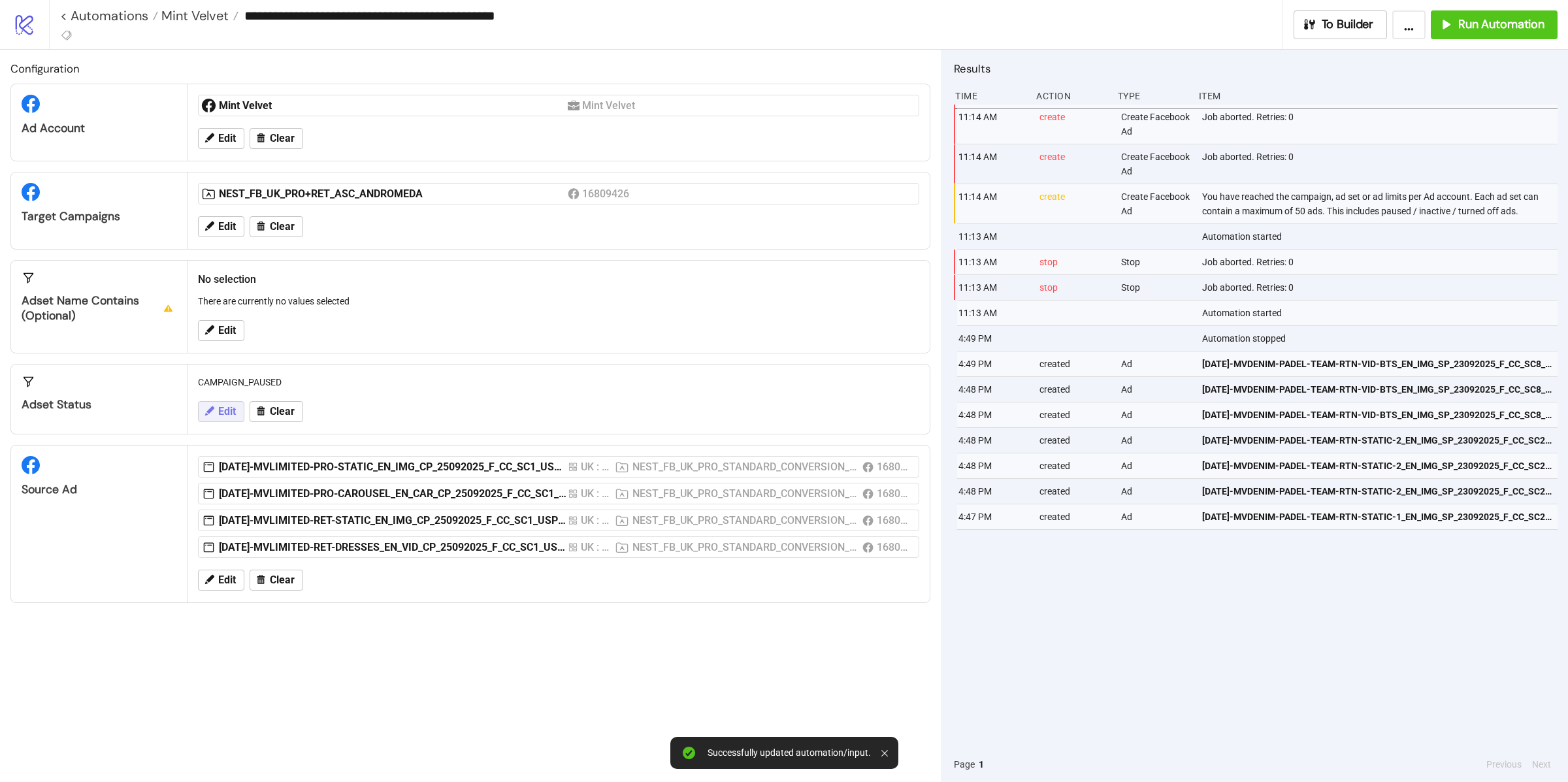
click at [220, 412] on span "Edit" at bounding box center [227, 411] width 18 height 11
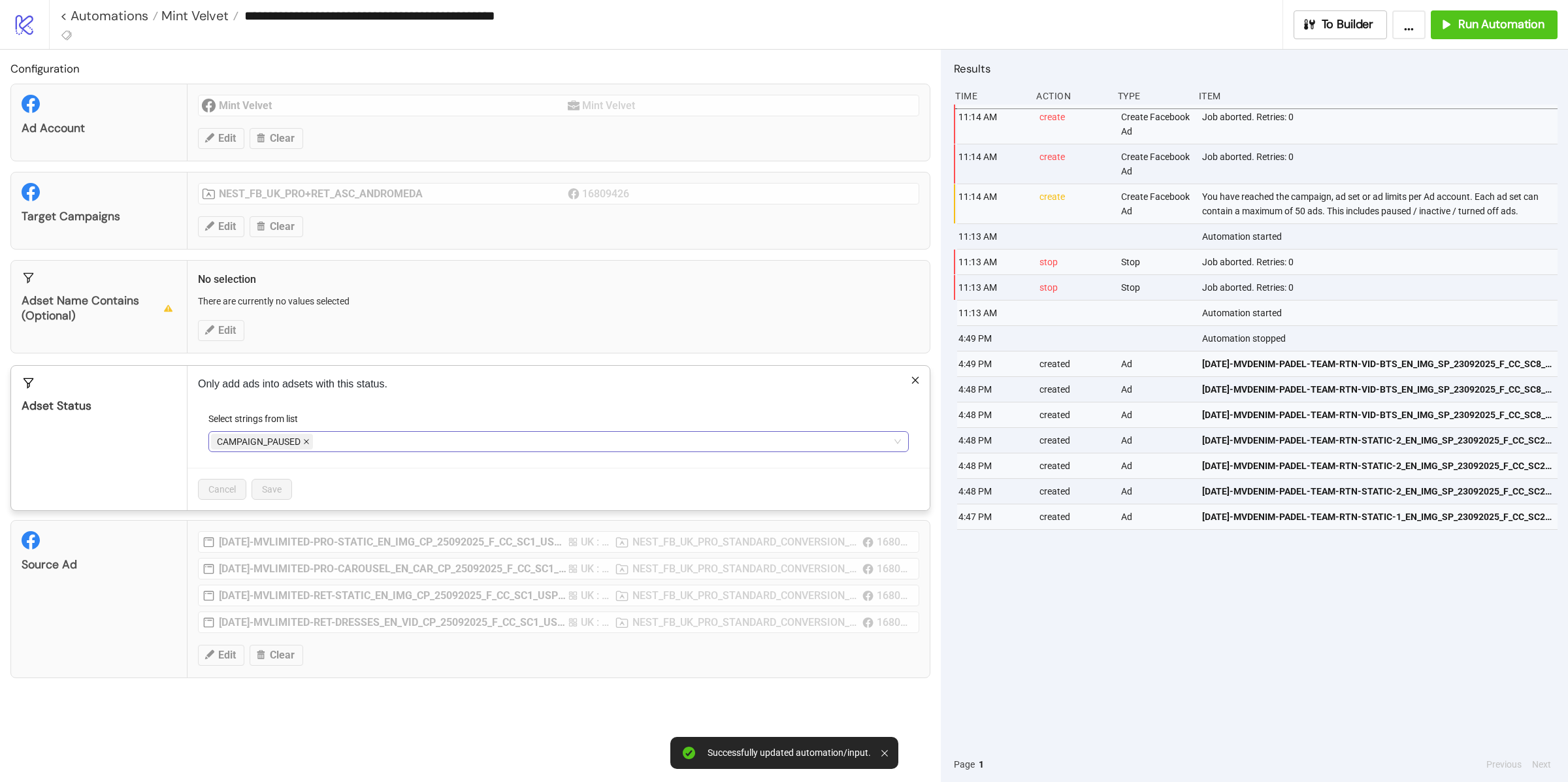
click at [304, 445] on icon "close" at bounding box center [306, 442] width 7 height 7
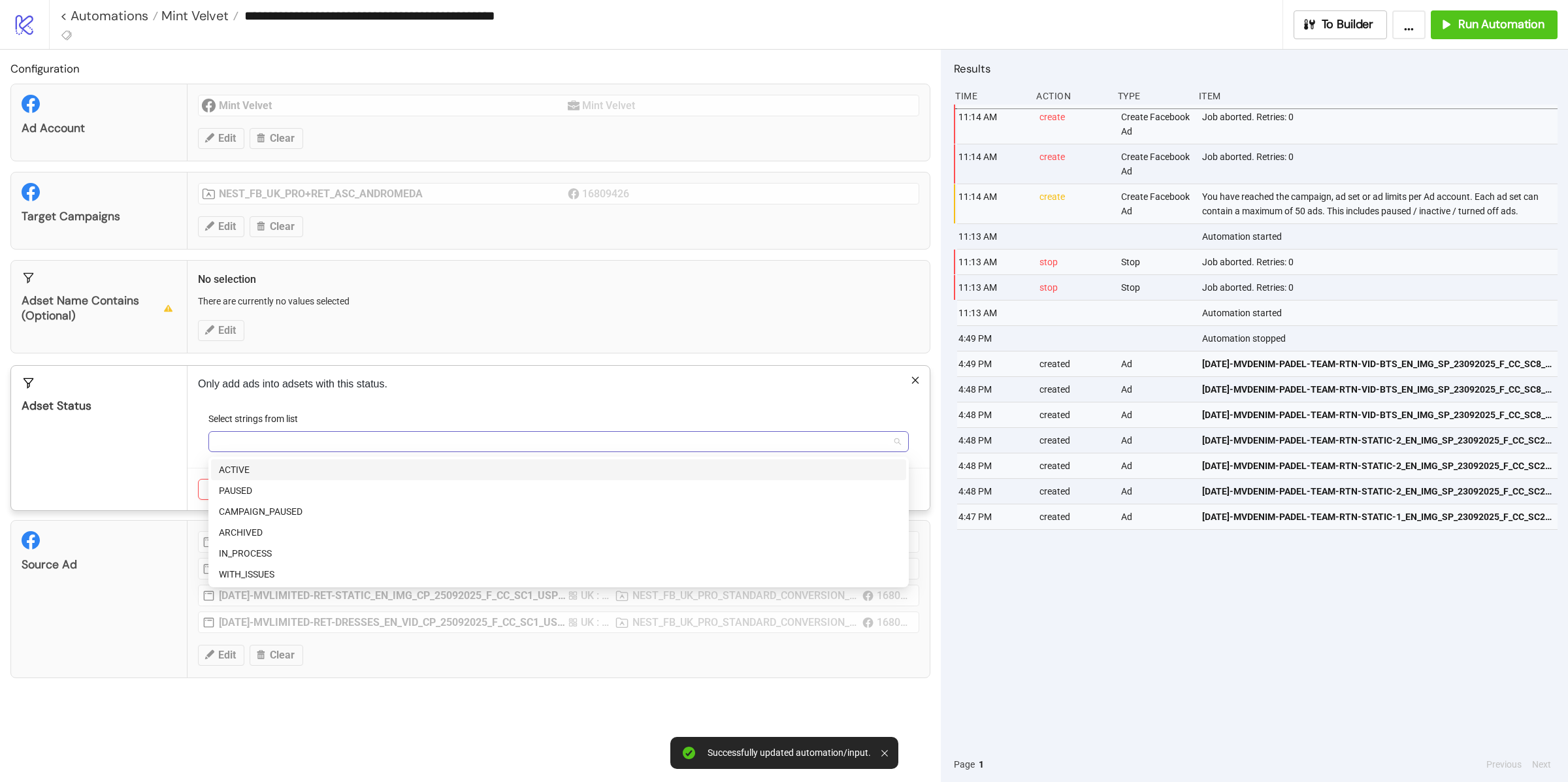
click at [303, 443] on div at bounding box center [551, 441] width 681 height 18
click at [249, 470] on div "ACTIVE" at bounding box center [558, 470] width 680 height 15
click at [122, 434] on div "Adset Status" at bounding box center [99, 437] width 177 height 144
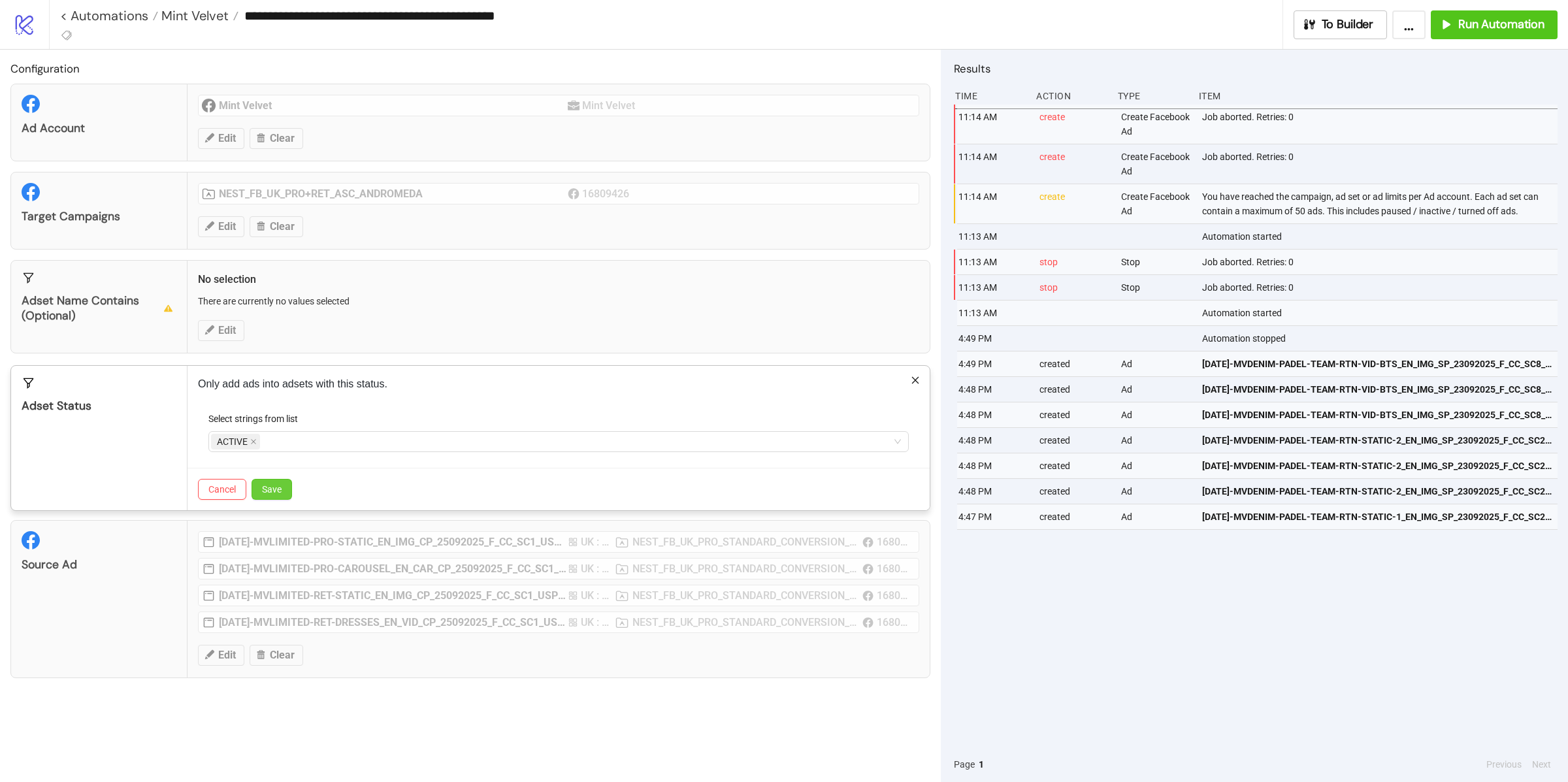
click at [281, 488] on span "Save" at bounding box center [272, 489] width 20 height 11
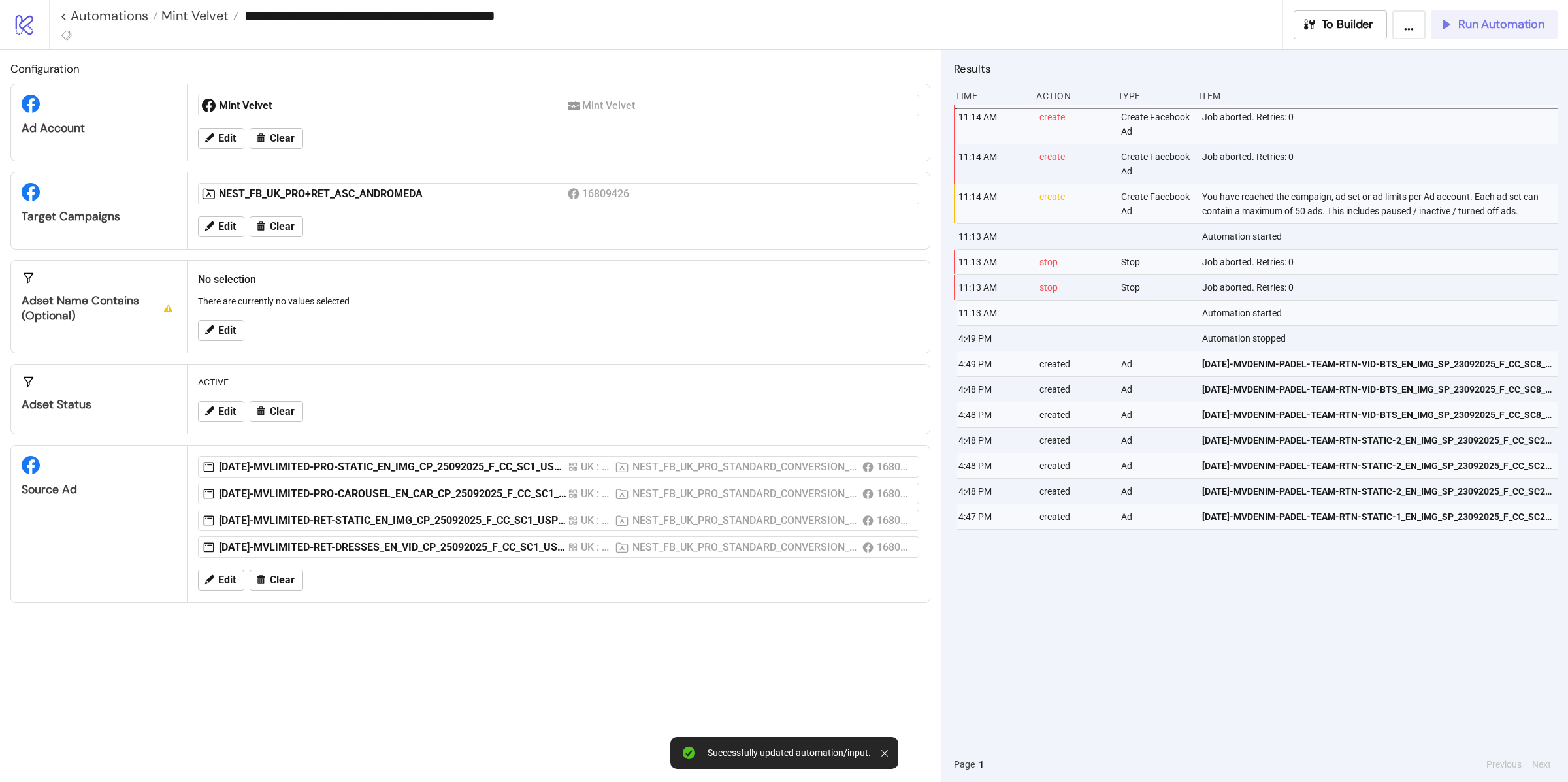
click at [1448, 30] on icon "button" at bounding box center [1446, 24] width 15 height 15
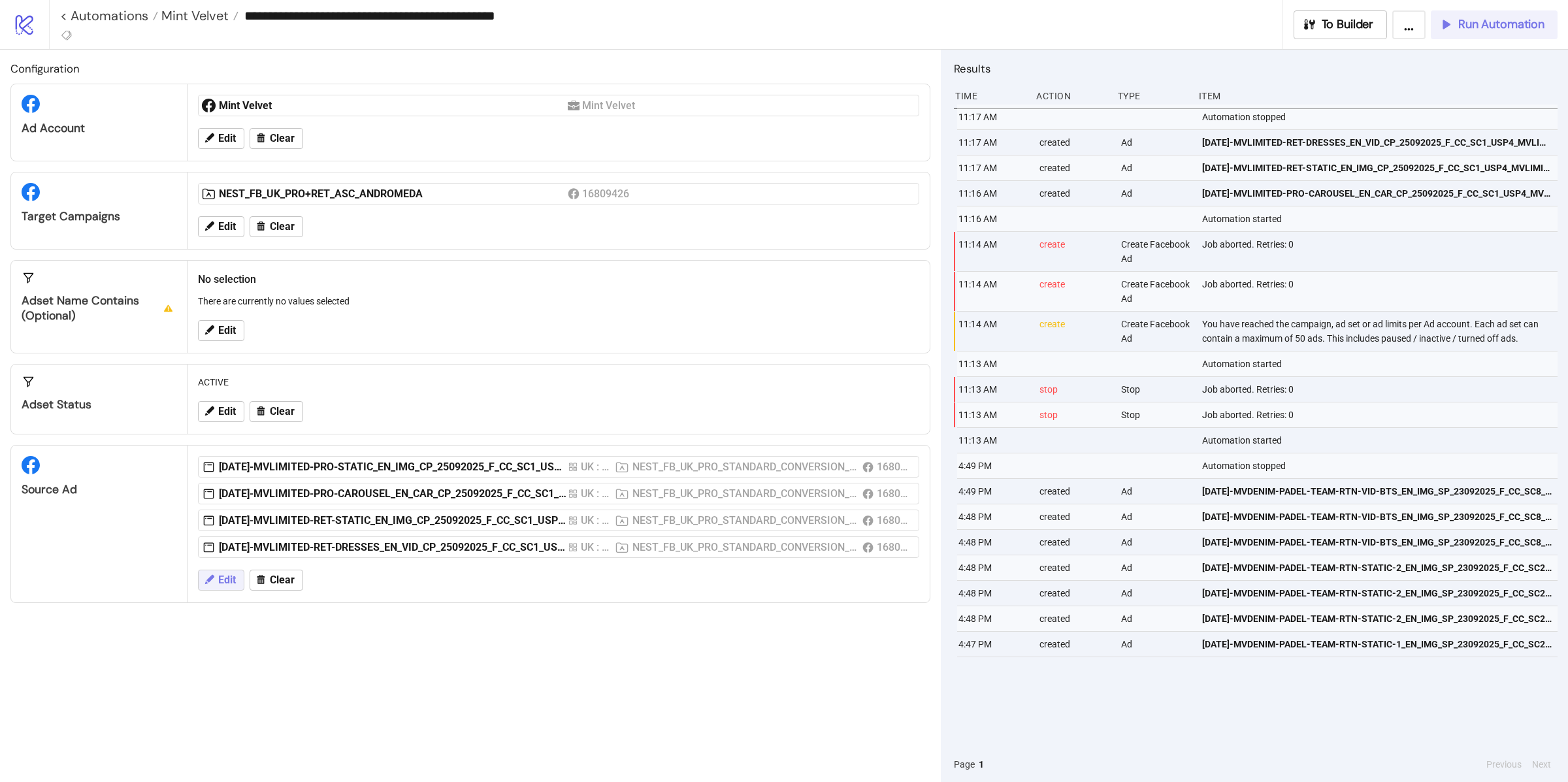
click at [210, 584] on icon at bounding box center [209, 579] width 9 height 9
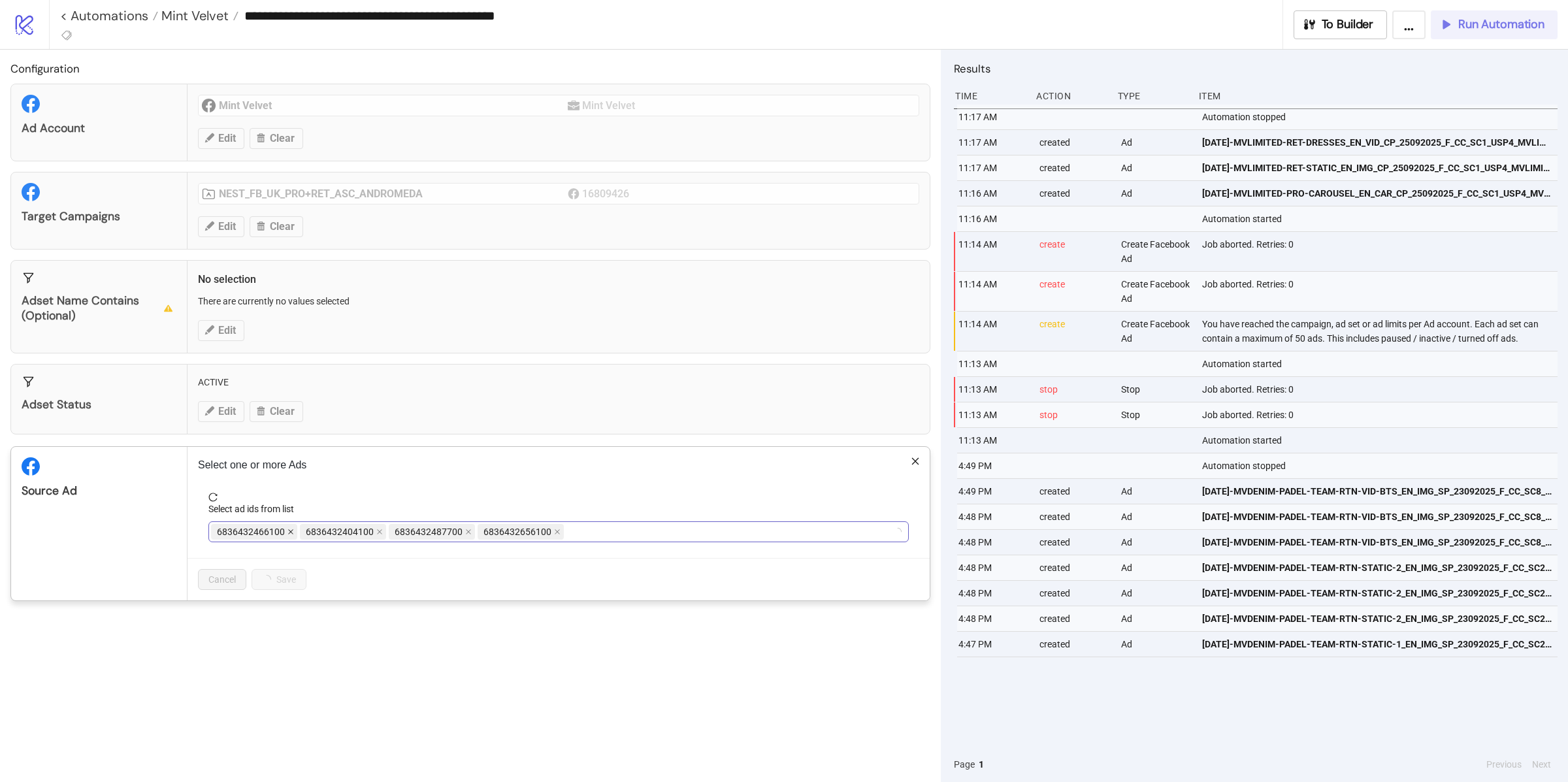
click at [287, 538] on span "6836432466100" at bounding box center [254, 531] width 86 height 15
click at [287, 538] on span at bounding box center [291, 532] width 7 height 15
click at [287, 537] on span at bounding box center [291, 532] width 7 height 15
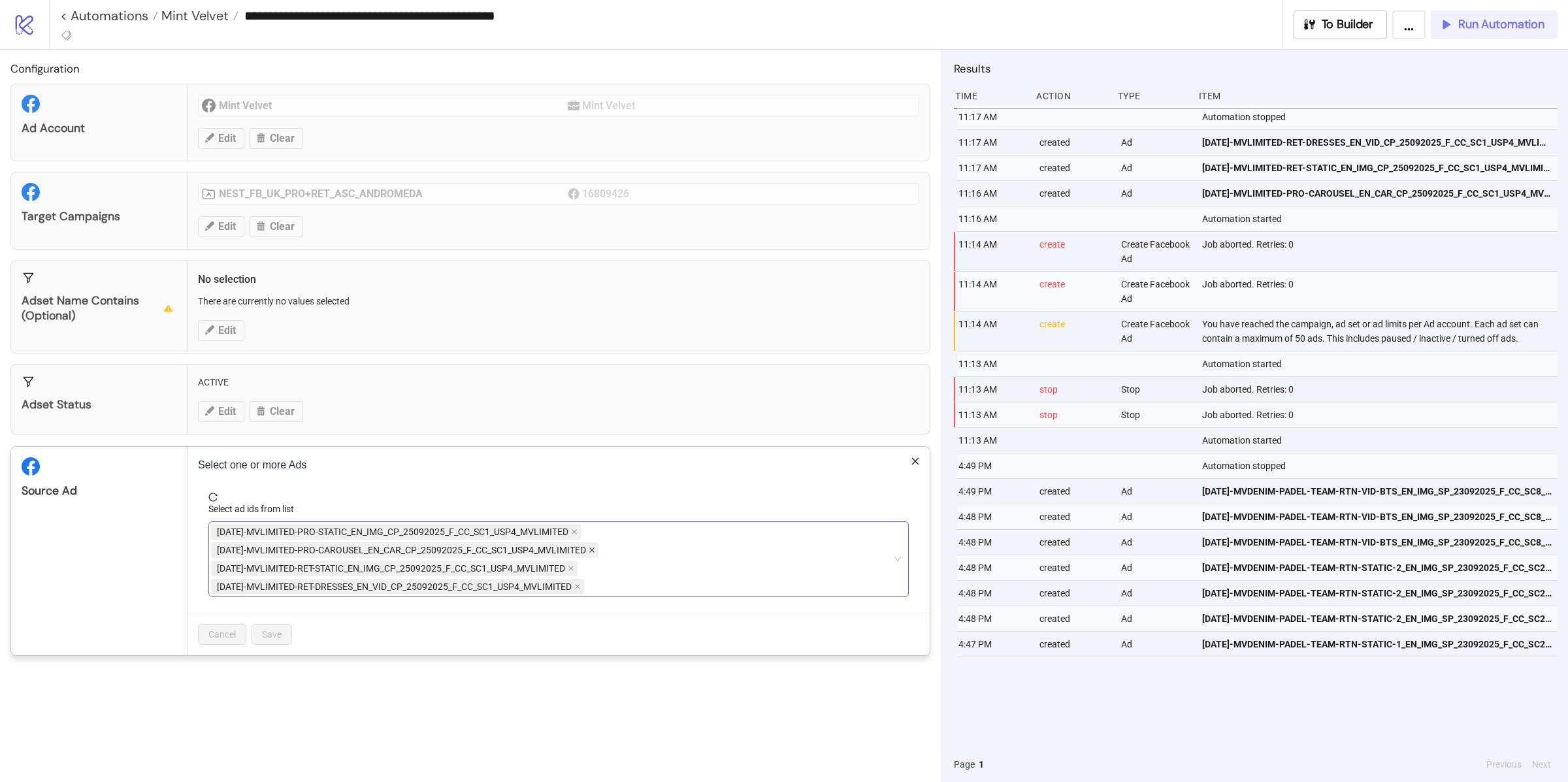
click at [592, 549] on icon "close" at bounding box center [592, 550] width 7 height 7
click at [572, 551] on icon "close" at bounding box center [571, 550] width 7 height 7
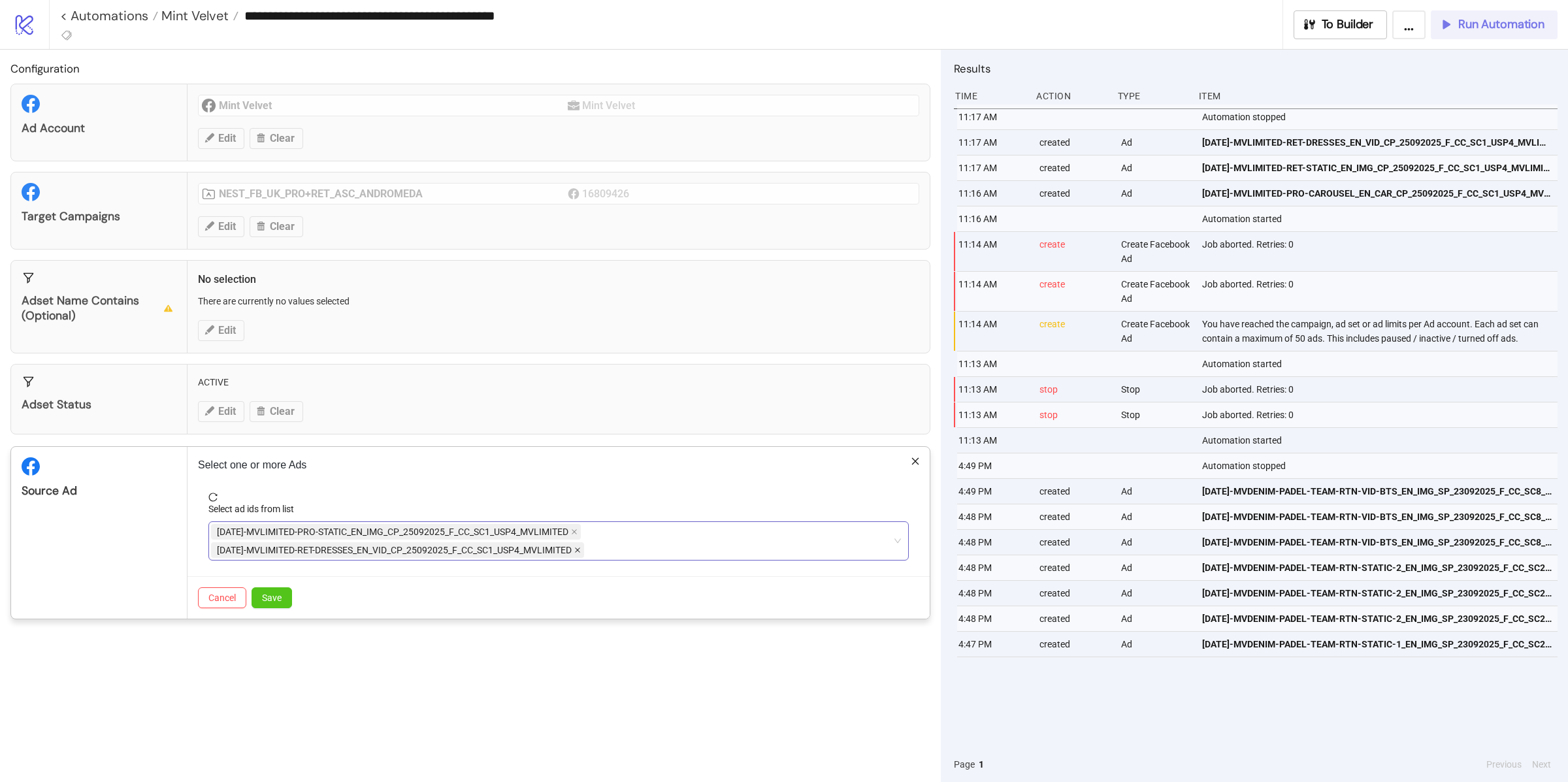
click at [581, 551] on icon "close" at bounding box center [578, 550] width 7 height 7
click at [281, 583] on span "Save" at bounding box center [272, 579] width 20 height 11
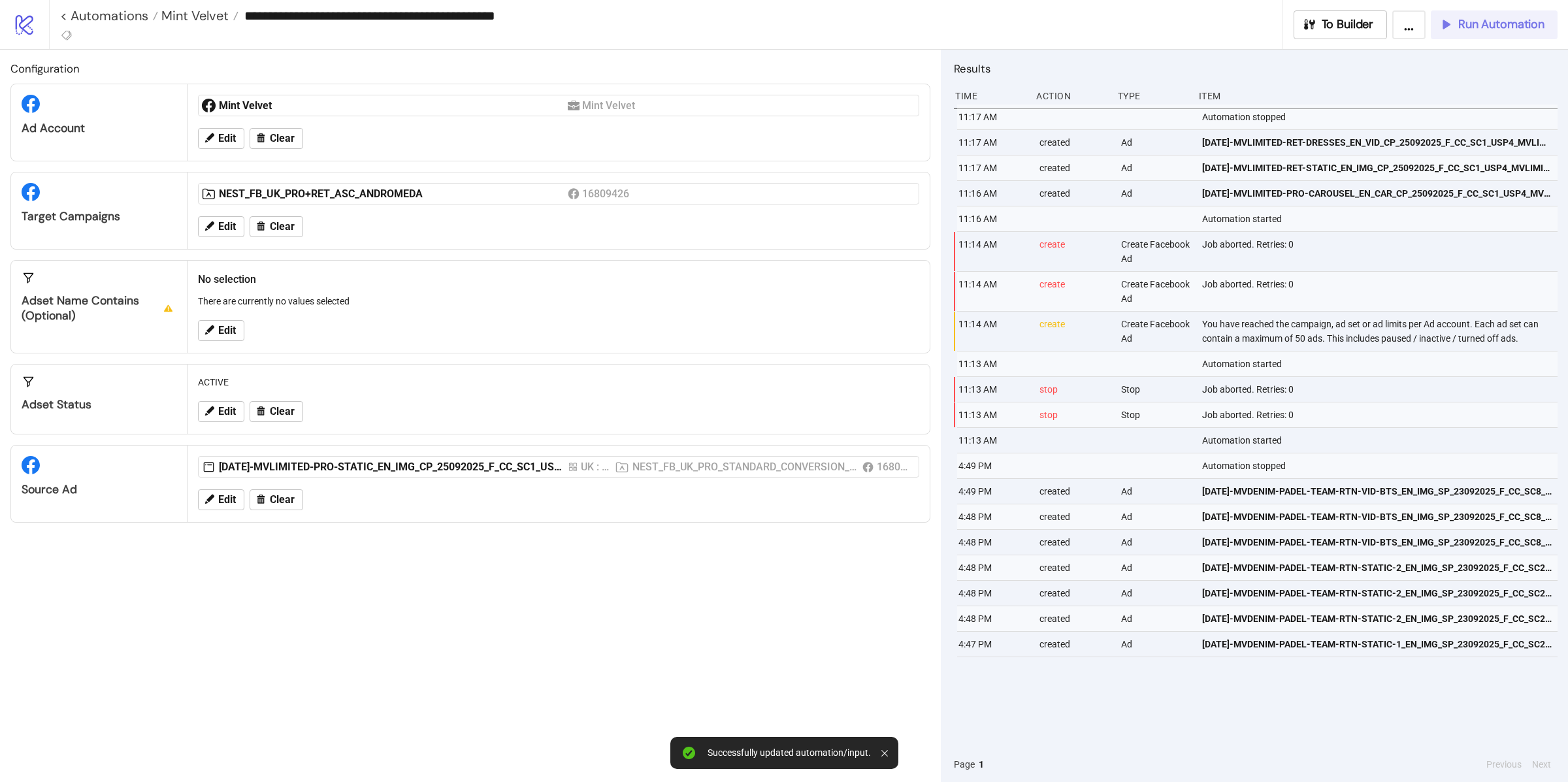
click at [1469, 18] on span "Run Automation" at bounding box center [1501, 24] width 86 height 15
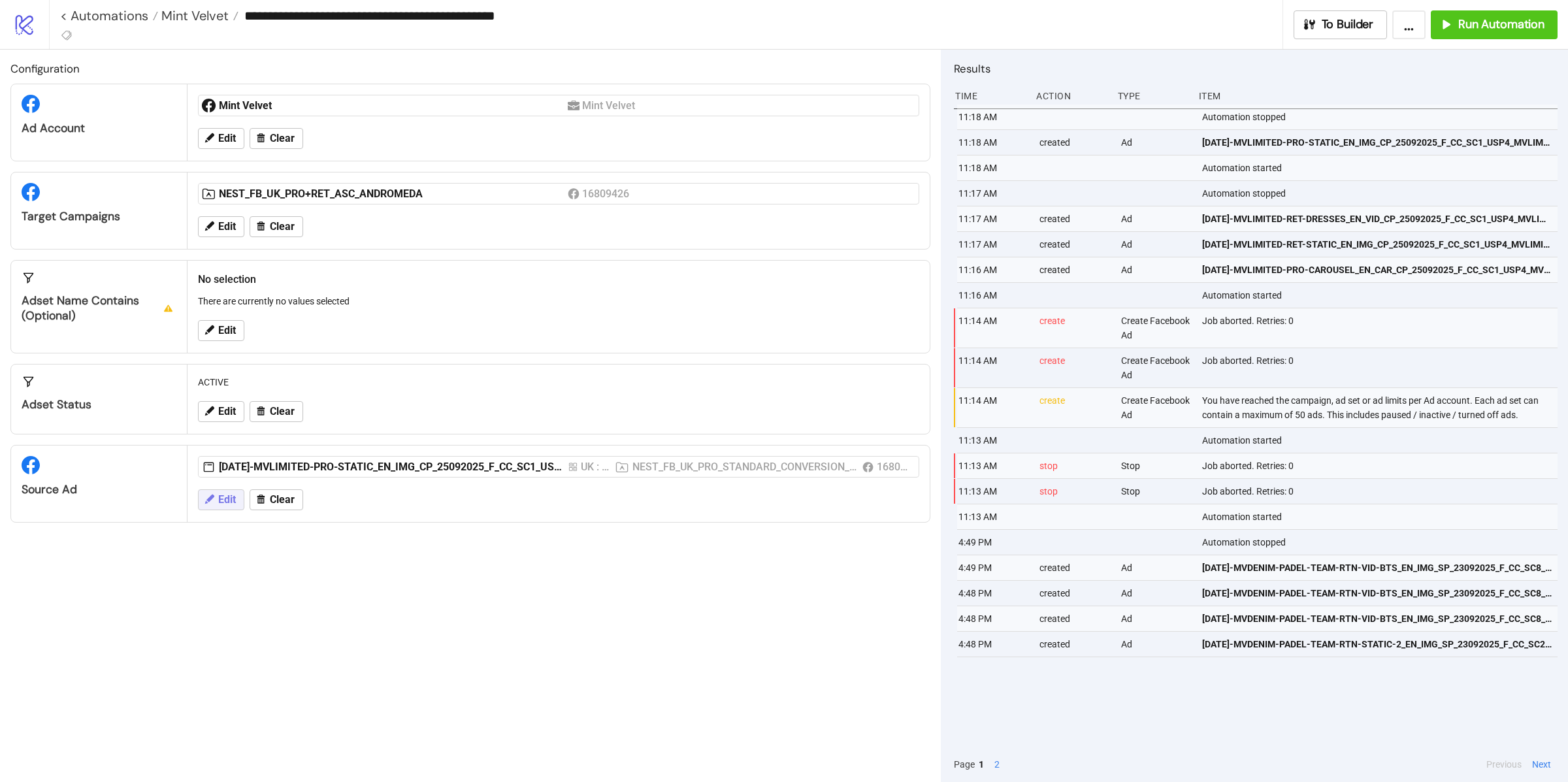
click at [225, 500] on span "Edit" at bounding box center [227, 500] width 18 height 11
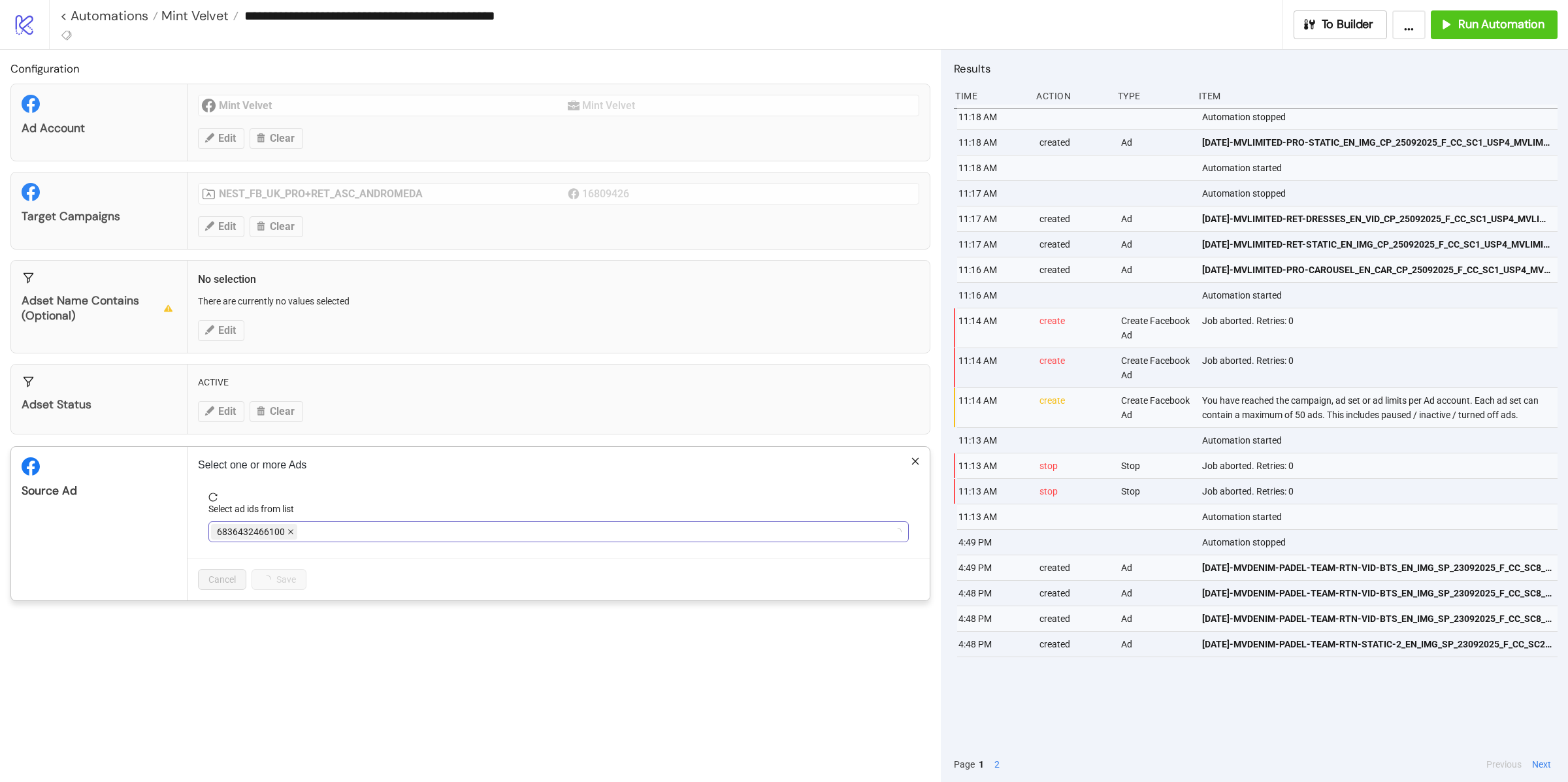
click at [289, 534] on icon "close" at bounding box center [291, 531] width 7 height 7
click at [288, 535] on div at bounding box center [551, 531] width 681 height 18
click at [265, 533] on div at bounding box center [551, 531] width 681 height 18
click at [575, 535] on icon "close" at bounding box center [574, 531] width 7 height 7
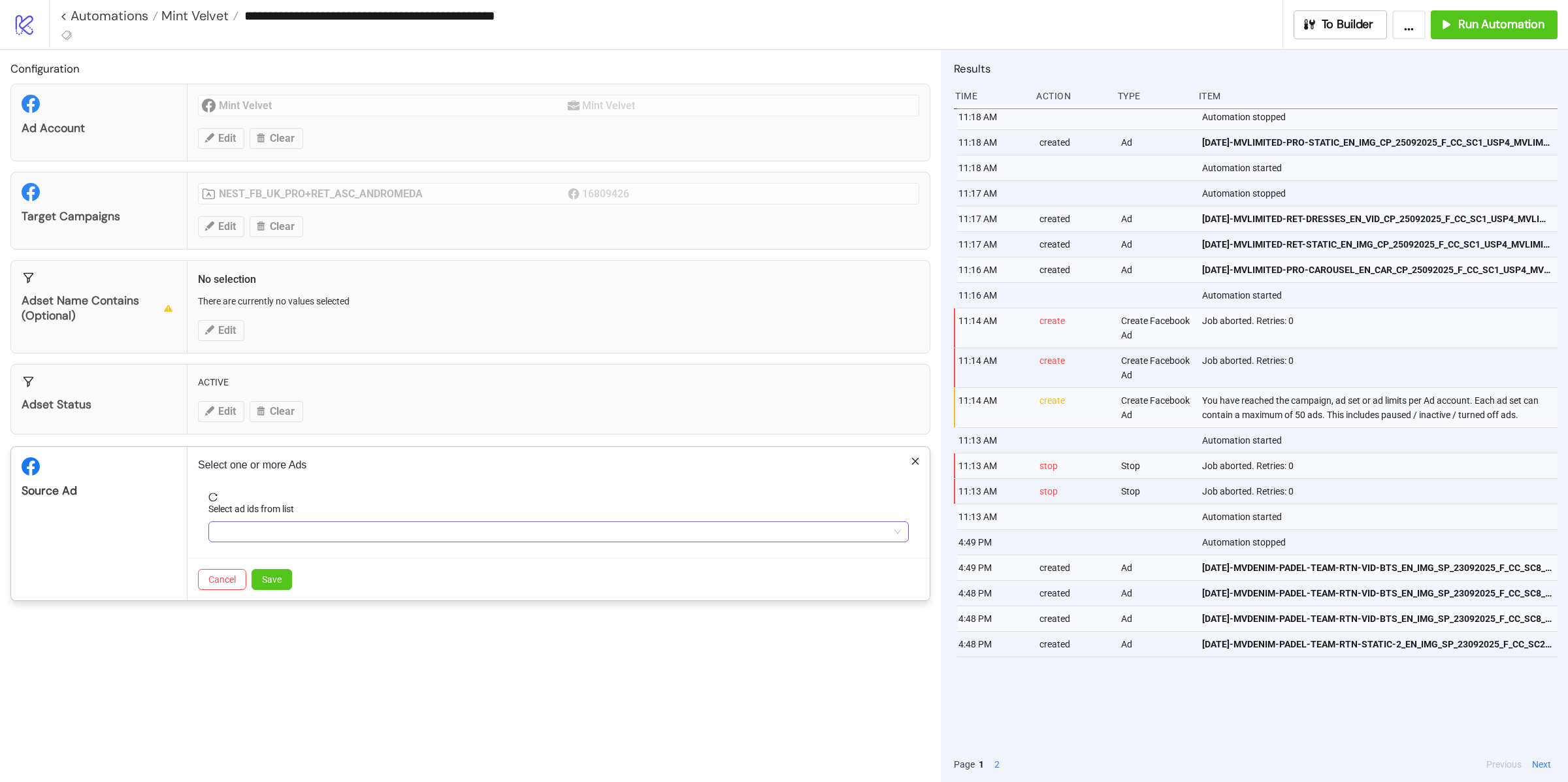
click at [524, 542] on div at bounding box center [558, 531] width 700 height 21
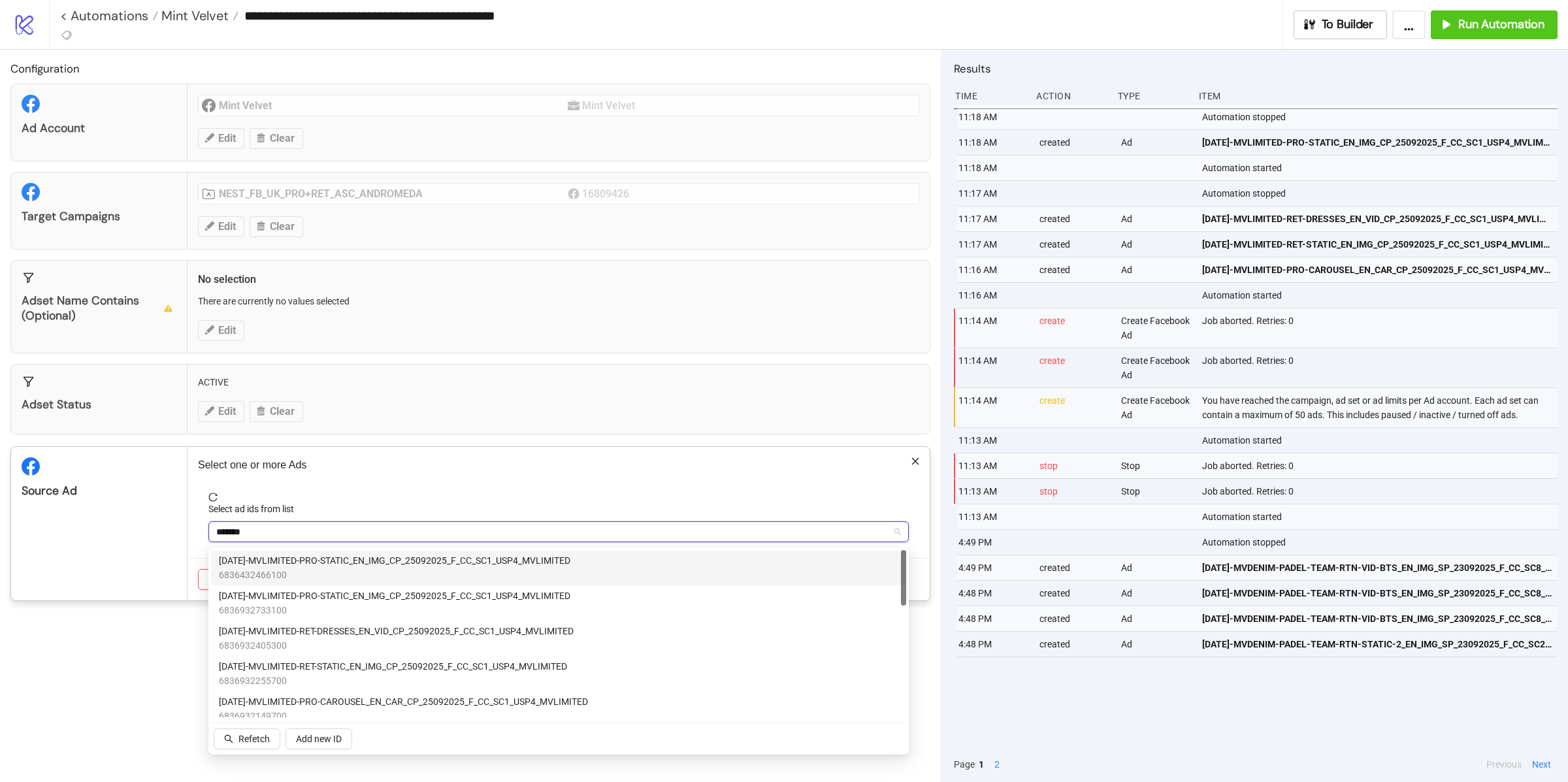
type input "********"
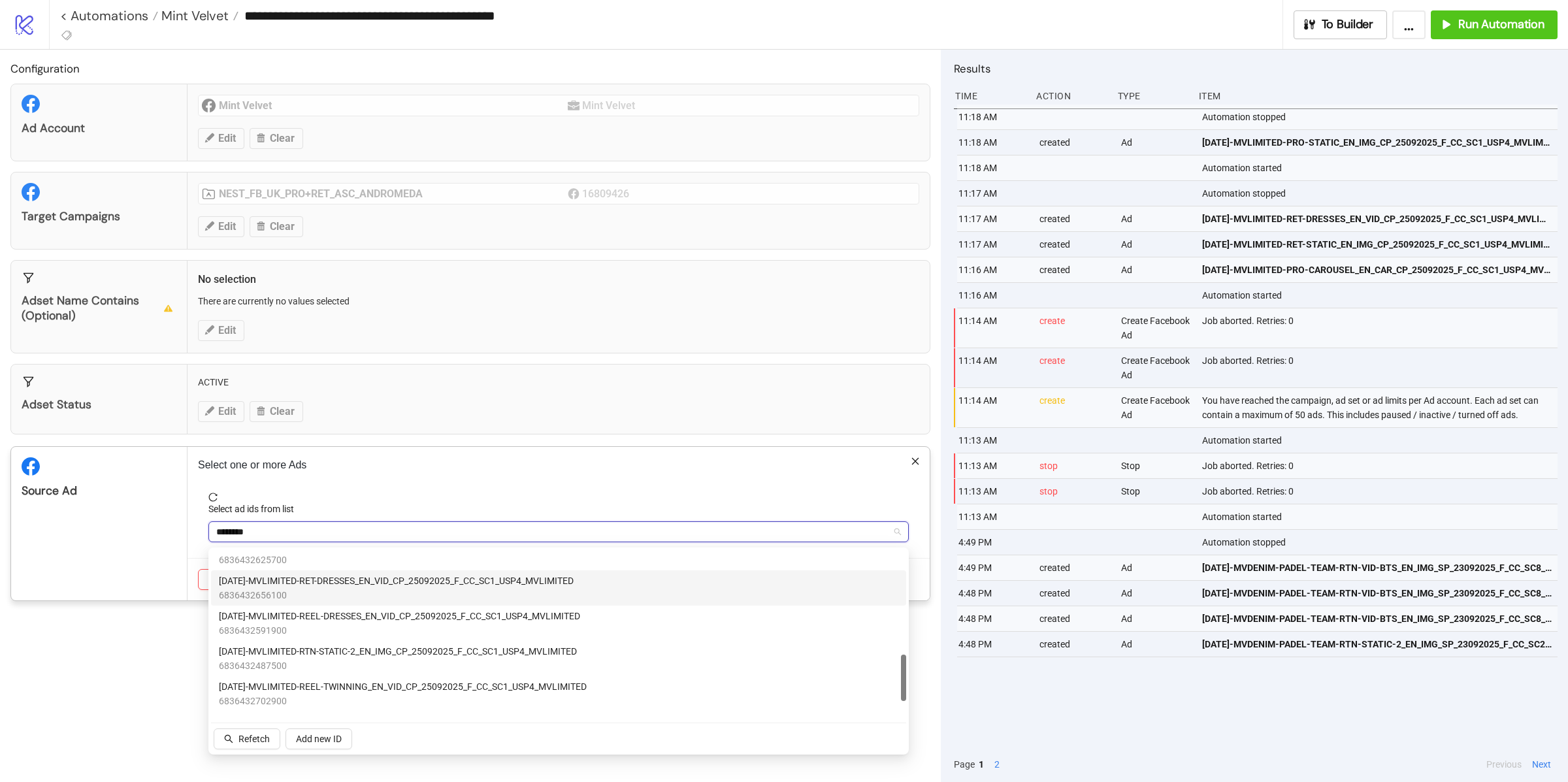
scroll to position [374, 0]
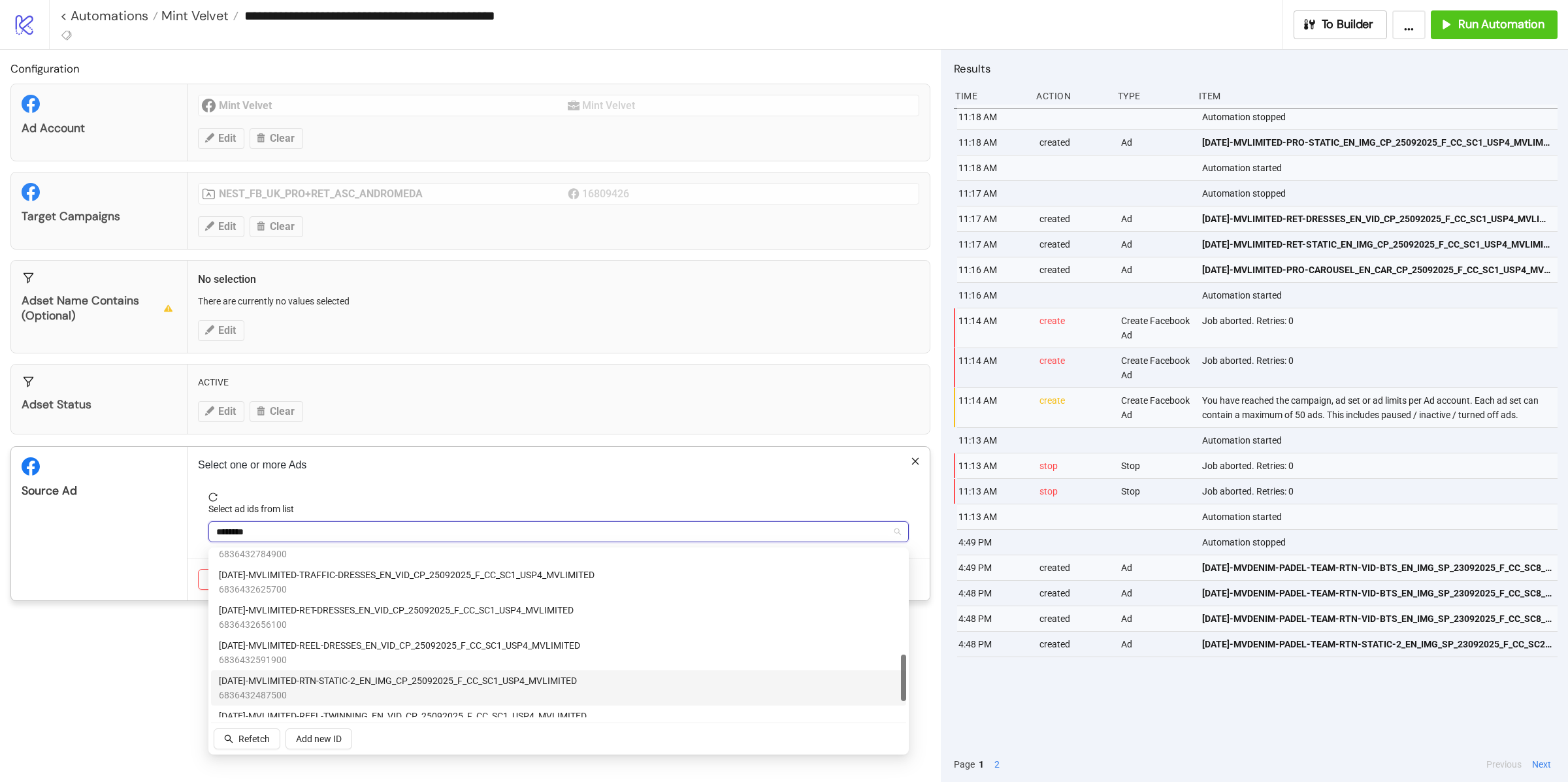
click at [339, 691] on span "6836432487500" at bounding box center [398, 695] width 358 height 15
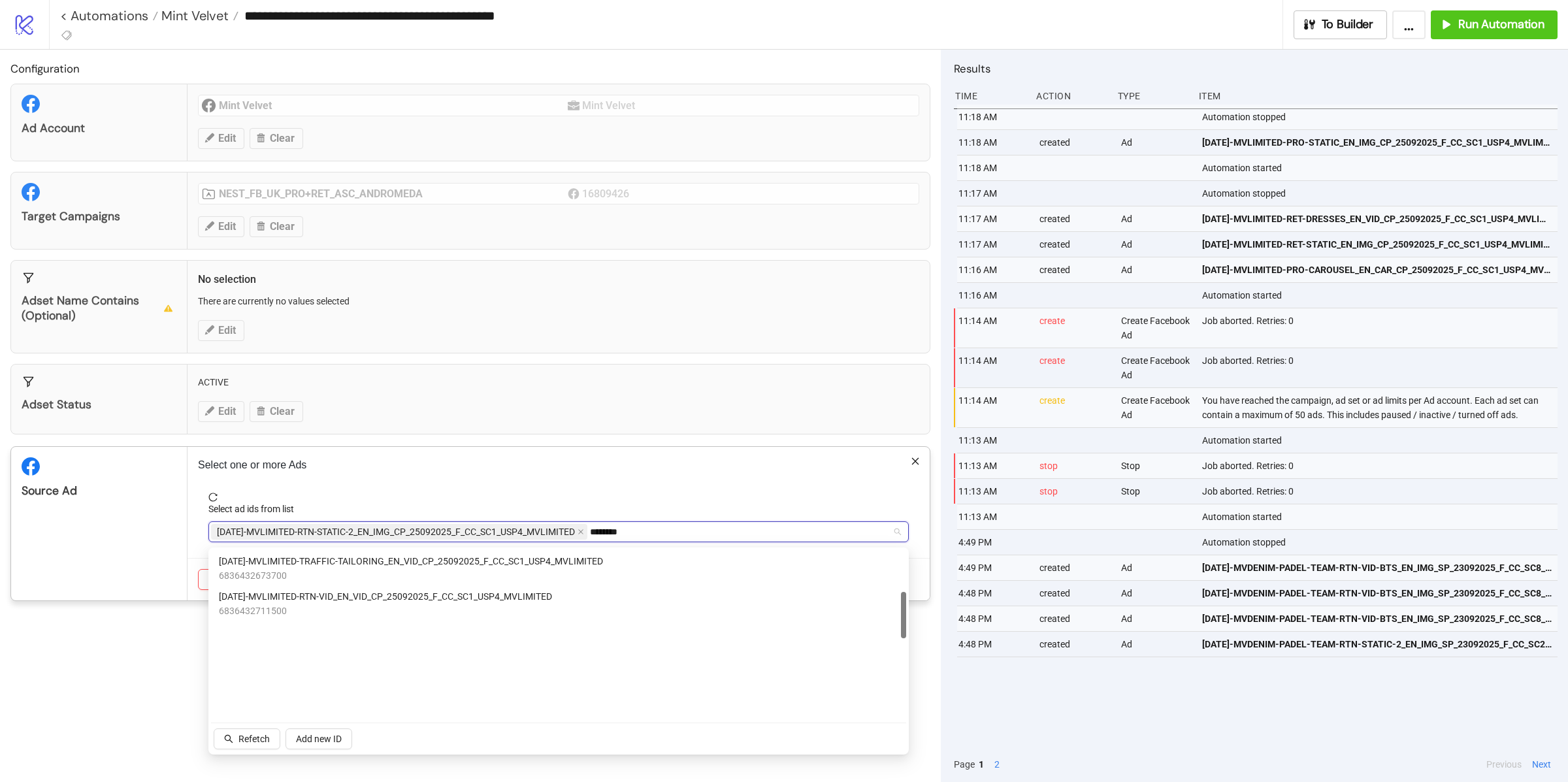
scroll to position [149, 0]
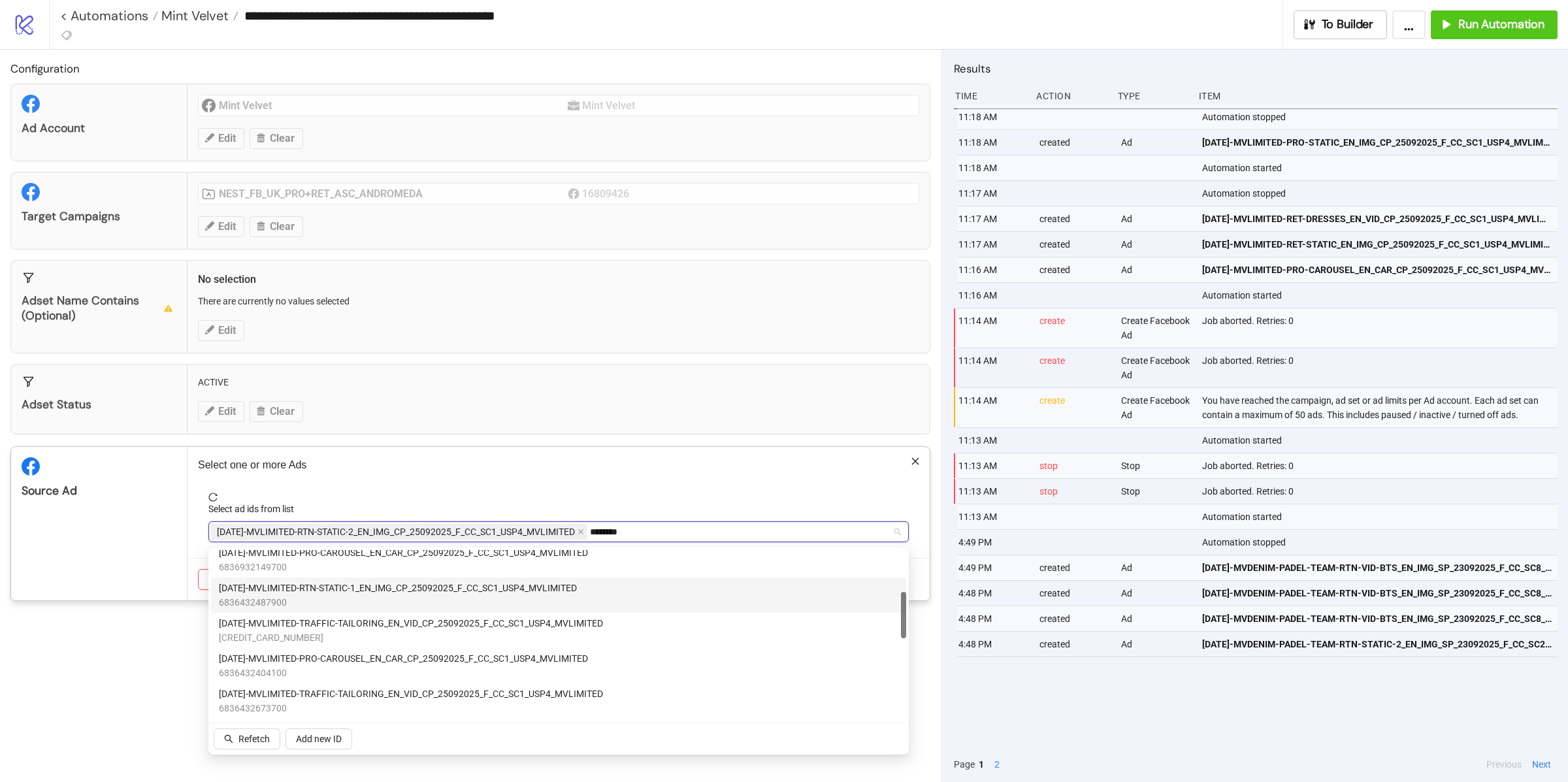
click at [338, 601] on span "6836432487900" at bounding box center [398, 602] width 358 height 15
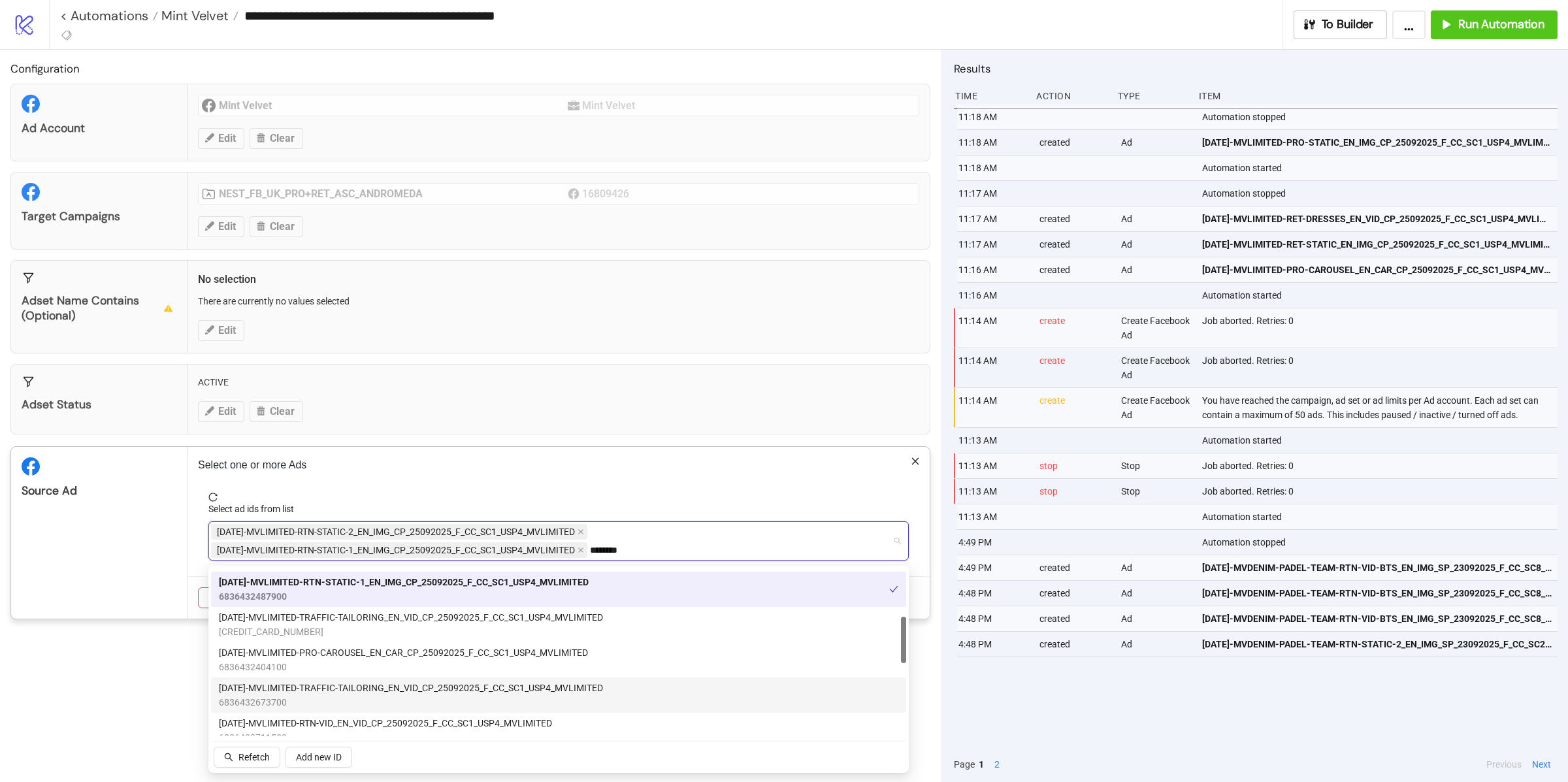
scroll to position [201, 0]
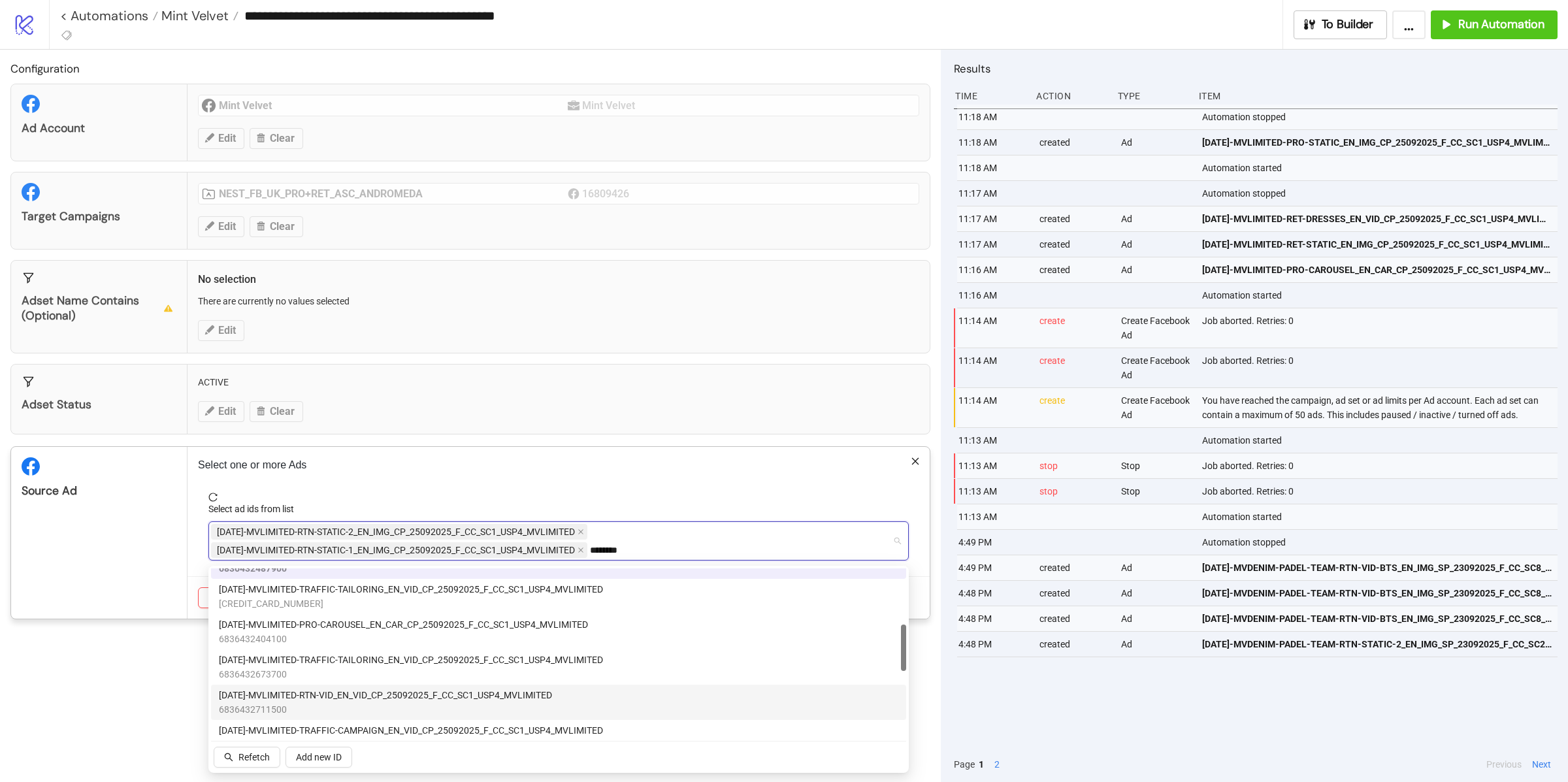
click at [326, 693] on span "[DATE]-MVLIMITED-RTN-VID_EN_VID_CP_25092025_F_CC_SC1_USP4_MVLIMITED" at bounding box center [385, 695] width 333 height 15
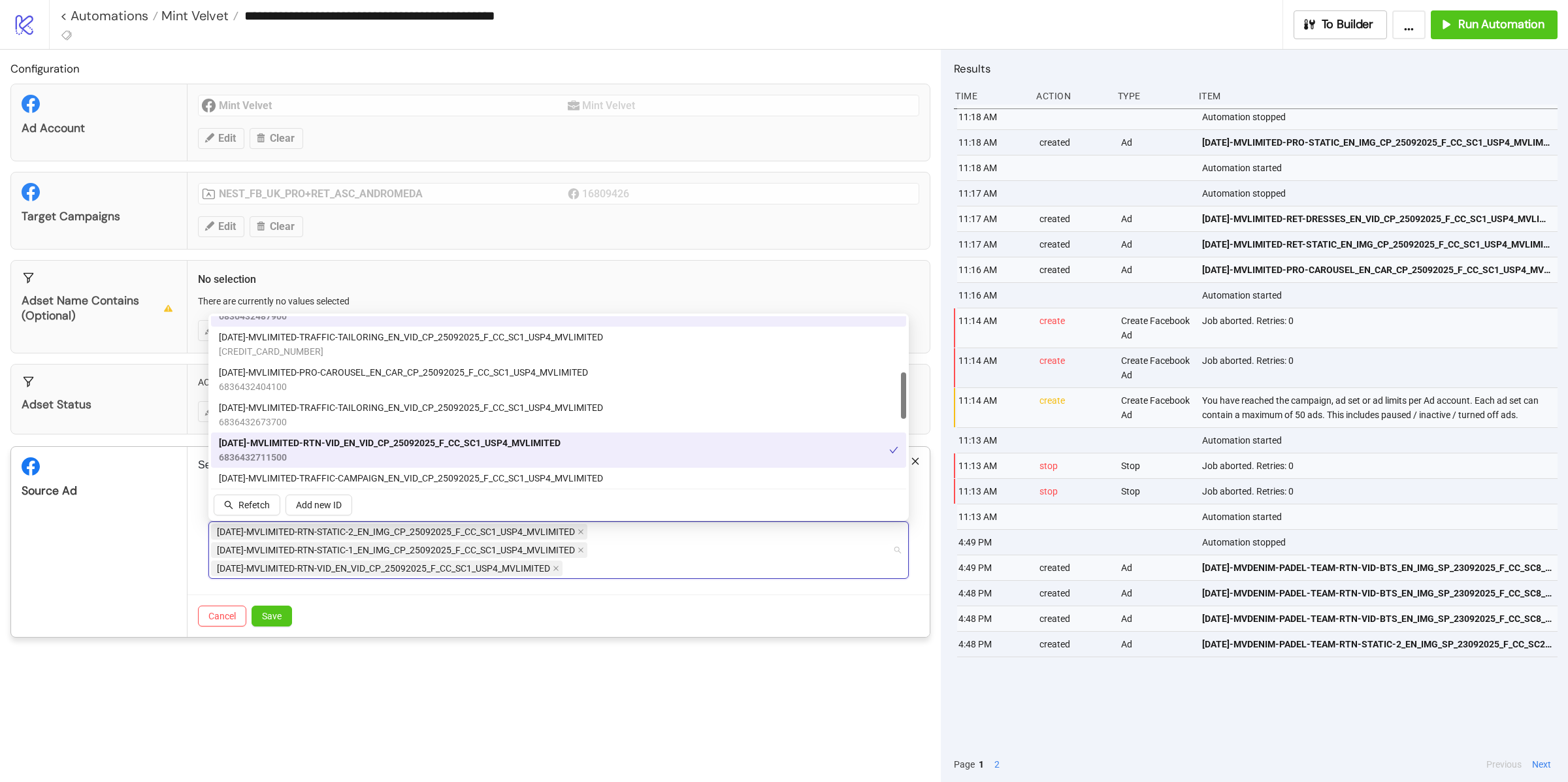
drag, startPoint x: 169, startPoint y: 525, endPoint x: 210, endPoint y: 566, distance: 58.0
click at [168, 524] on div "Source Ad" at bounding box center [99, 542] width 177 height 190
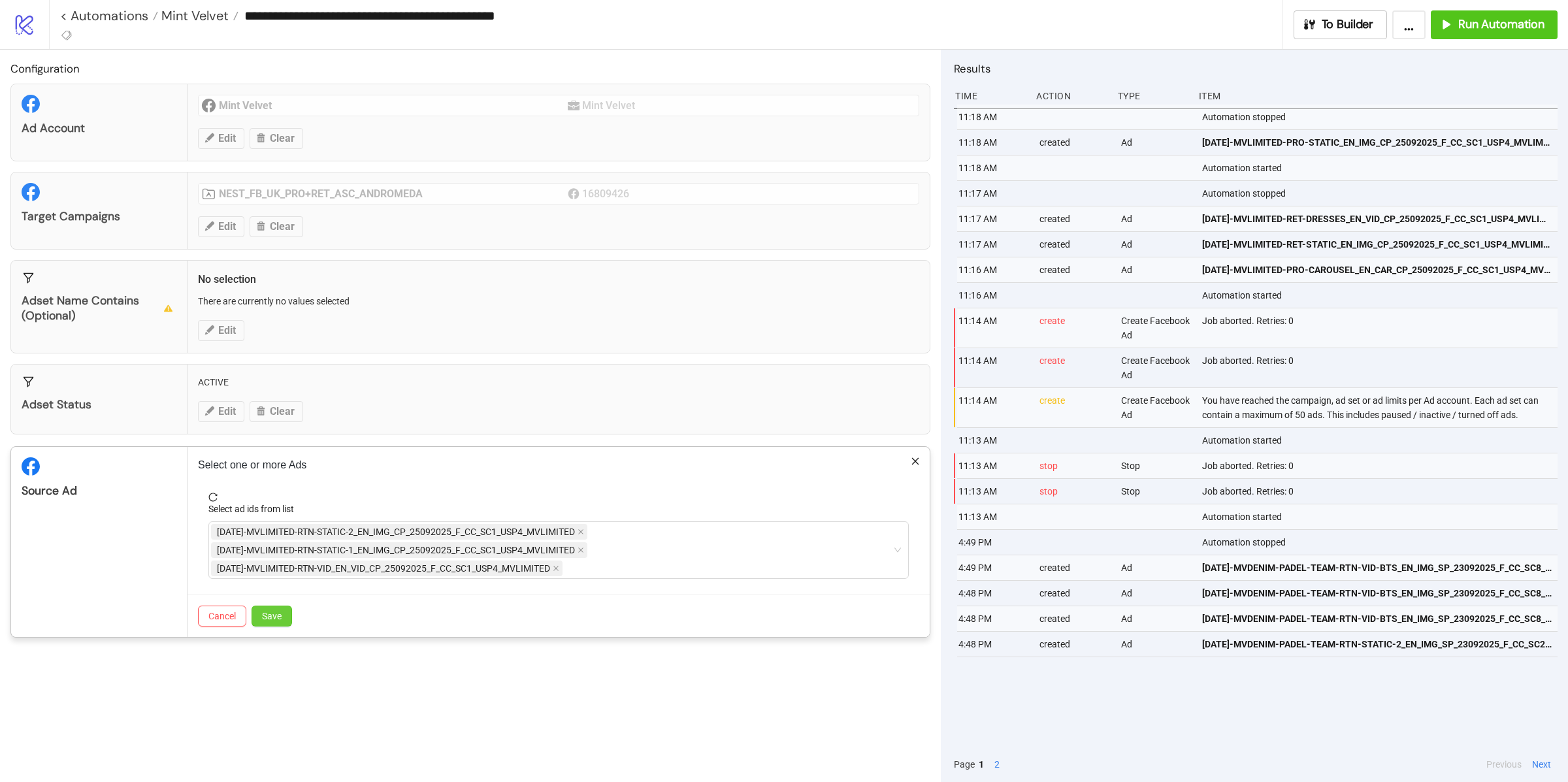
click at [276, 613] on span "Save" at bounding box center [272, 615] width 20 height 11
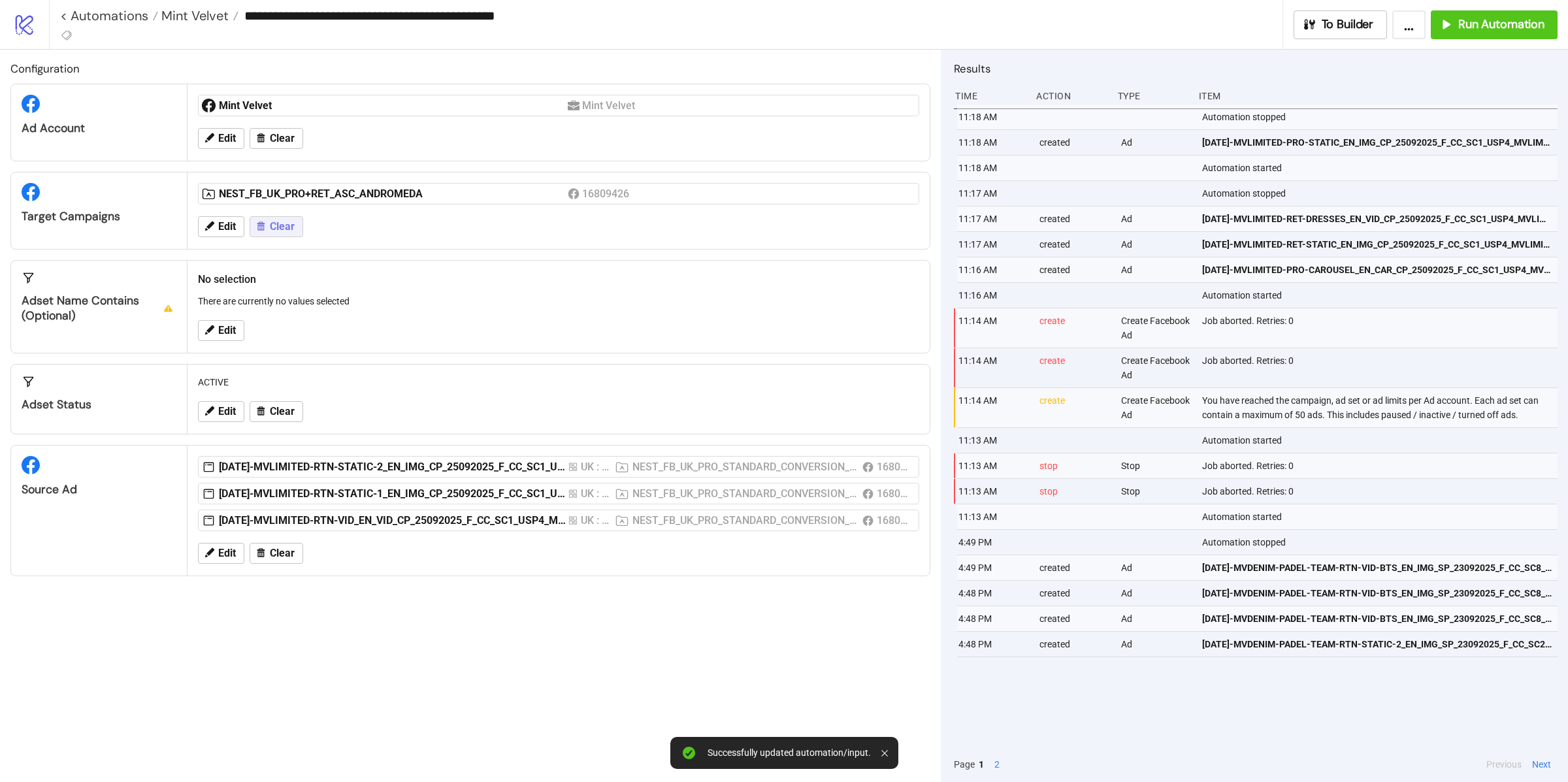
click at [280, 217] on button "Clear" at bounding box center [277, 227] width 54 height 21
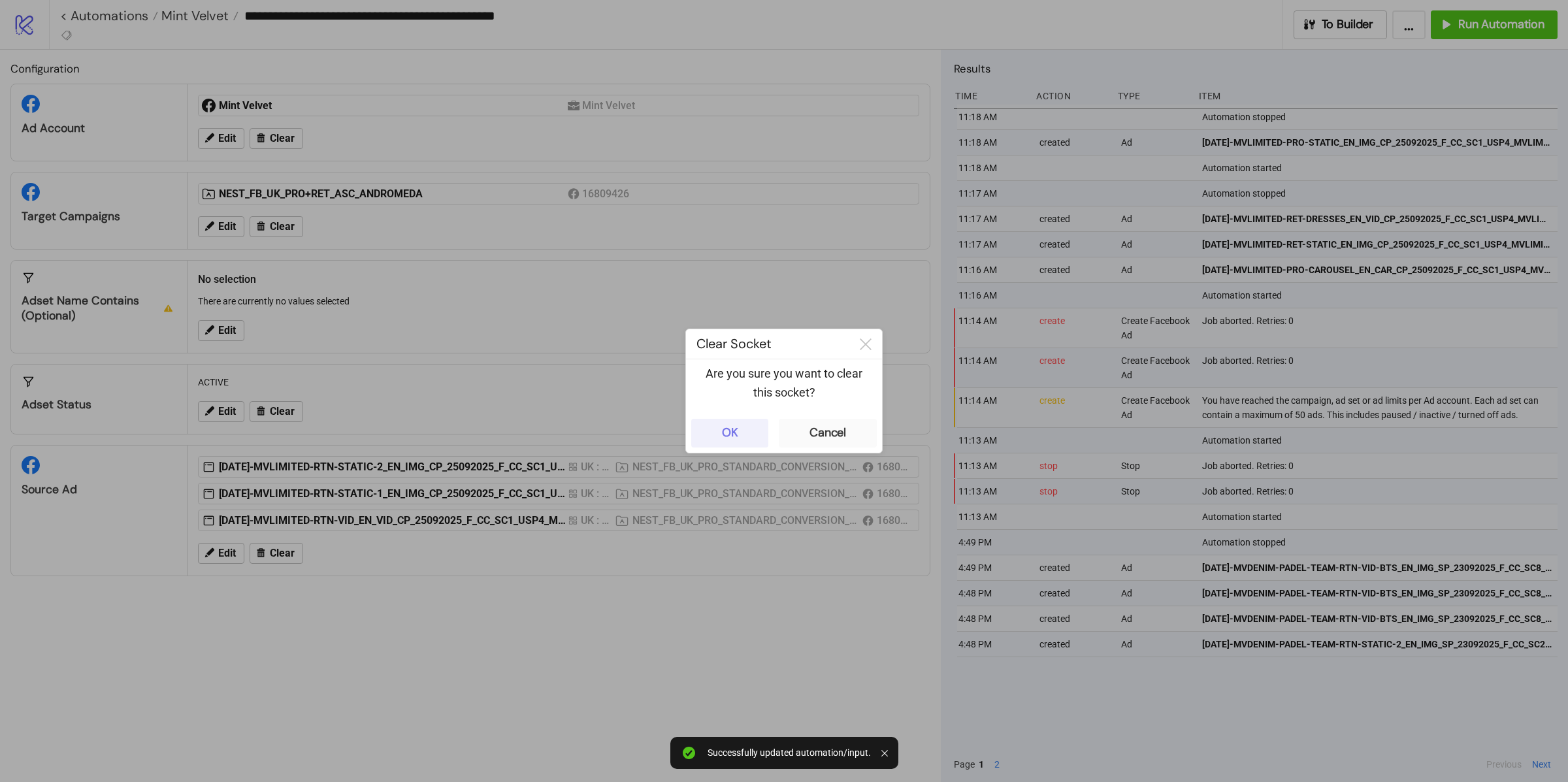
drag, startPoint x: 756, startPoint y: 437, endPoint x: 743, endPoint y: 432, distance: 13.9
click at [756, 437] on button "OK" at bounding box center [729, 432] width 77 height 28
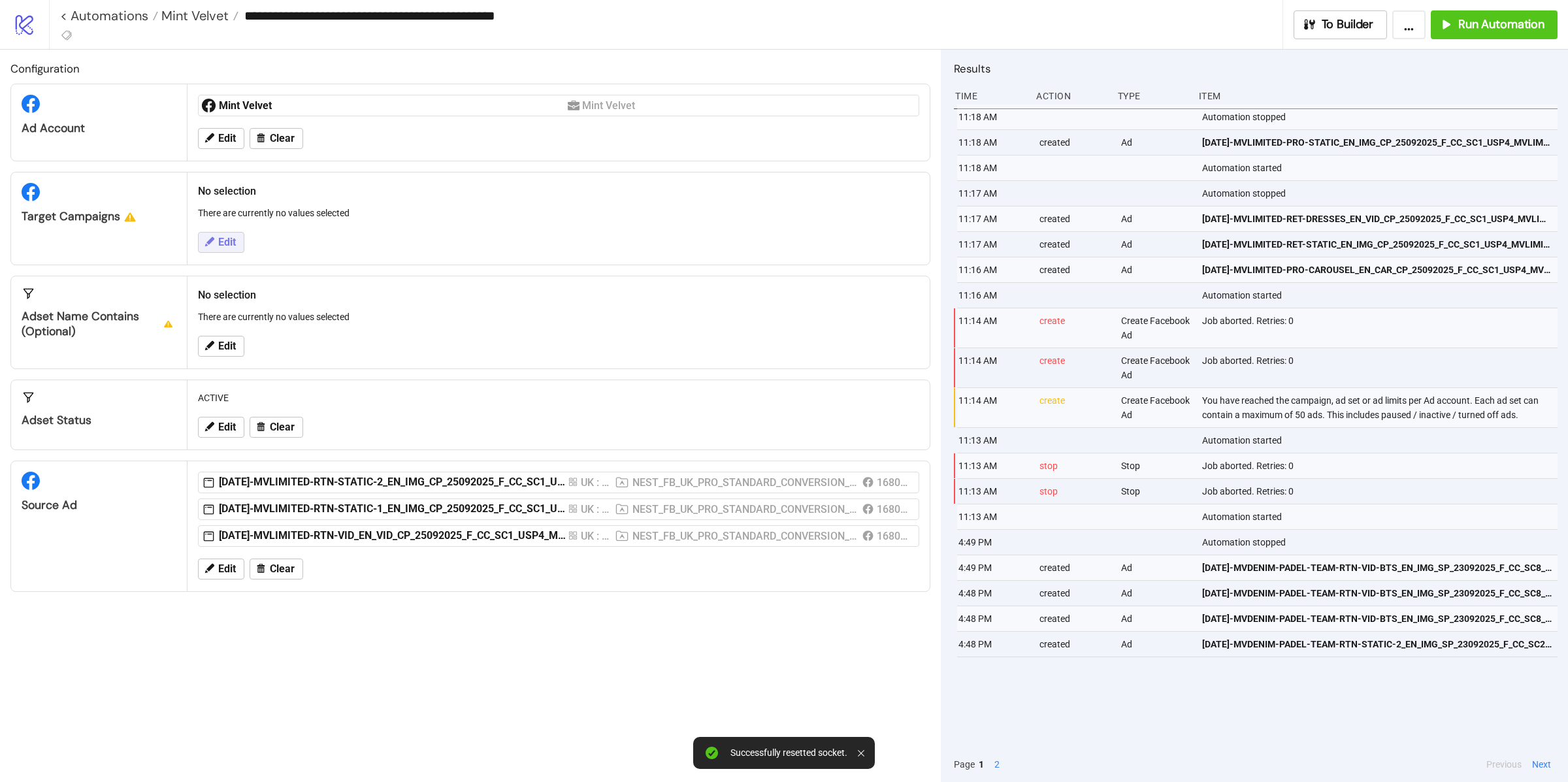
click at [217, 242] on button "Edit" at bounding box center [221, 242] width 46 height 21
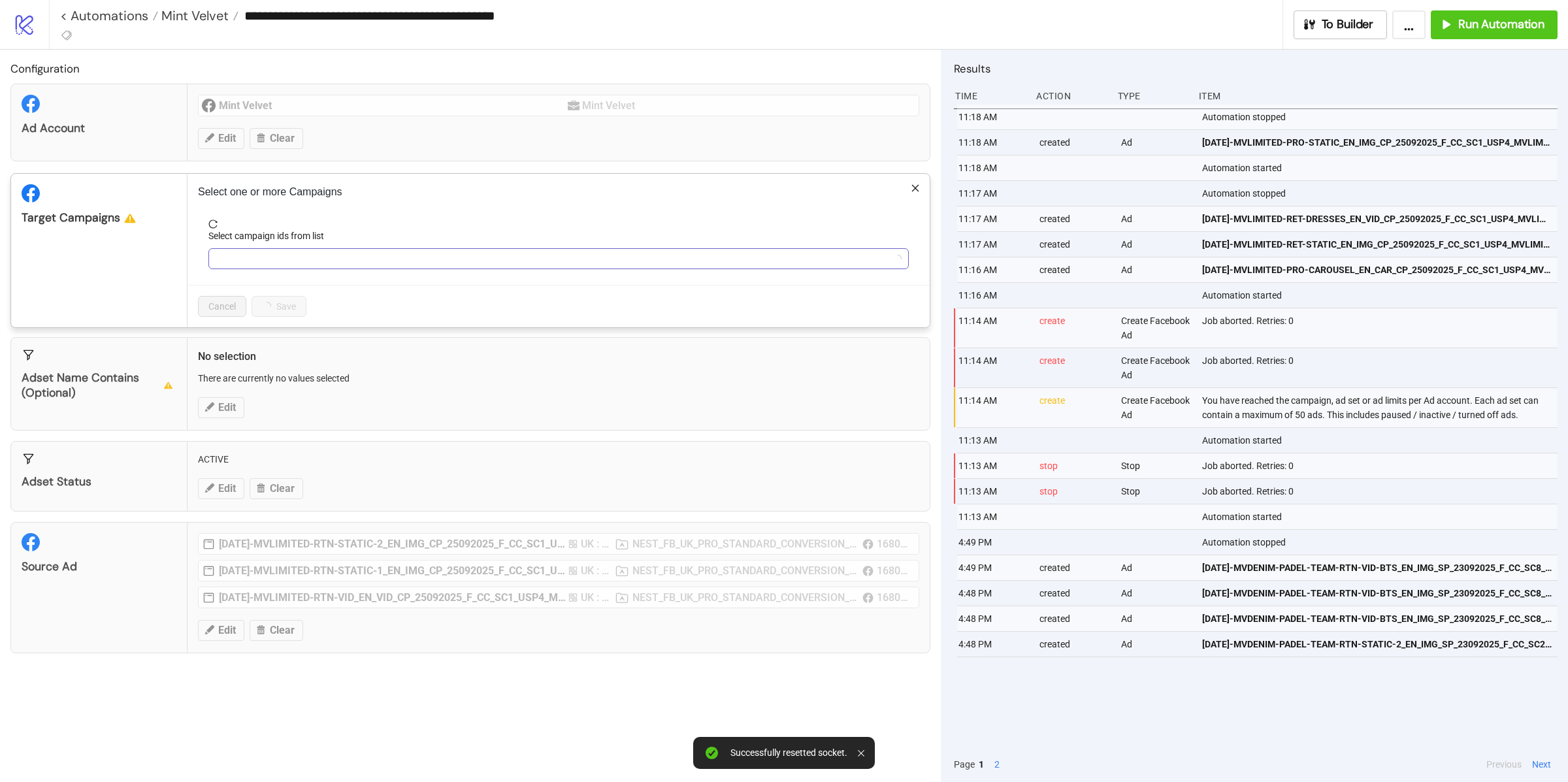
click at [280, 255] on div at bounding box center [551, 259] width 681 height 18
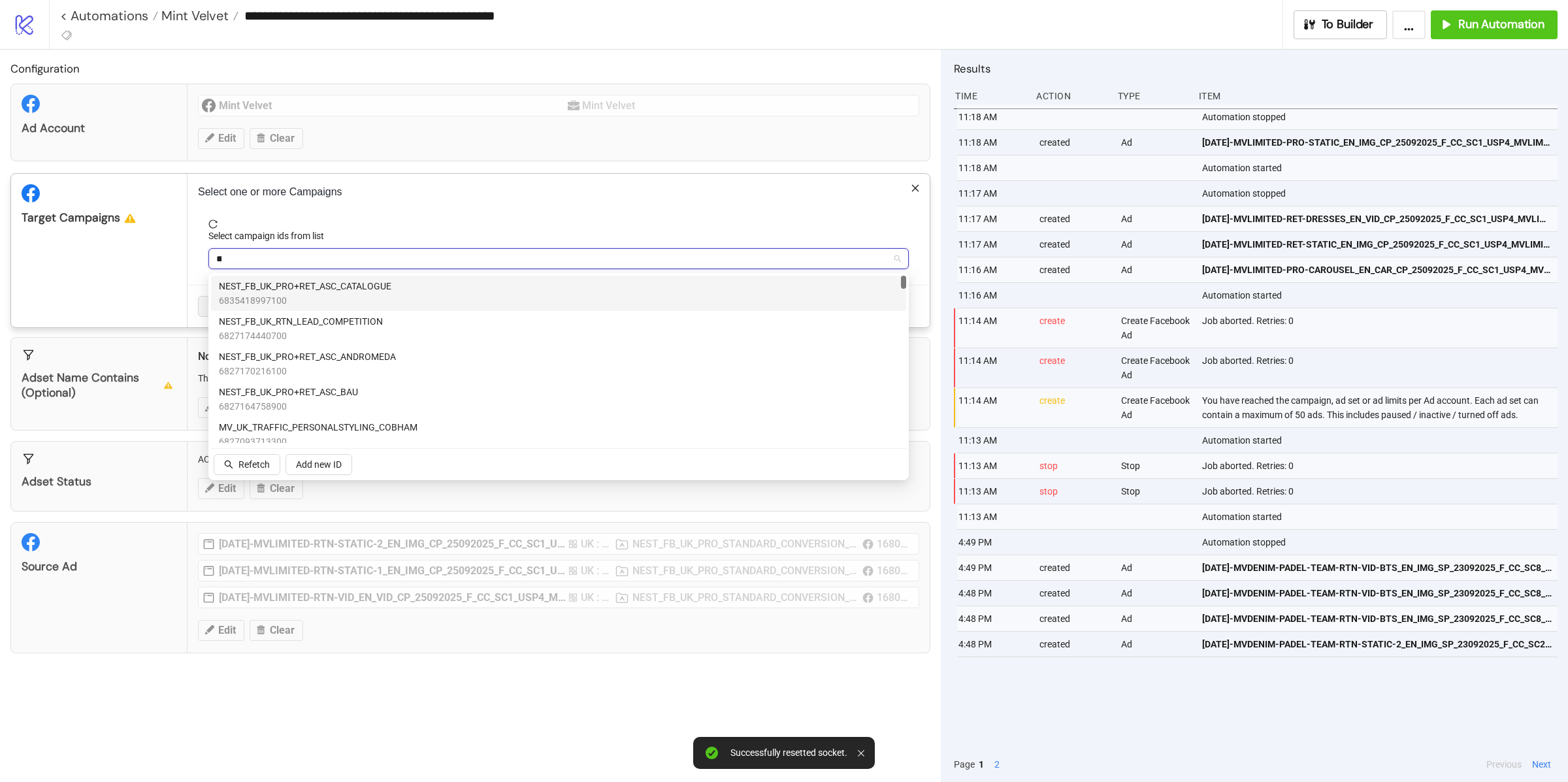
type input "***"
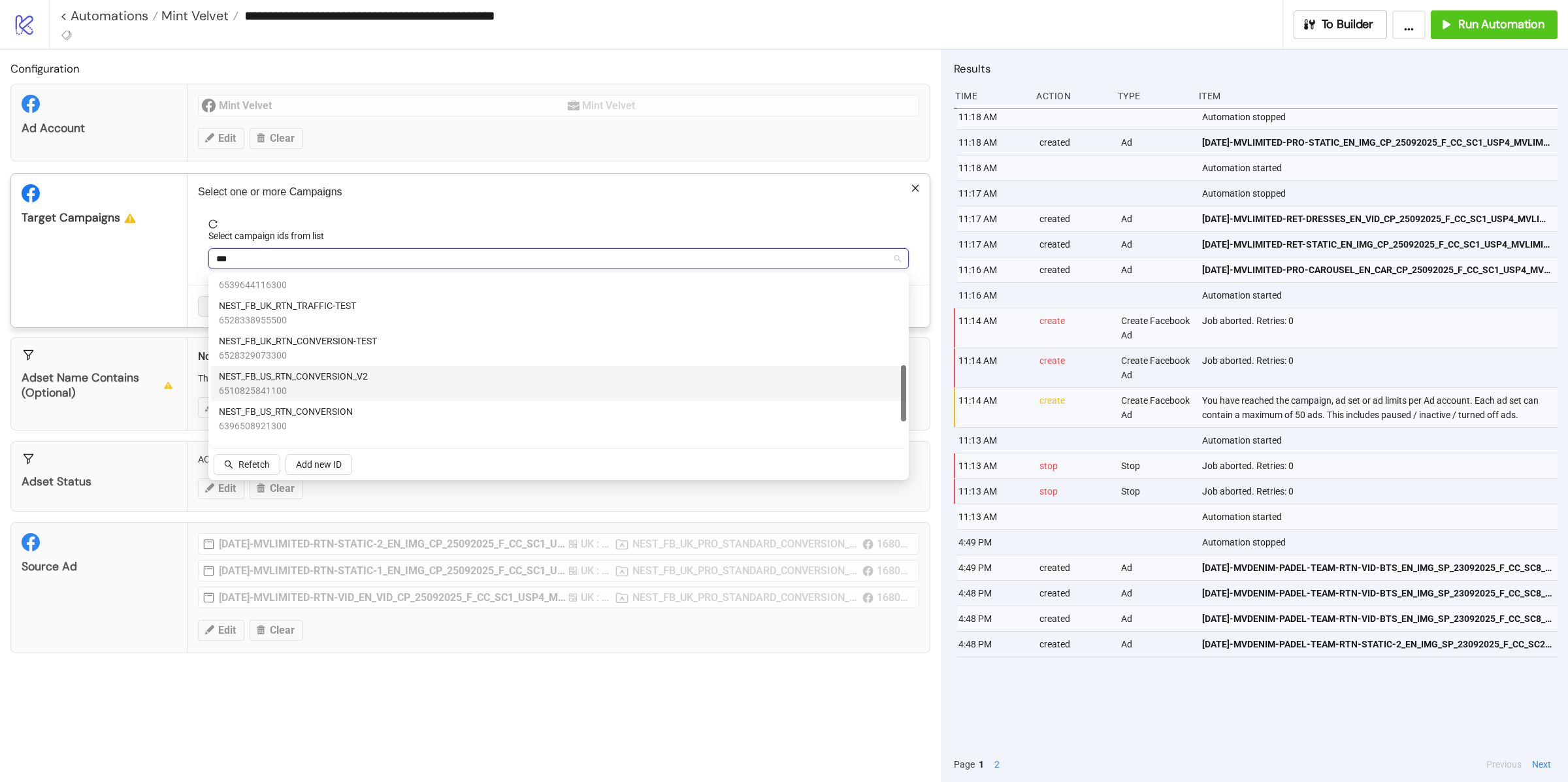
scroll to position [326, 0]
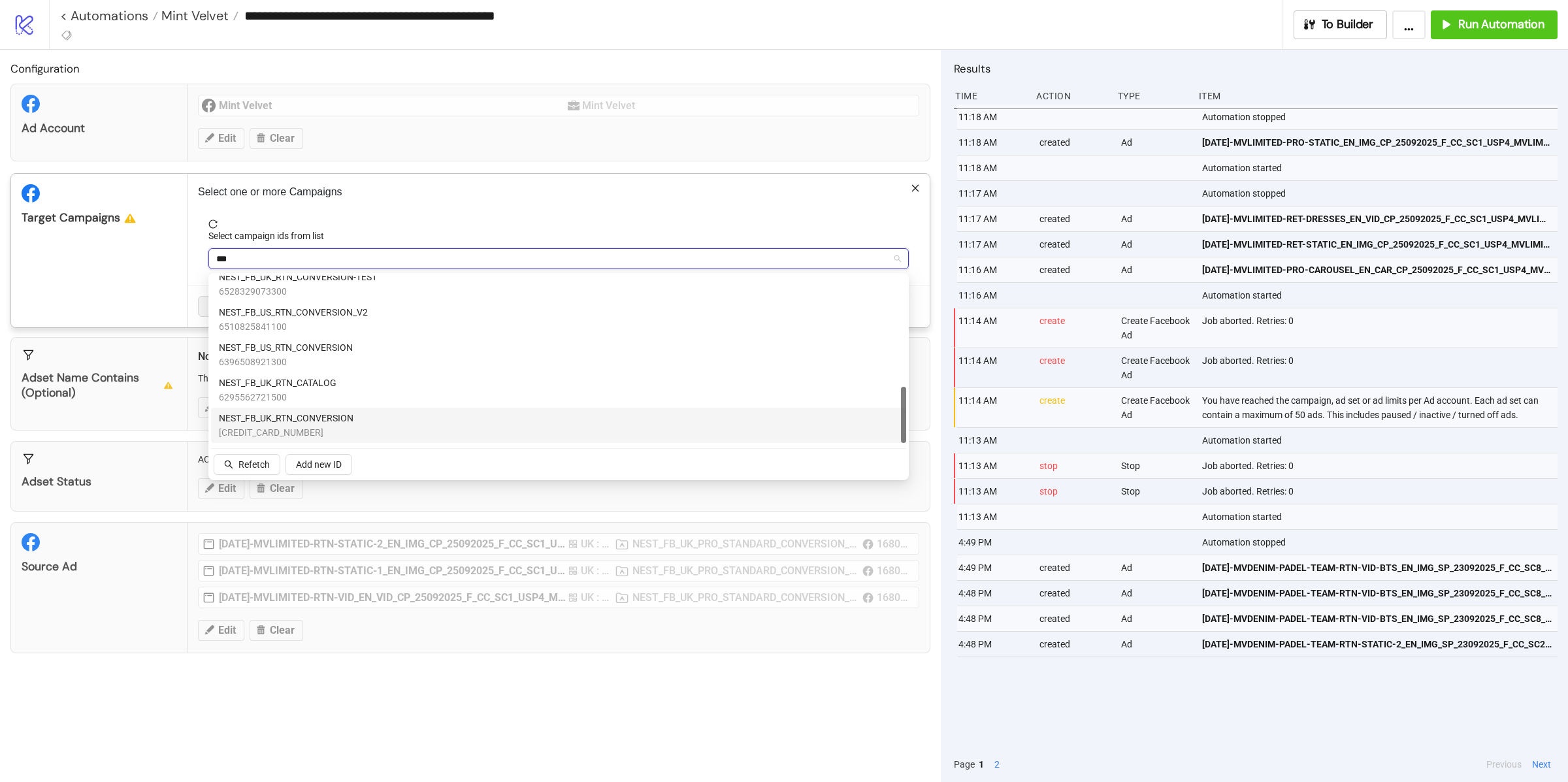
click at [296, 422] on span "NEST_FB_UK_RTN_CONVERSION" at bounding box center [286, 418] width 134 height 15
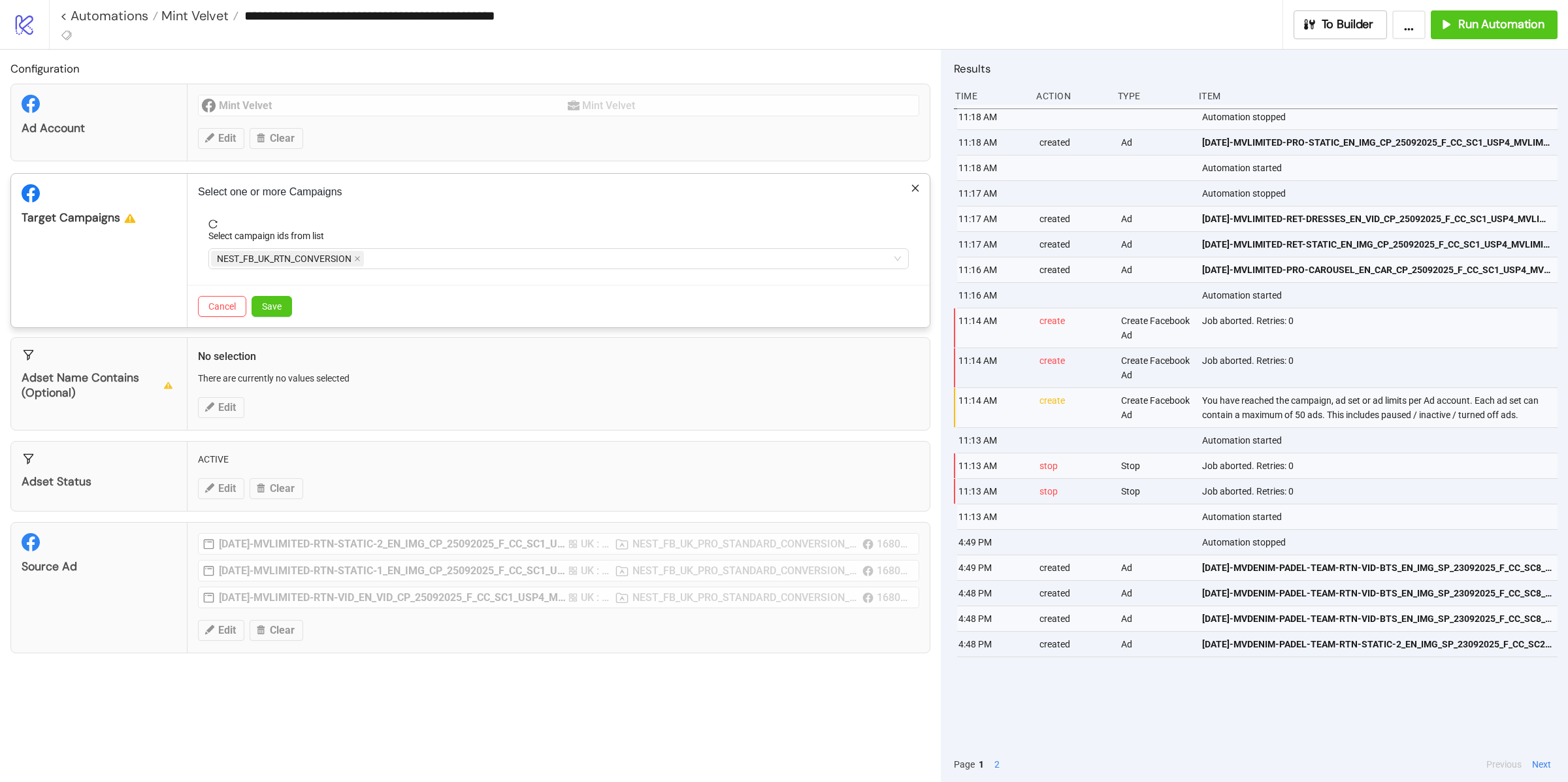
click at [134, 296] on div "Target Campaigns" at bounding box center [99, 250] width 177 height 154
drag, startPoint x: 283, startPoint y: 307, endPoint x: 267, endPoint y: 320, distance: 20.6
click at [285, 306] on button "Save" at bounding box center [272, 307] width 41 height 21
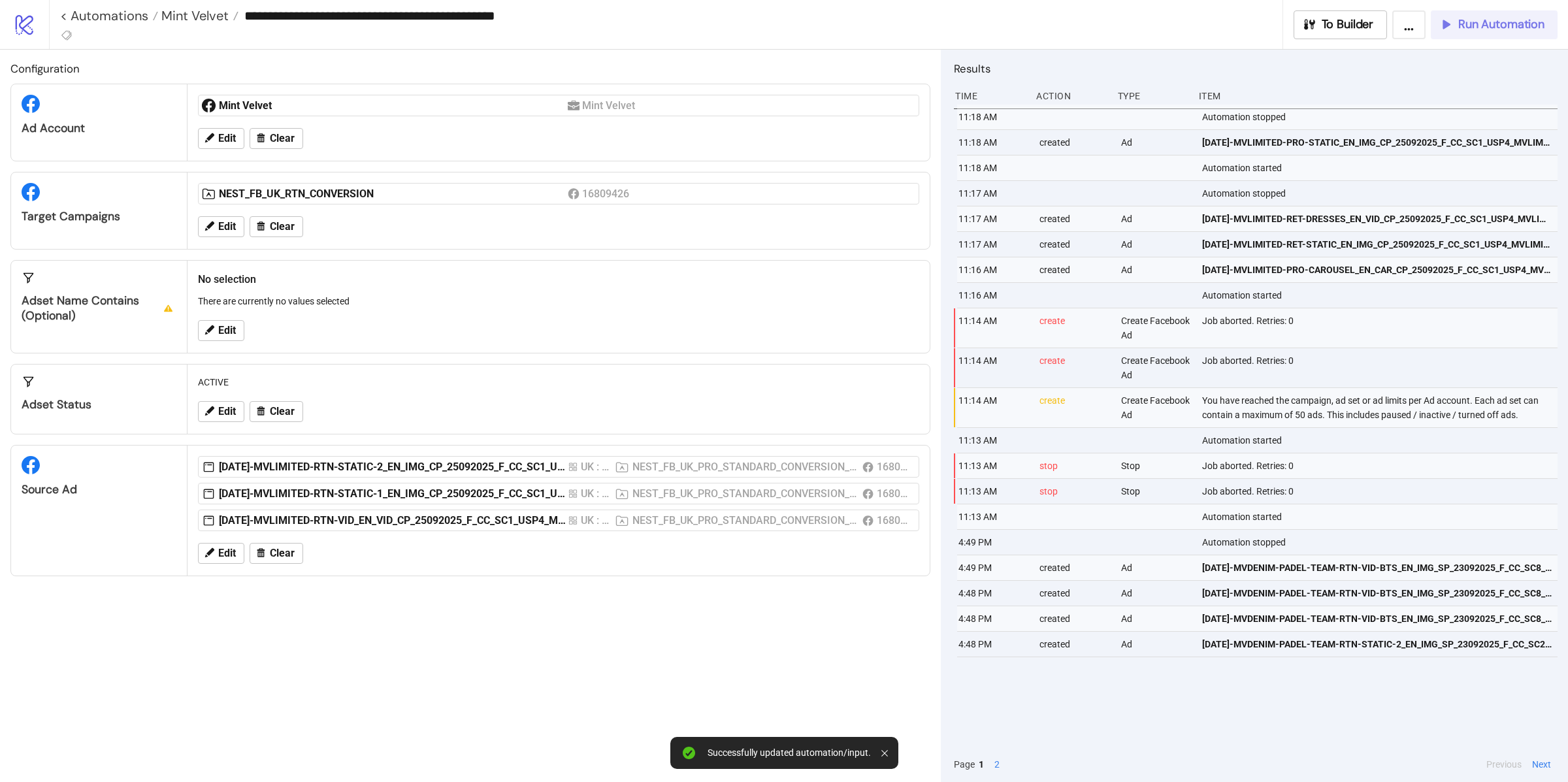
click at [1468, 32] on button "Run Automation" at bounding box center [1495, 24] width 127 height 28
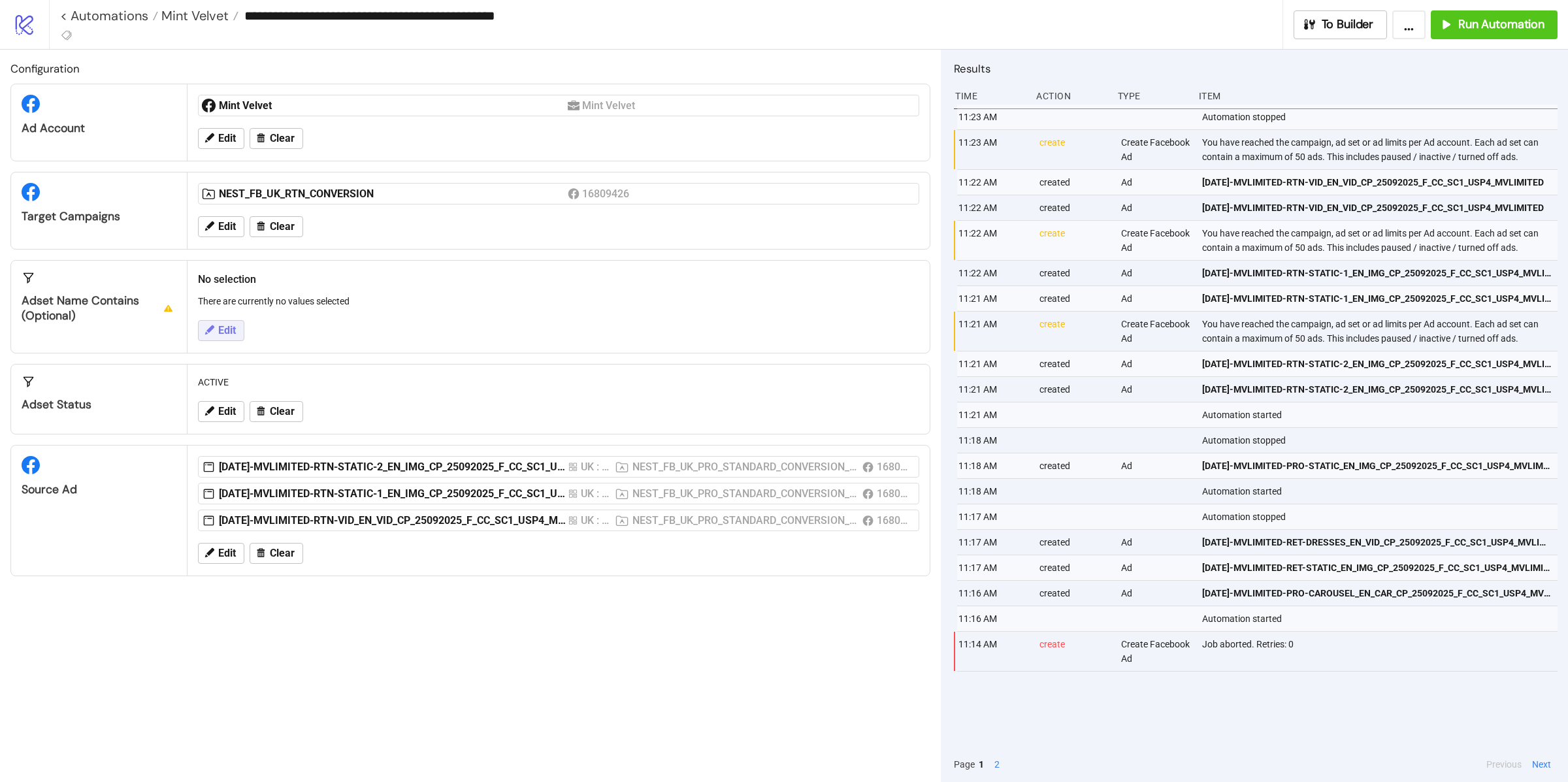
click at [220, 327] on span "Edit" at bounding box center [227, 330] width 18 height 11
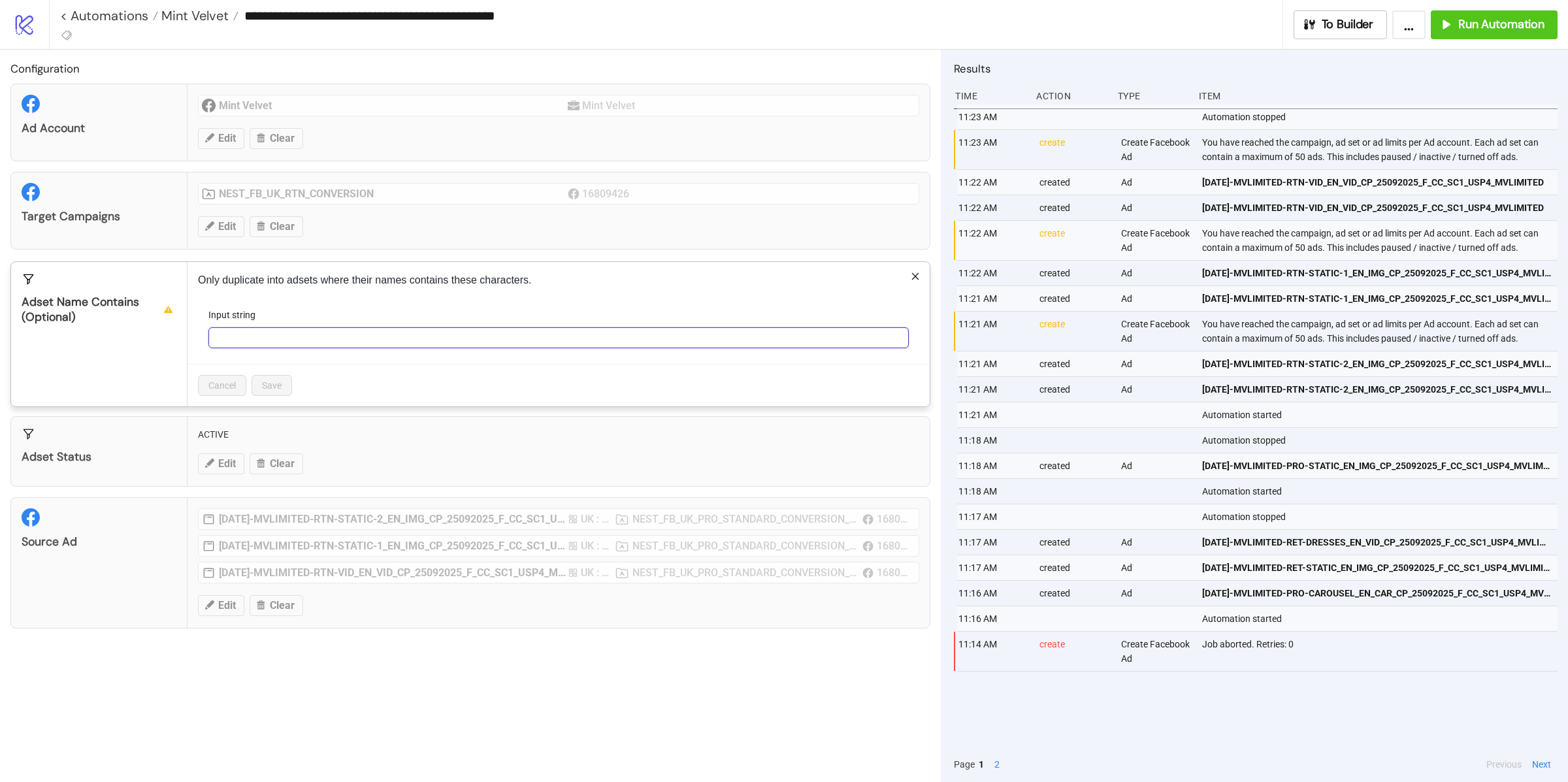
click at [265, 343] on input "Input string" at bounding box center [558, 338] width 700 height 21
paste input "**********"
type input "**********"
click at [274, 395] on button "Save" at bounding box center [272, 386] width 41 height 21
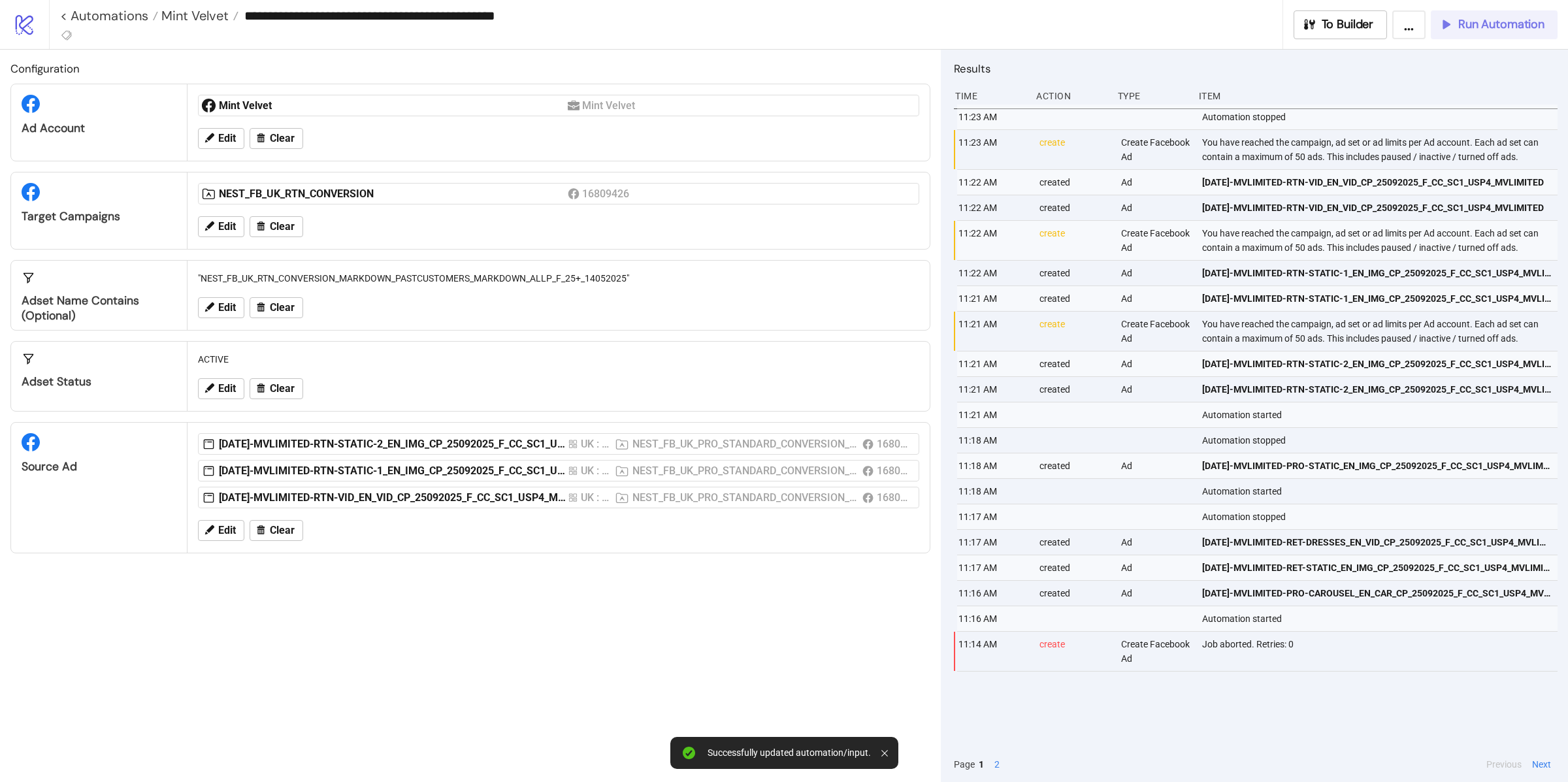
click at [1497, 18] on span "Run Automation" at bounding box center [1501, 24] width 86 height 15
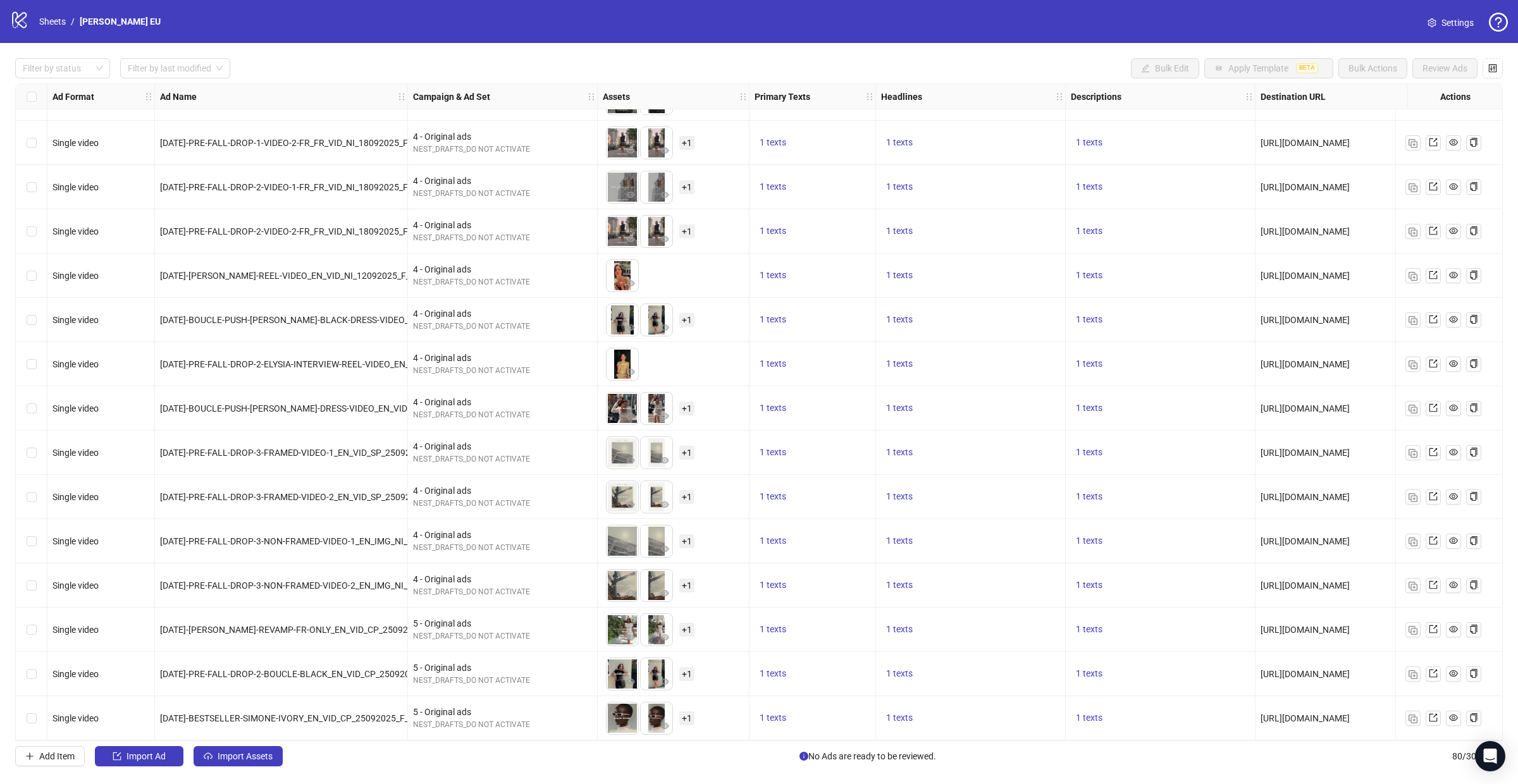
scroll to position [2915, 1]
click at [1431, 271] on icon "export" at bounding box center [1433, 275] width 9 height 9
